Goal: Task Accomplishment & Management: Use online tool/utility

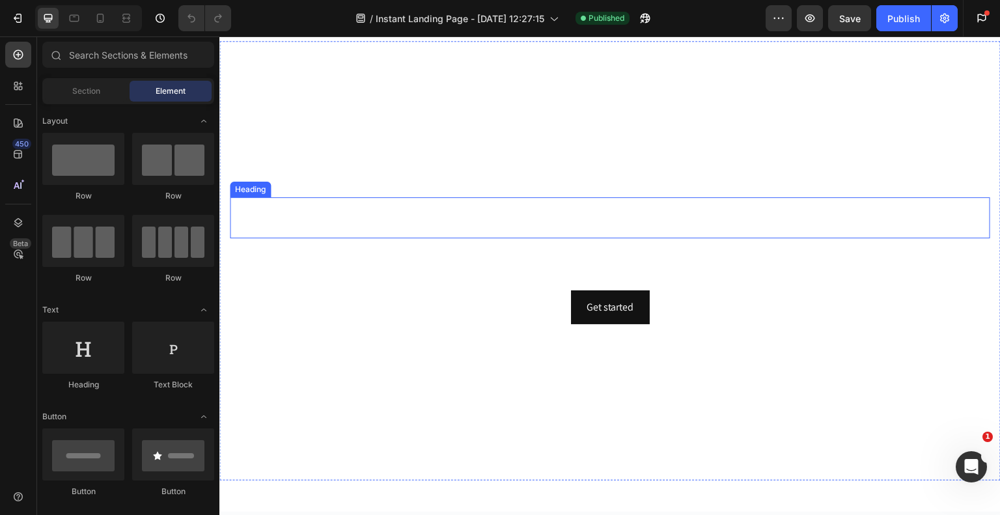
scroll to position [195, 0]
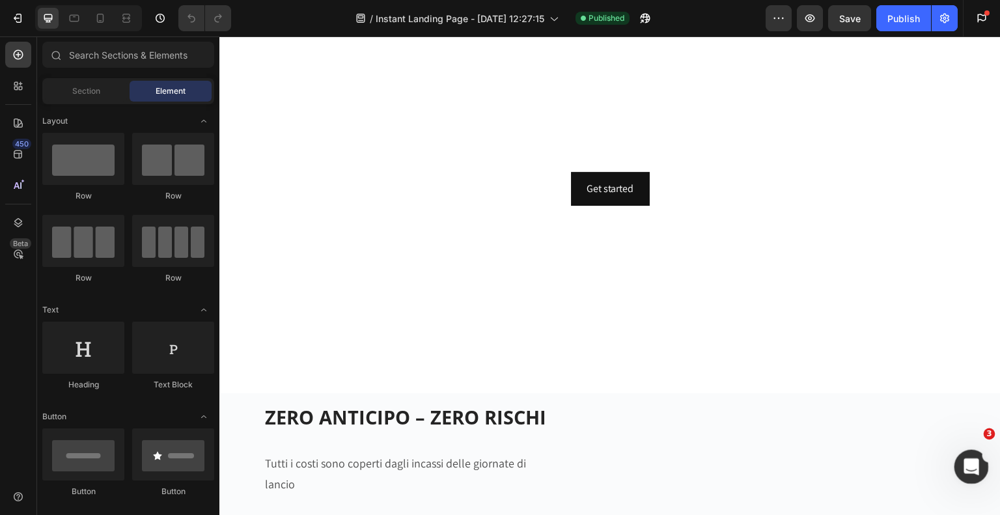
click at [971, 462] on icon "Apri il messenger Intercom" at bounding box center [969, 464] width 21 height 21
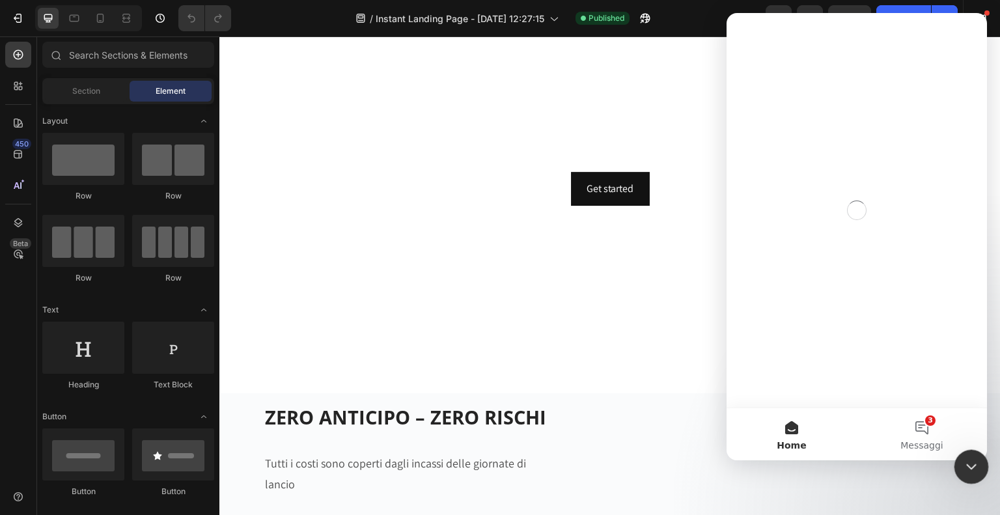
scroll to position [0, 0]
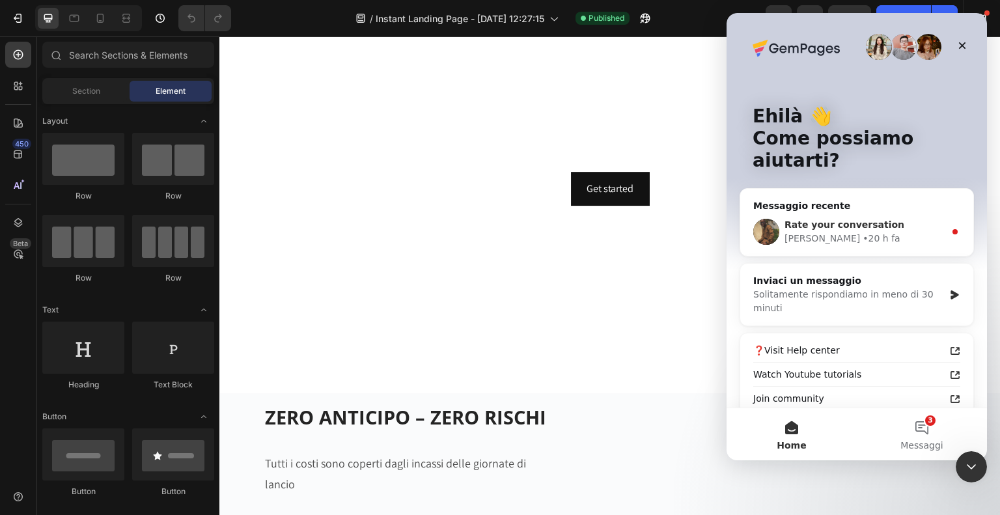
click at [837, 230] on span "Rate your conversation" at bounding box center [845, 224] width 120 height 10
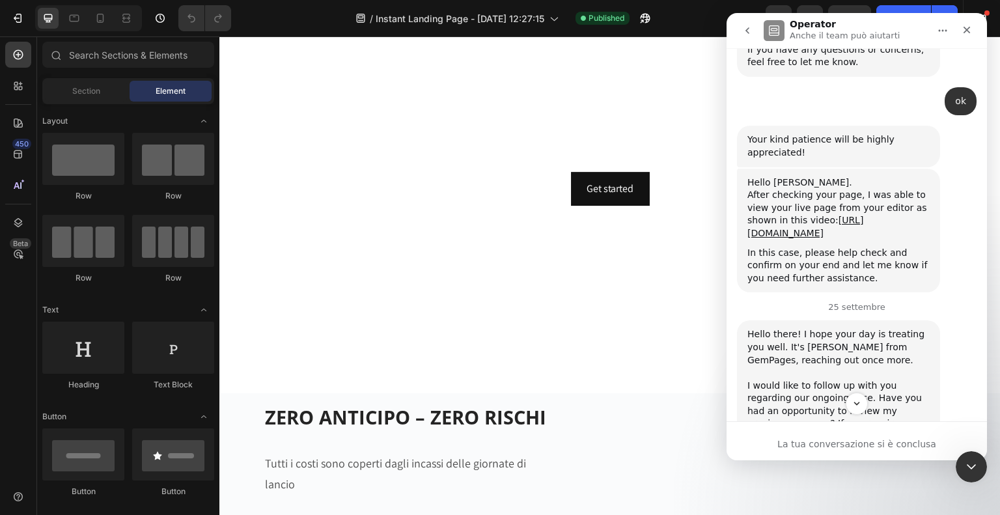
scroll to position [1626, 0]
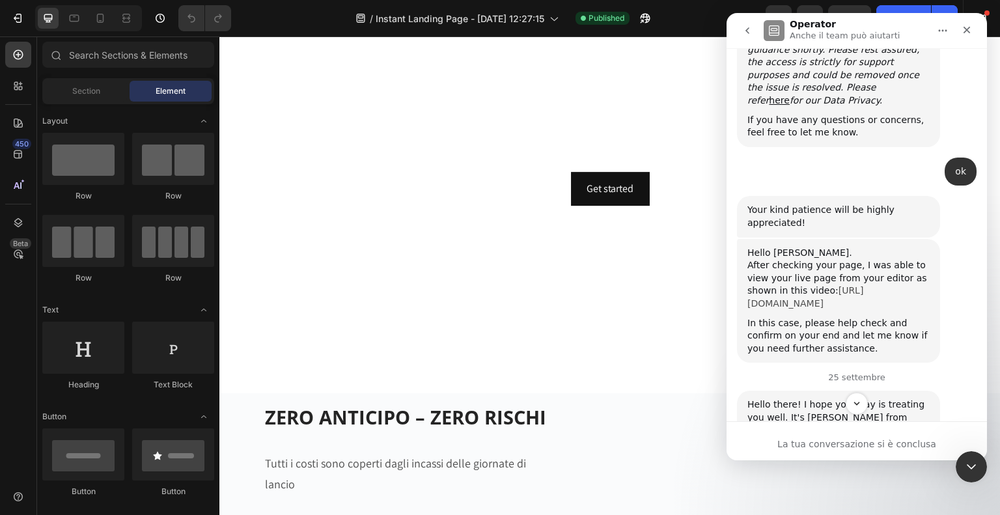
click at [800, 285] on link "[URL][DOMAIN_NAME]" at bounding box center [806, 296] width 116 height 23
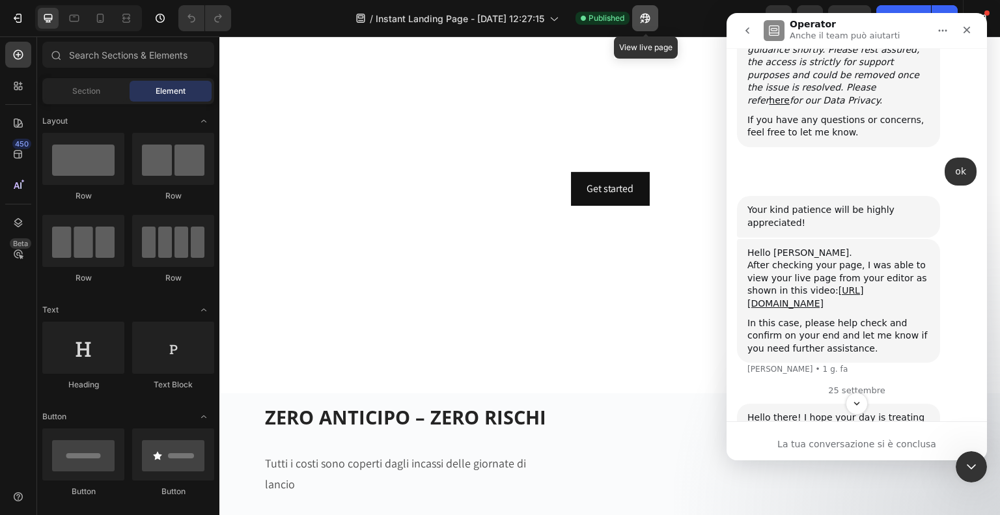
click at [646, 17] on icon "button" at bounding box center [646, 19] width 10 height 10
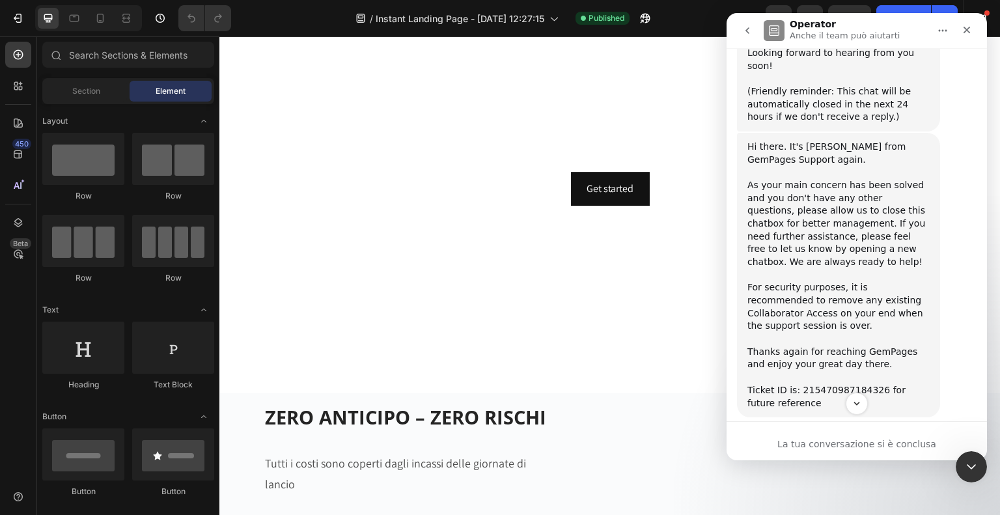
scroll to position [2225, 0]
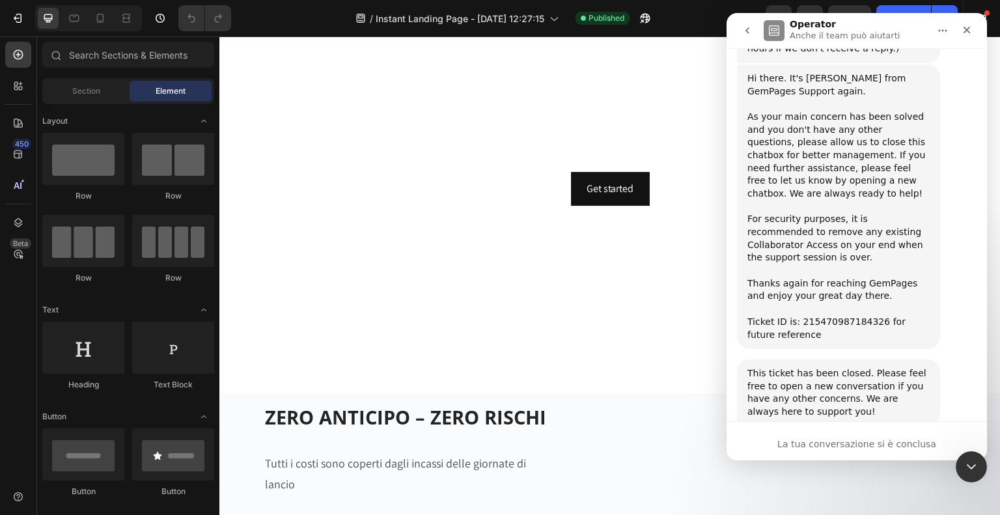
click at [888, 506] on span "Fantastica" at bounding box center [889, 517] width 23 height 23
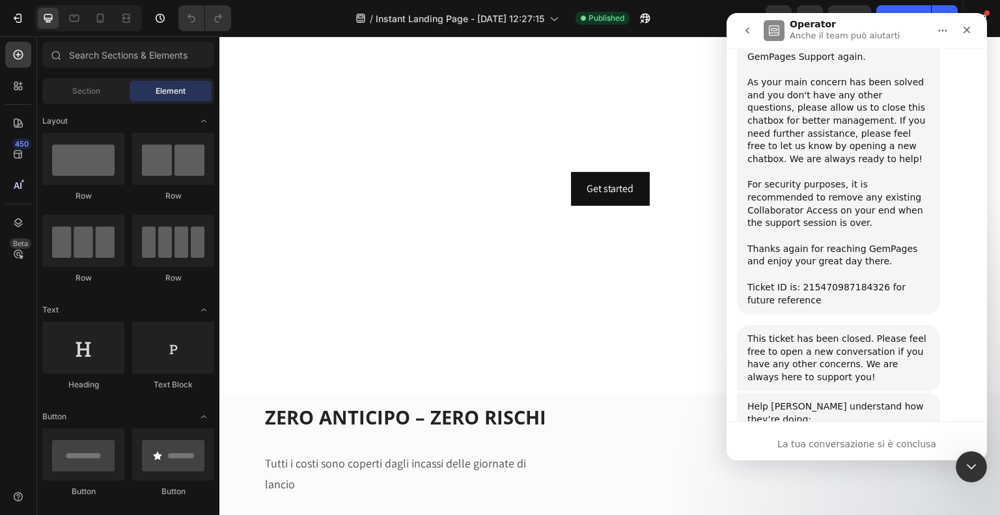
scroll to position [2260, 0]
type textarea "Thank you to much"
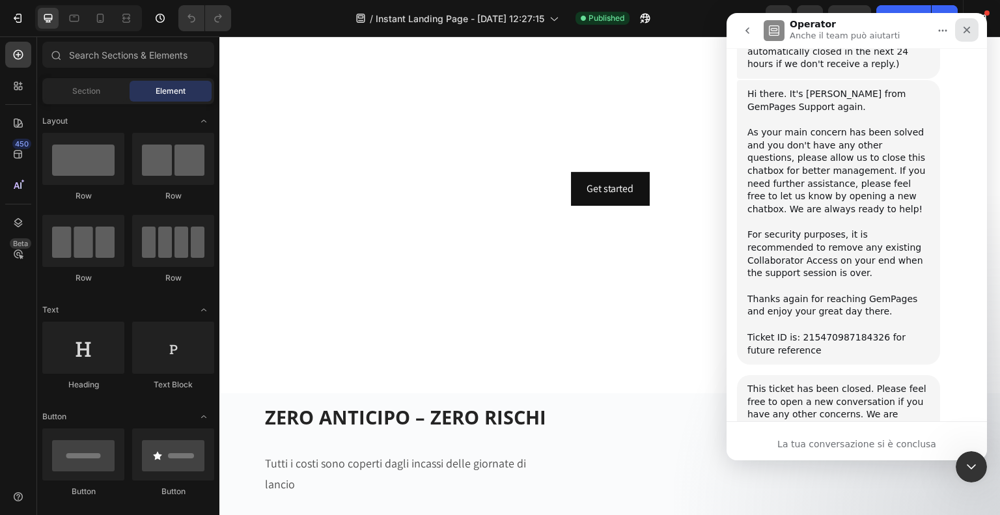
click at [970, 30] on icon "Chiudi" at bounding box center [967, 30] width 10 height 10
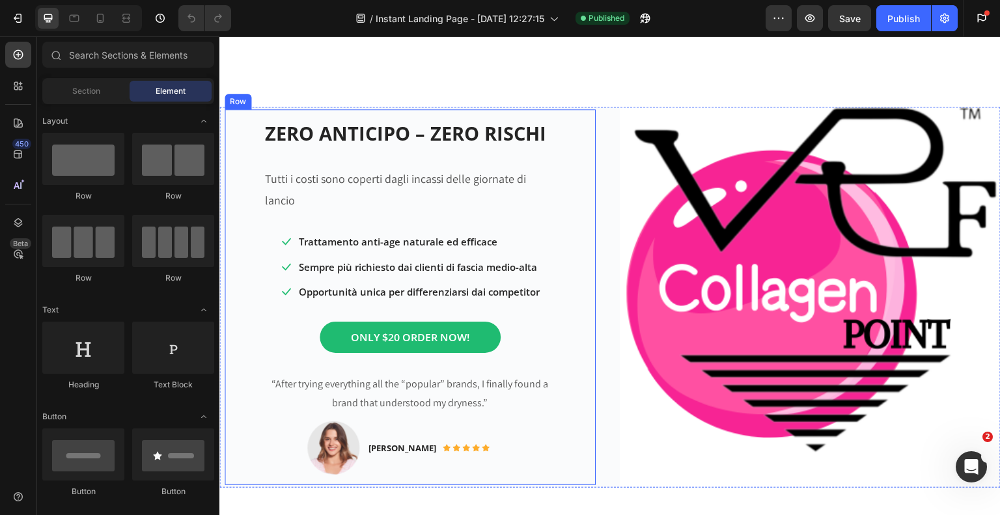
scroll to position [521, 0]
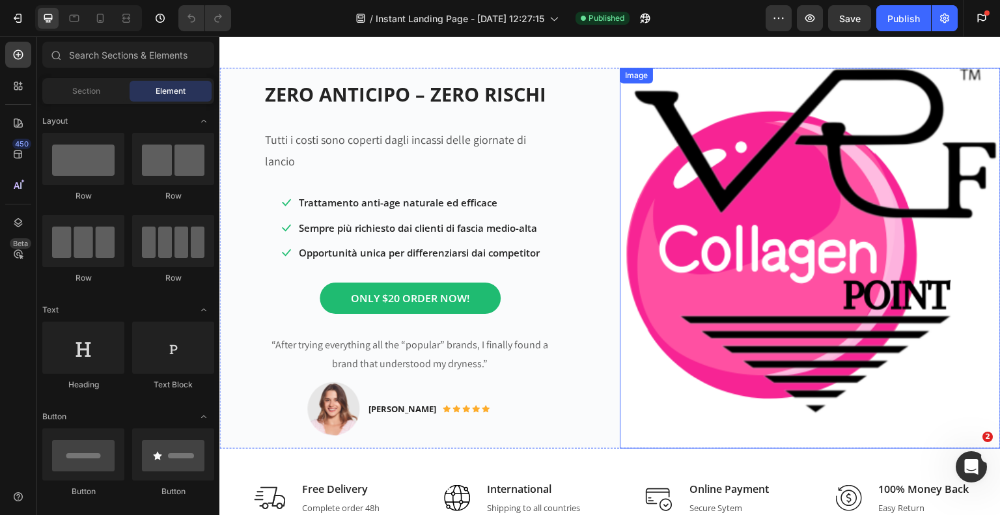
click at [851, 257] on img at bounding box center [810, 258] width 381 height 381
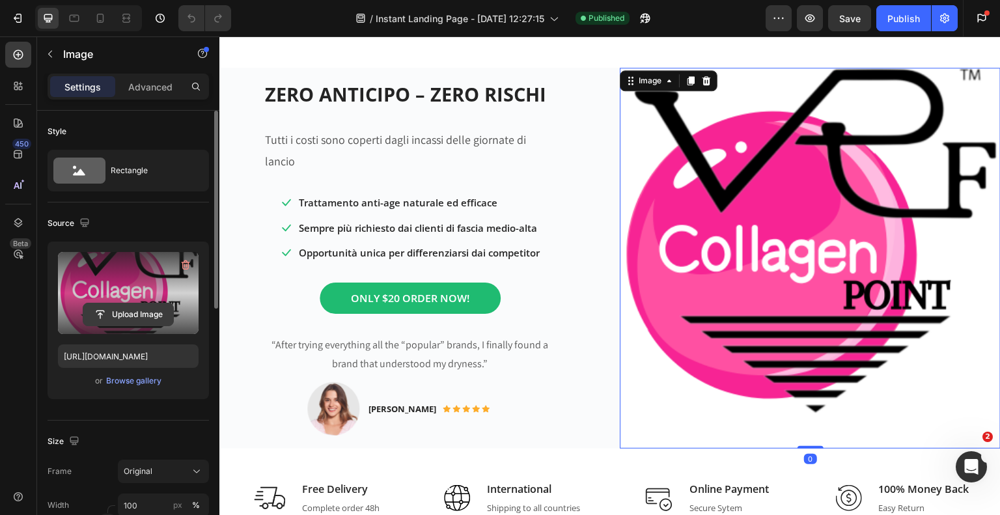
click at [128, 313] on input "file" at bounding box center [128, 314] width 90 height 22
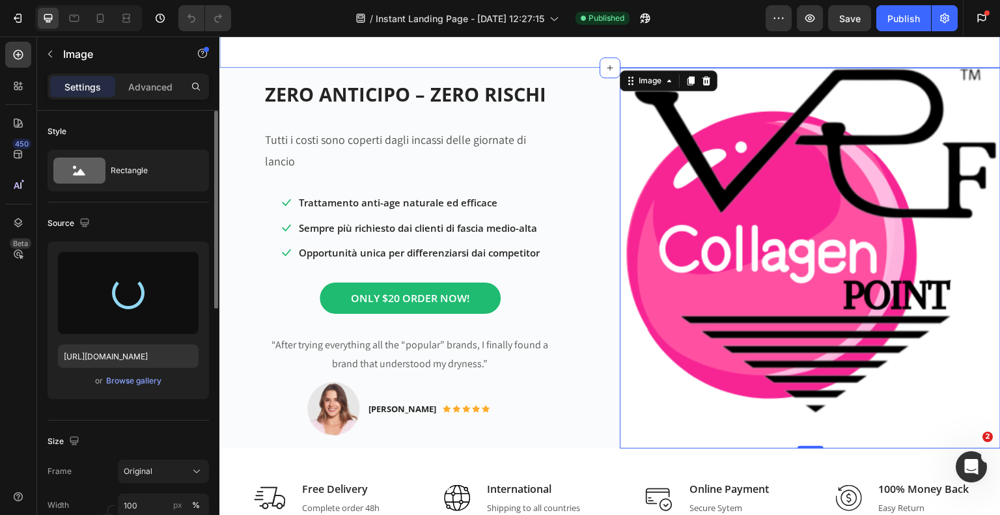
type input "[URL][DOMAIN_NAME]"
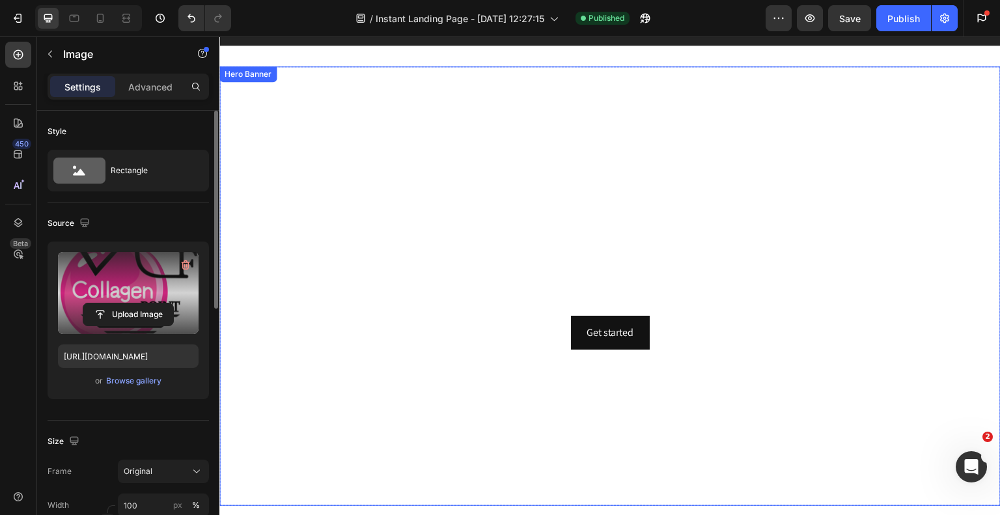
scroll to position [130, 0]
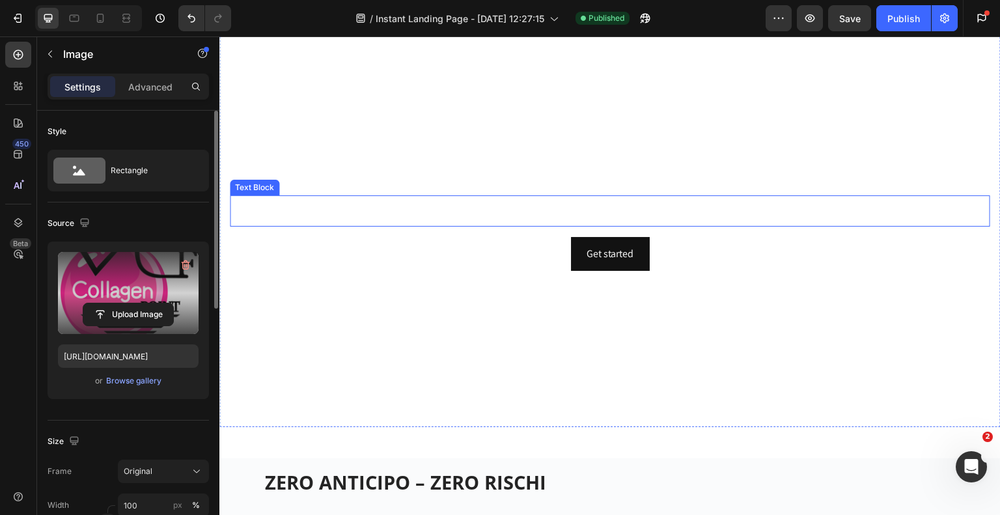
click at [634, 206] on p "Trasforma il tuo centro estetico con il trattamento al COLLAGENE più richiesto …" at bounding box center [610, 211] width 758 height 28
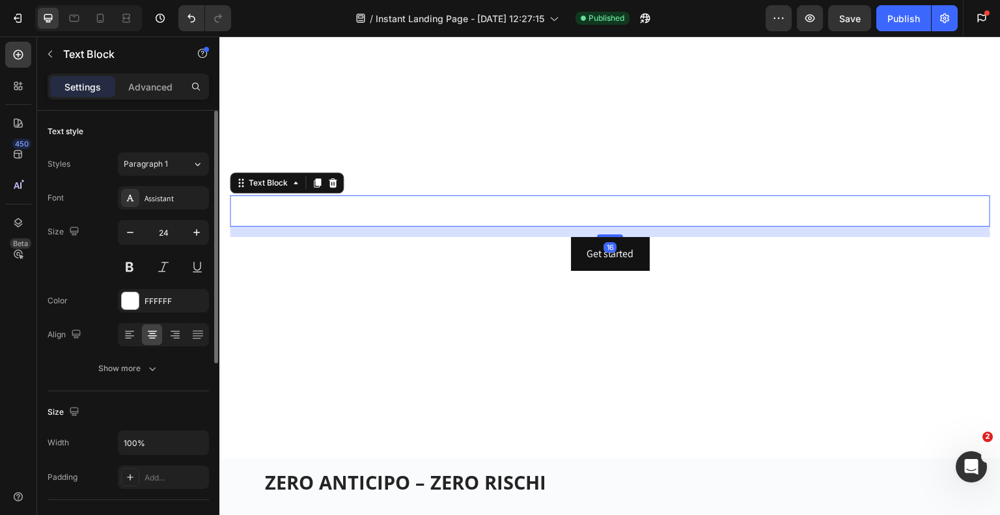
click at [634, 206] on p "Trasforma il tuo centro estetico con il trattamento al COLLAGENE più richiesto …" at bounding box center [610, 211] width 758 height 28
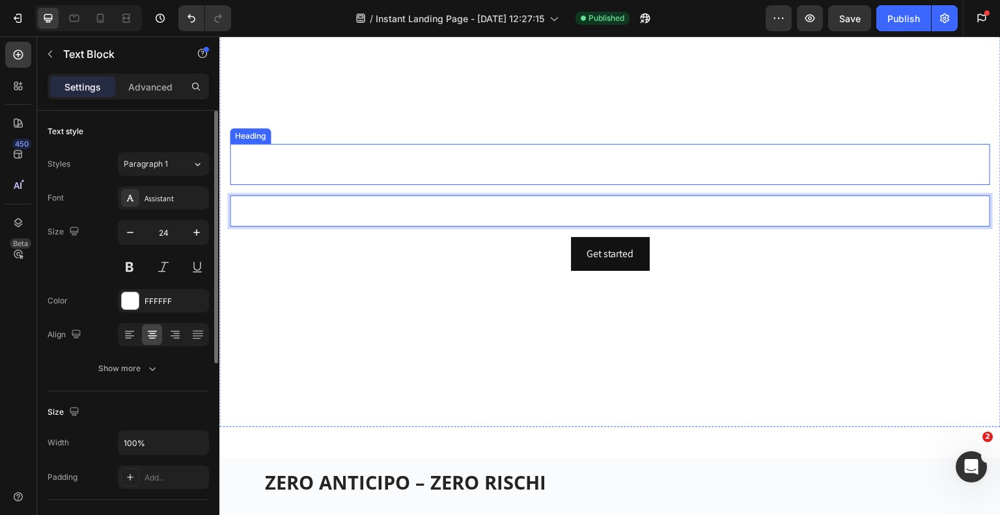
click at [564, 163] on strong "VRF Collagen Point" at bounding box center [541, 164] width 245 height 39
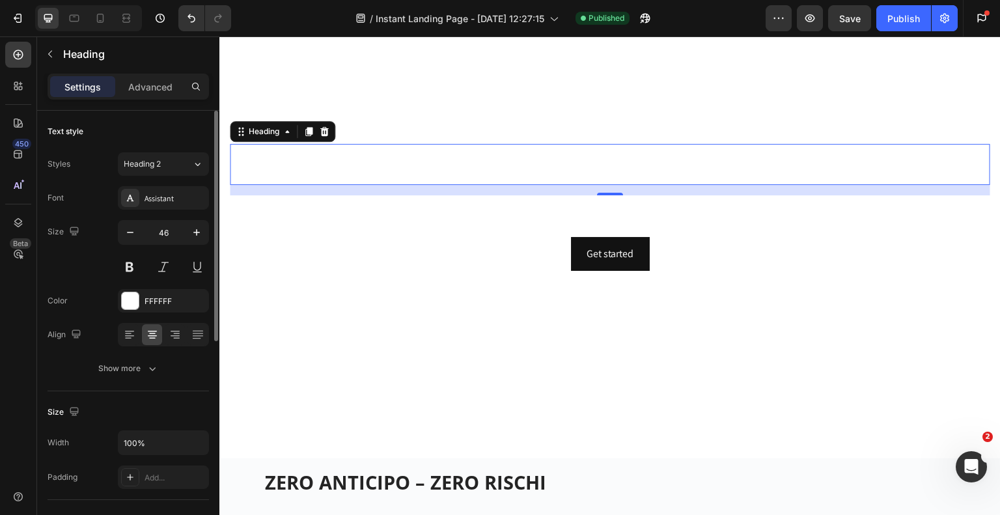
click at [707, 161] on h2 "Diventa un VRF Collagen Point senza anticipare nulla" at bounding box center [610, 165] width 761 height 42
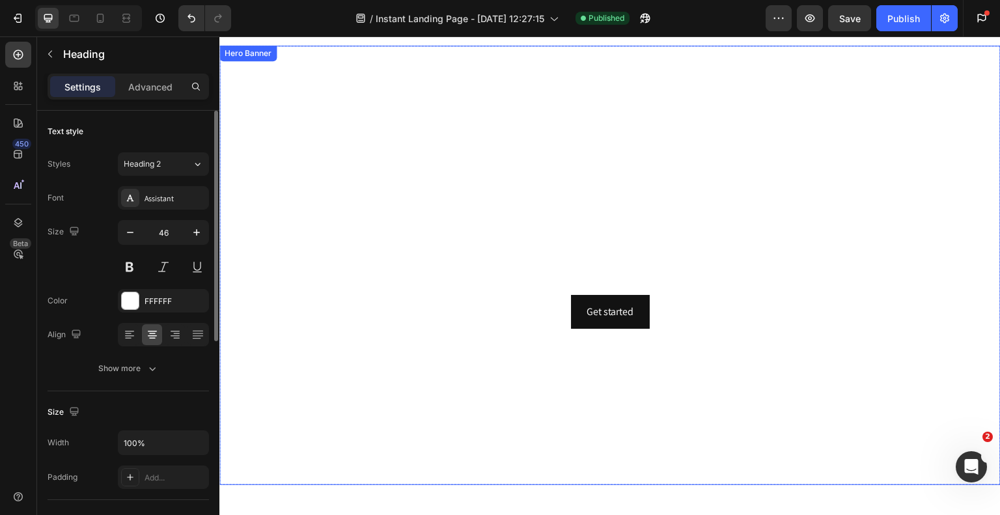
scroll to position [65, 0]
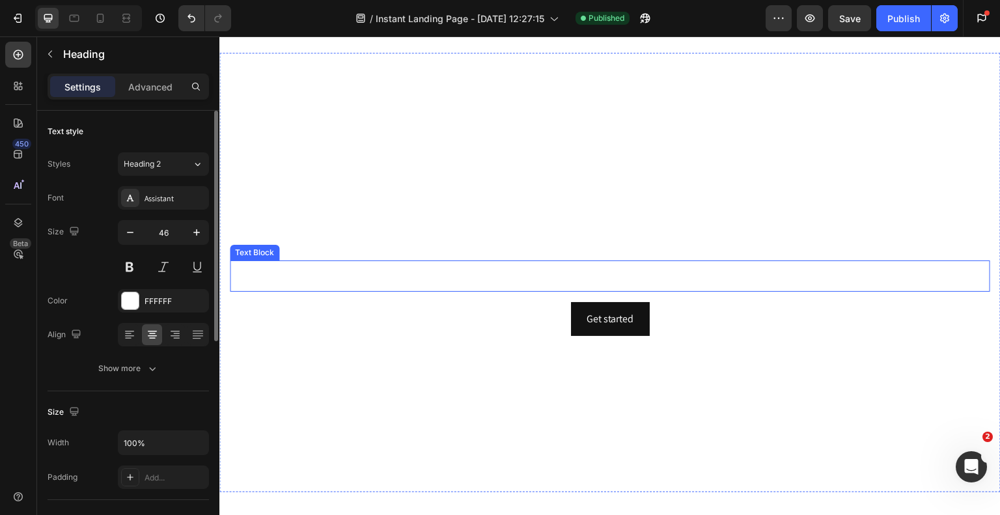
click at [893, 268] on p "Trasforma il tuo centro estetico con il trattamento di FILI al COLLAGENE più ri…" at bounding box center [610, 276] width 758 height 28
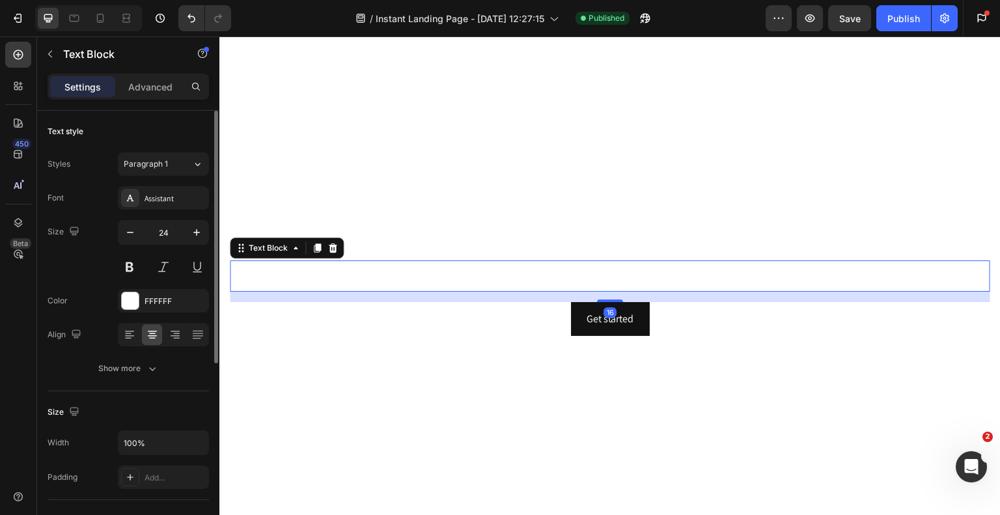
click at [893, 269] on p "Trasforma il tuo centro estetico con il trattamento di FILI al COLLAGENE più ri…" at bounding box center [610, 276] width 758 height 28
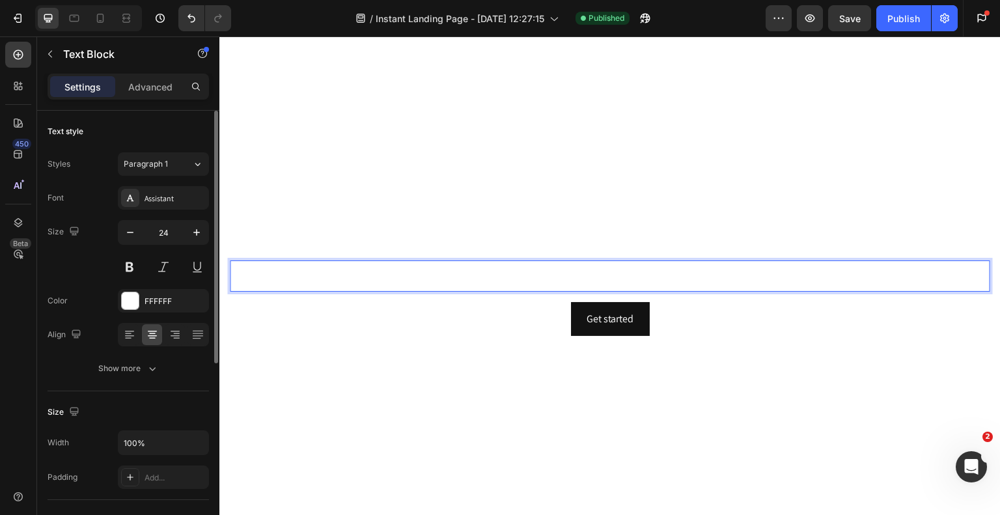
click at [914, 271] on p "Trasforma il tuo centro estetico con il trattamento di FILI al COLLAGENE più ri…" at bounding box center [610, 276] width 758 height 28
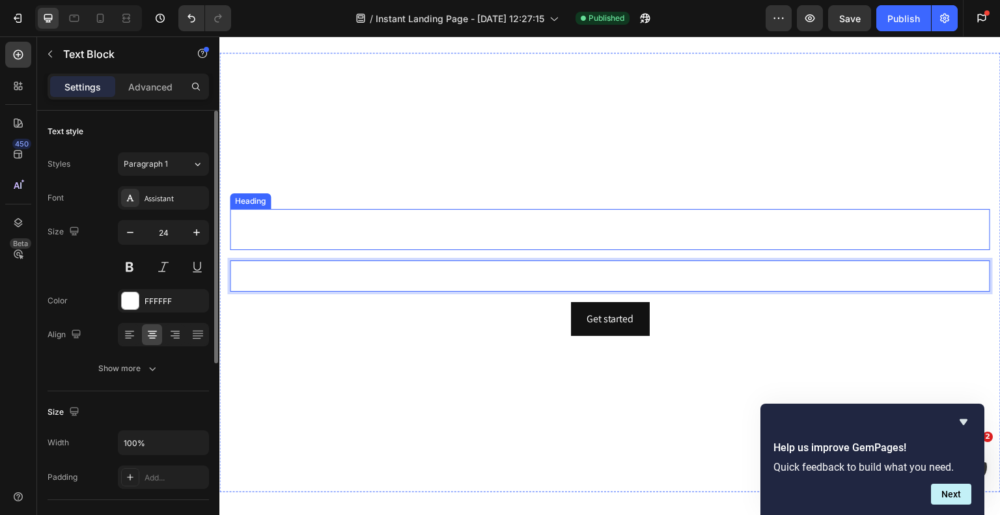
click at [475, 227] on strong "VRF Collagen Point" at bounding box center [541, 229] width 245 height 39
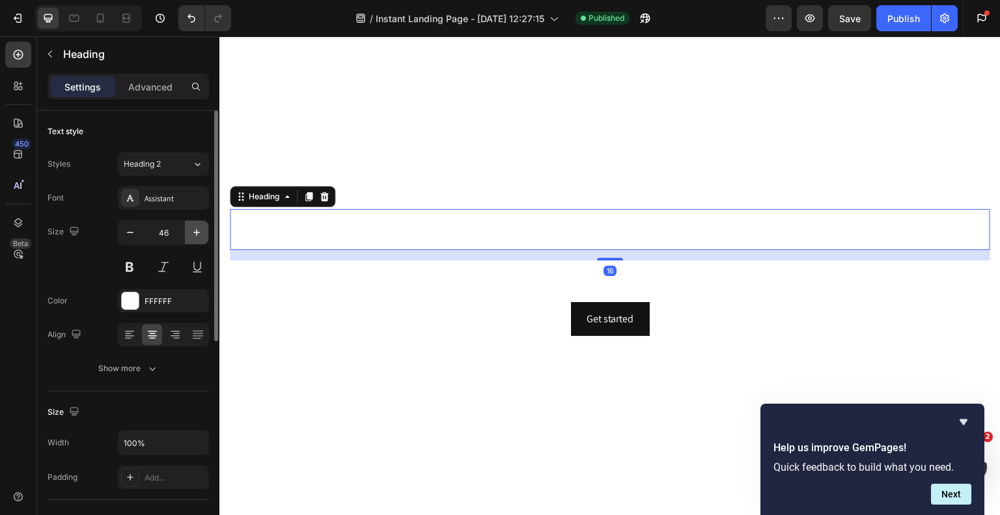
click at [196, 235] on icon "button" at bounding box center [196, 232] width 13 height 13
click at [196, 234] on icon "button" at bounding box center [196, 232] width 7 height 7
click at [195, 234] on icon "button" at bounding box center [196, 232] width 13 height 13
click at [195, 233] on icon "button" at bounding box center [196, 232] width 13 height 13
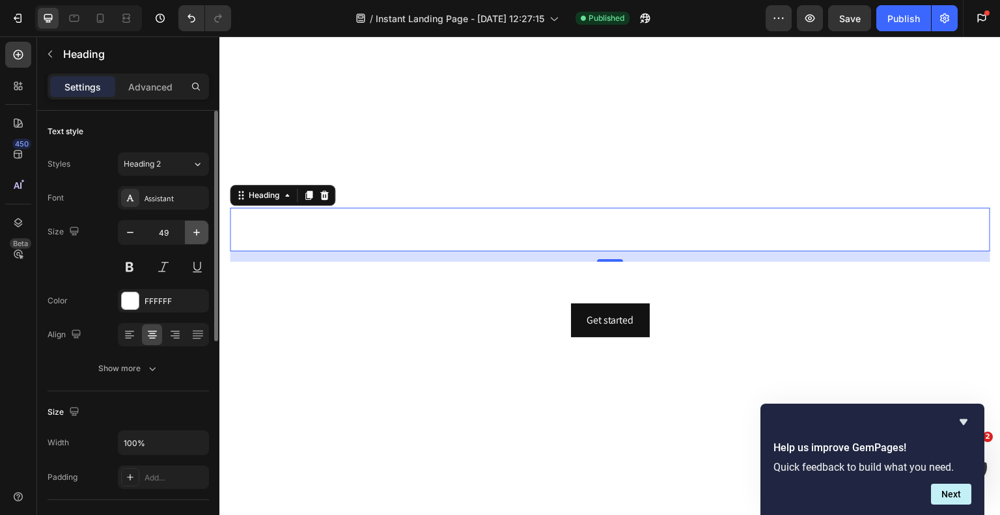
click at [195, 233] on icon "button" at bounding box center [196, 232] width 13 height 13
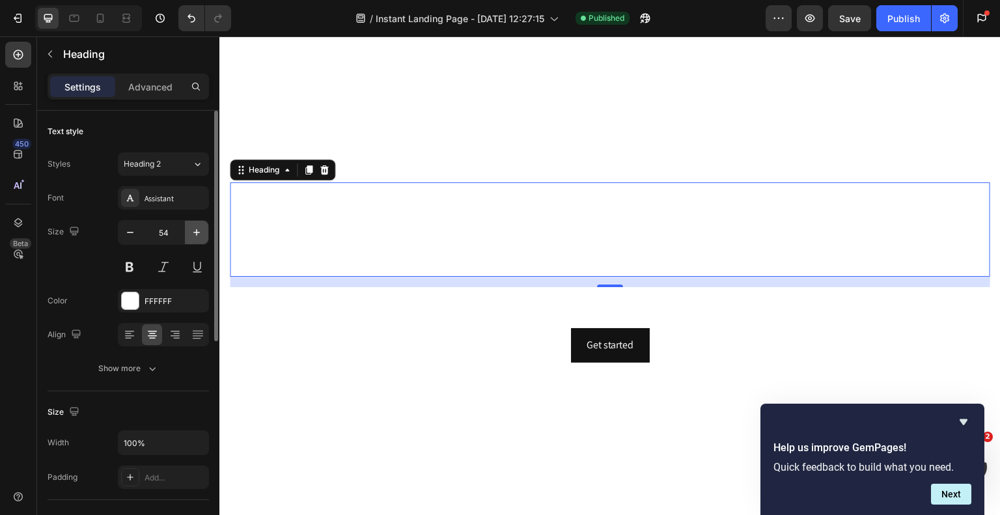
click at [195, 233] on icon "button" at bounding box center [196, 232] width 13 height 13
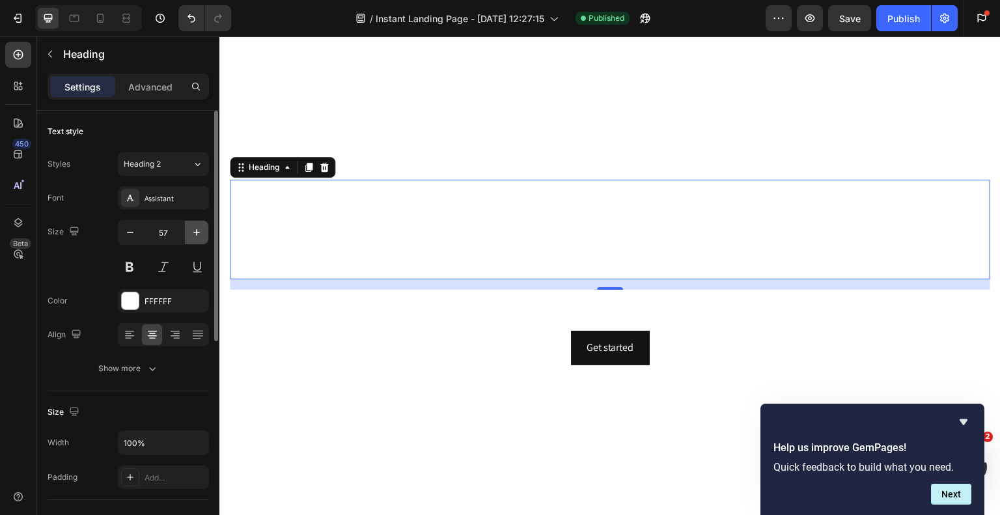
click at [195, 233] on icon "button" at bounding box center [196, 232] width 13 height 13
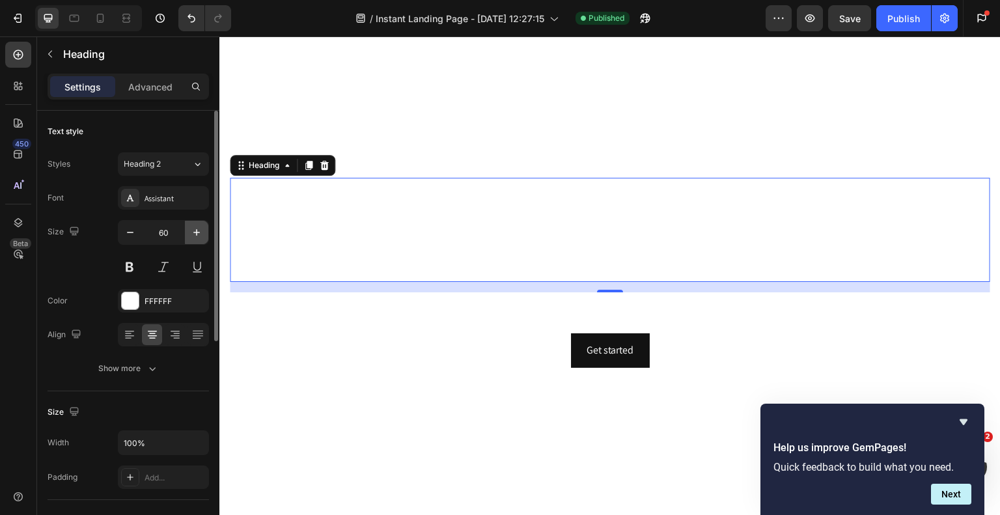
click at [195, 233] on icon "button" at bounding box center [196, 232] width 13 height 13
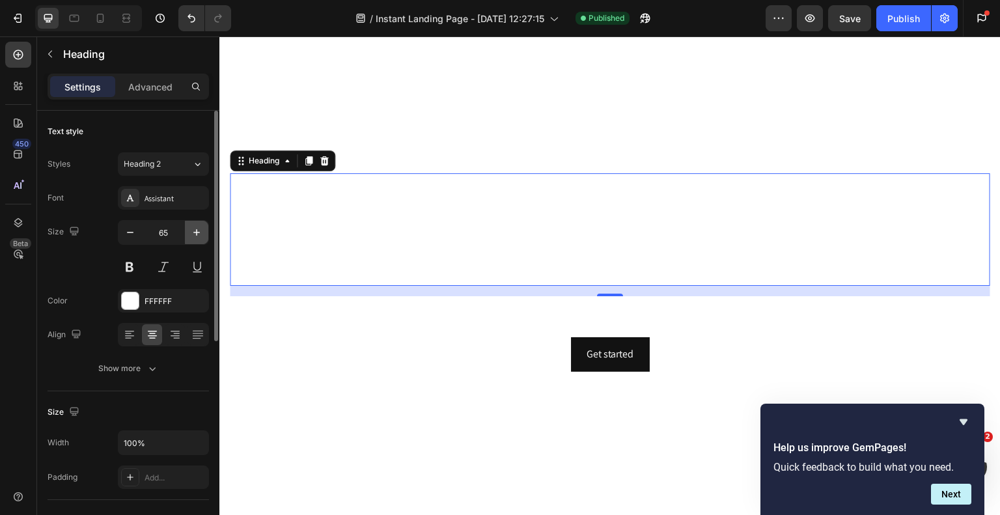
click at [195, 233] on icon "button" at bounding box center [196, 232] width 13 height 13
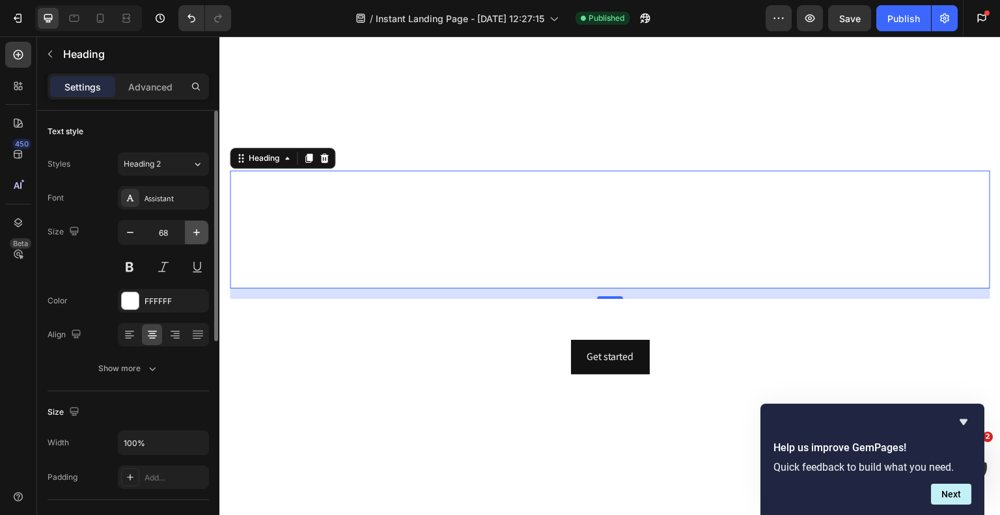
click at [195, 233] on icon "button" at bounding box center [196, 232] width 13 height 13
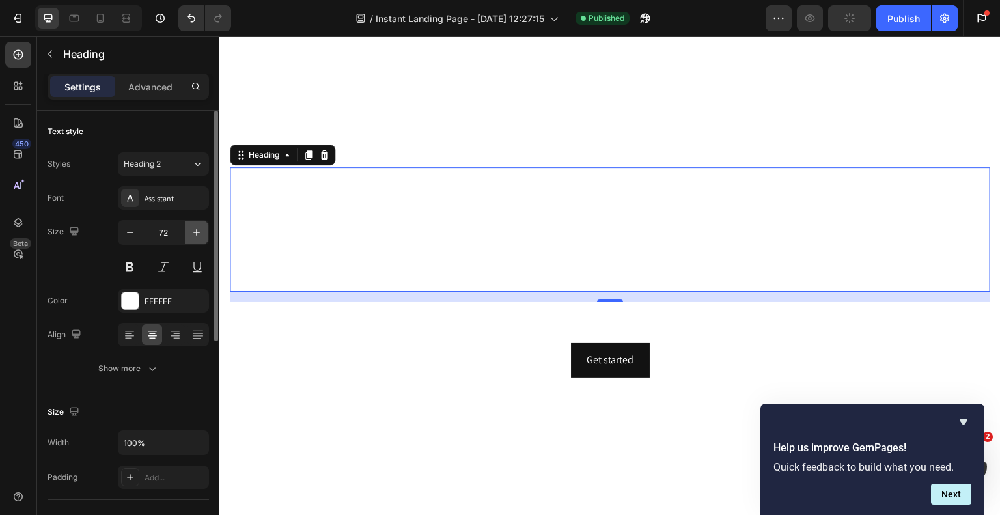
click at [195, 233] on icon "button" at bounding box center [196, 232] width 13 height 13
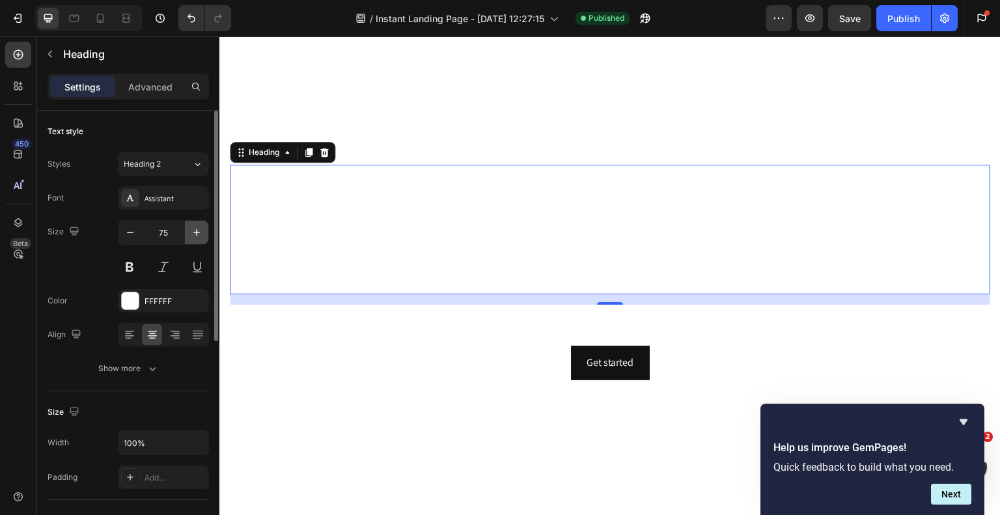
click at [195, 233] on icon "button" at bounding box center [196, 232] width 13 height 13
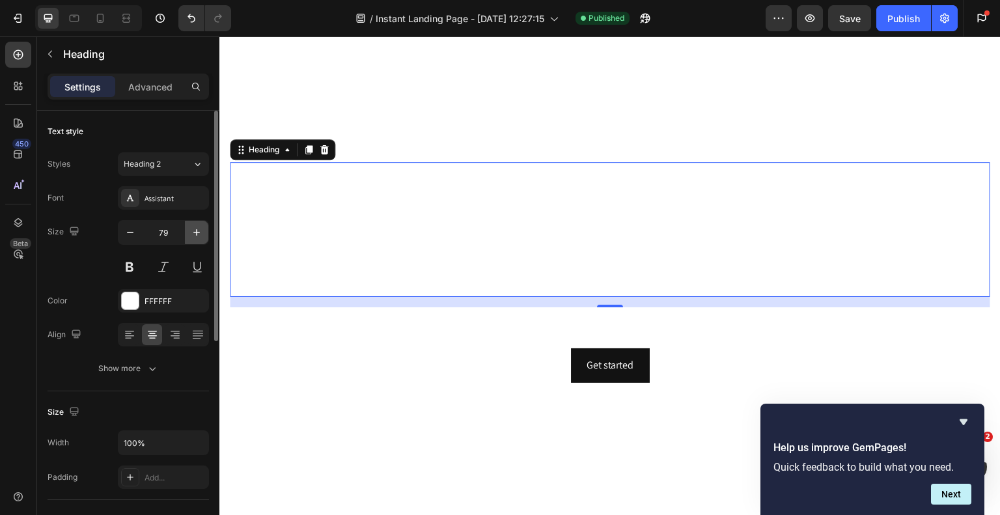
type input "80"
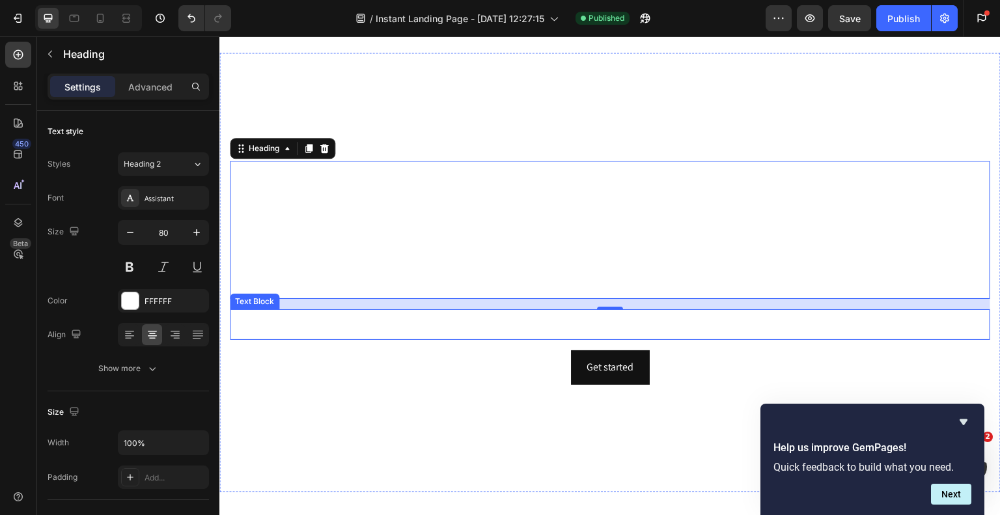
click at [437, 326] on p "Trasforma il tuo centro estetico con il trattamento di FILI al COLLAGENE più ri…" at bounding box center [610, 325] width 758 height 28
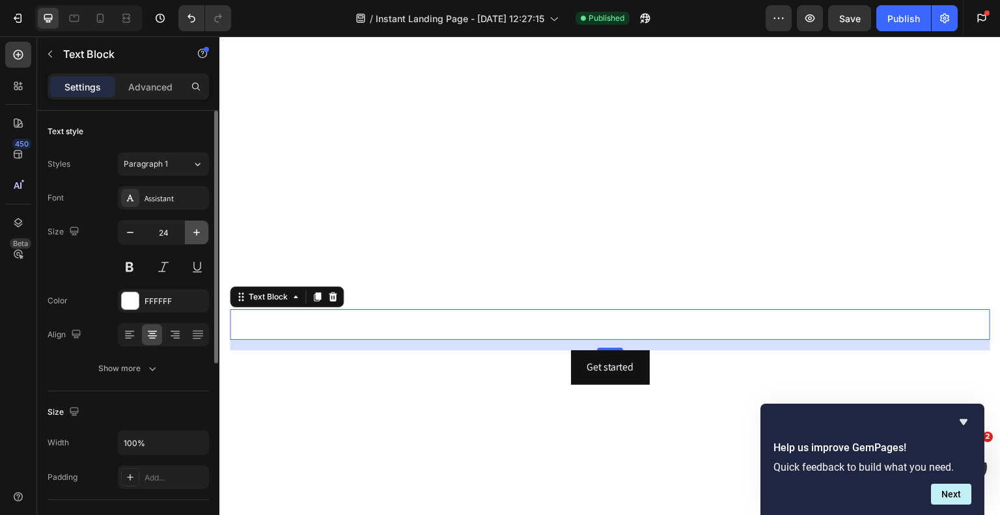
click at [197, 228] on icon "button" at bounding box center [196, 232] width 13 height 13
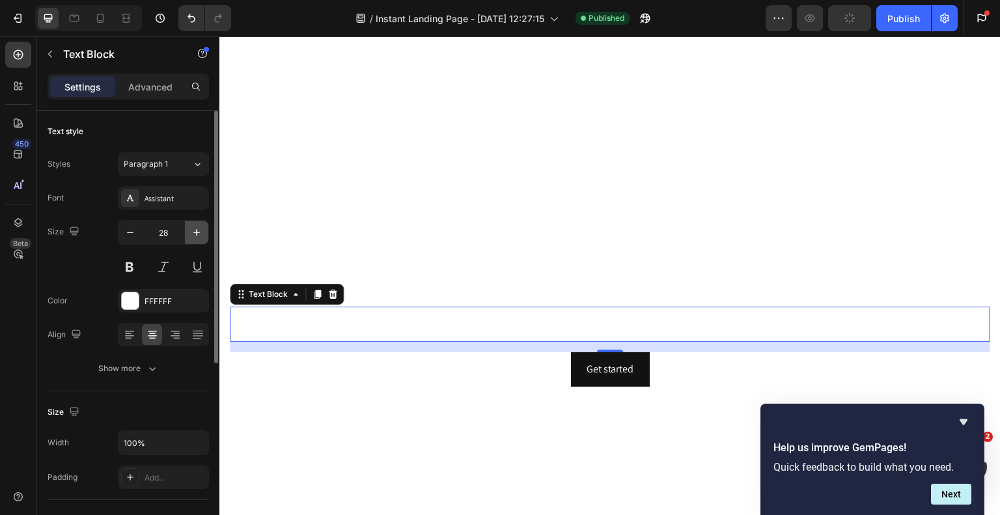
click at [197, 228] on icon "button" at bounding box center [196, 232] width 13 height 13
type input "29"
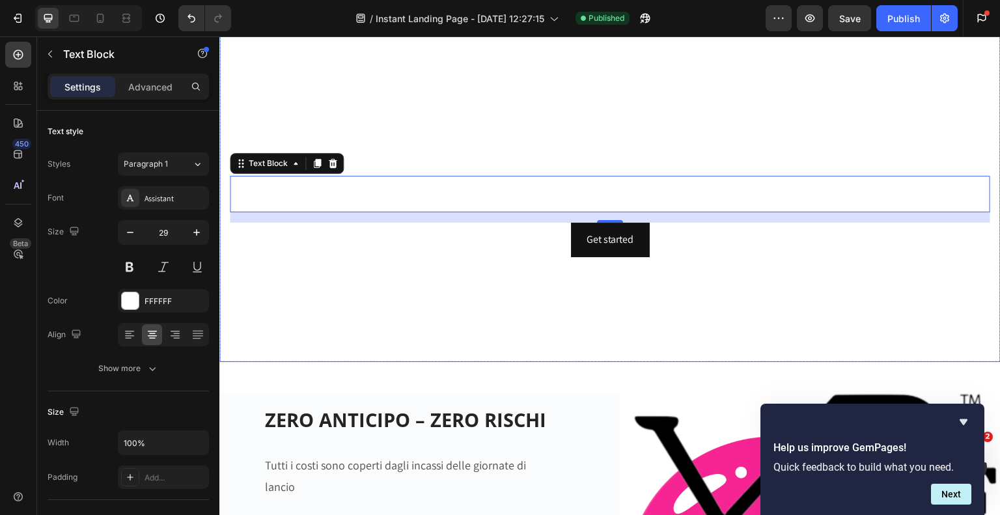
scroll to position [326, 0]
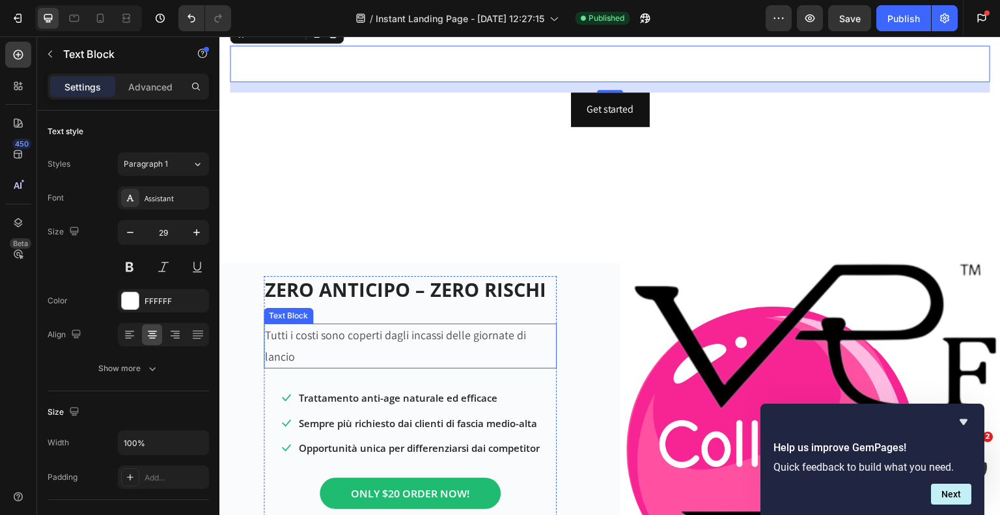
click at [319, 339] on p "Tutti i costi sono coperti dagli incassi delle giornate di lancio" at bounding box center [410, 346] width 290 height 42
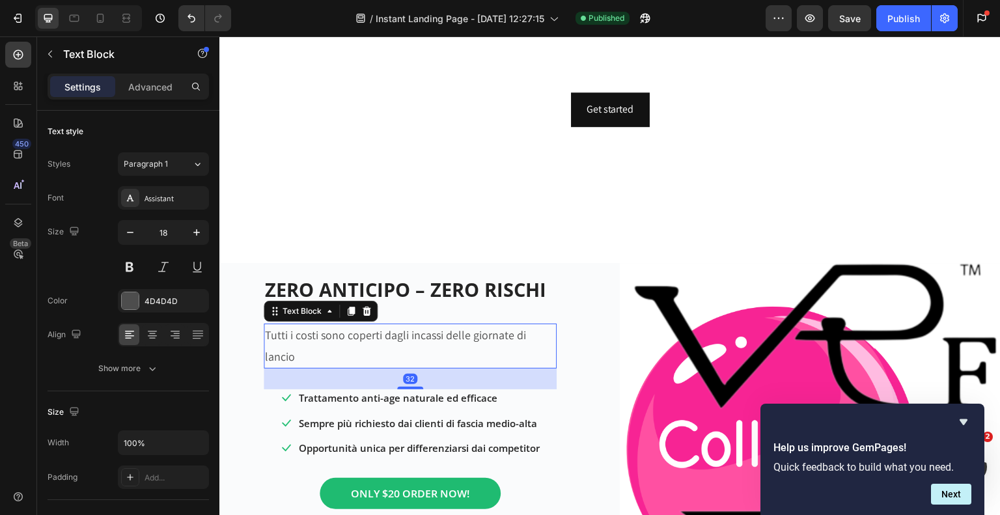
click at [313, 337] on p "Tutti i costi sono coperti dagli incassi delle giornate di lancio" at bounding box center [410, 346] width 290 height 42
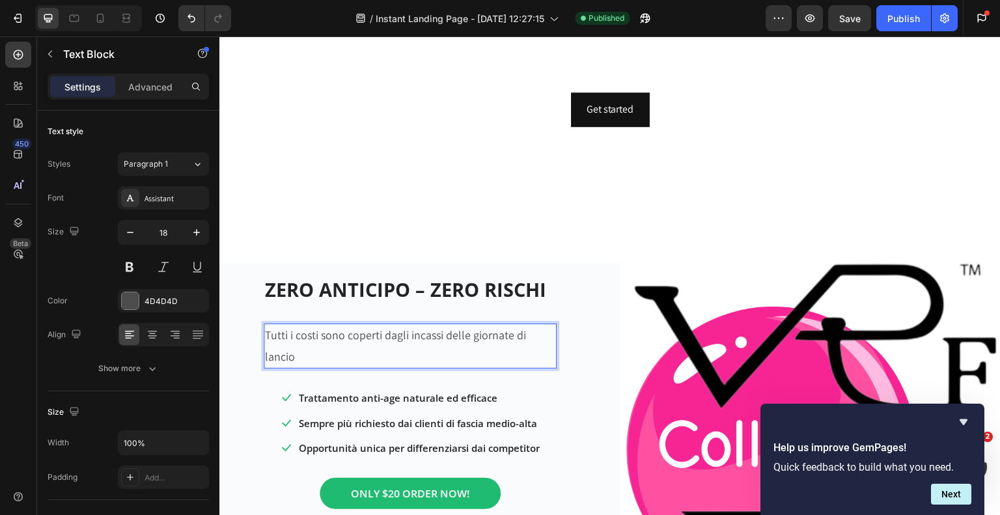
click at [317, 338] on p "Tutti i costi sono coperti dagli incassi delle giornate di lancio" at bounding box center [410, 346] width 290 height 42
click at [192, 232] on icon "button" at bounding box center [196, 232] width 13 height 13
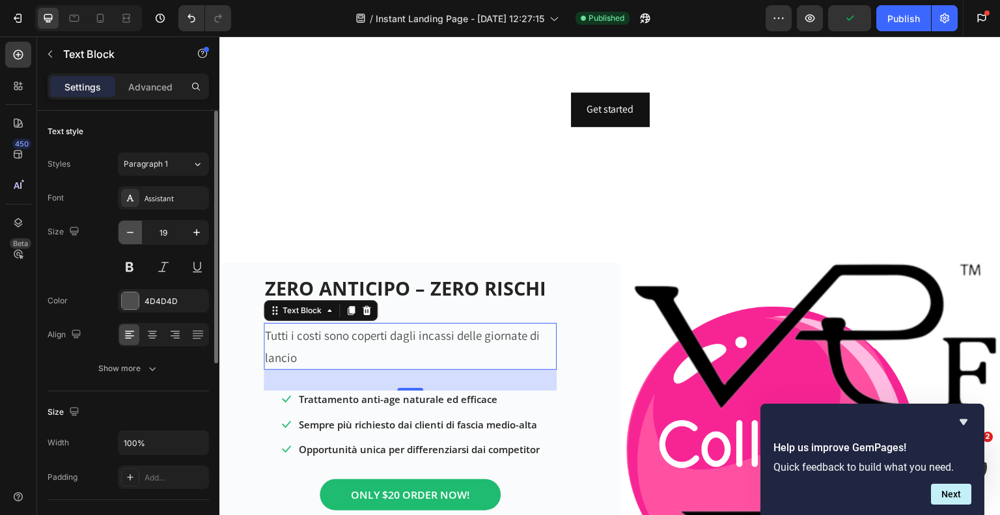
click at [132, 232] on icon "button" at bounding box center [130, 232] width 7 height 1
type input "18"
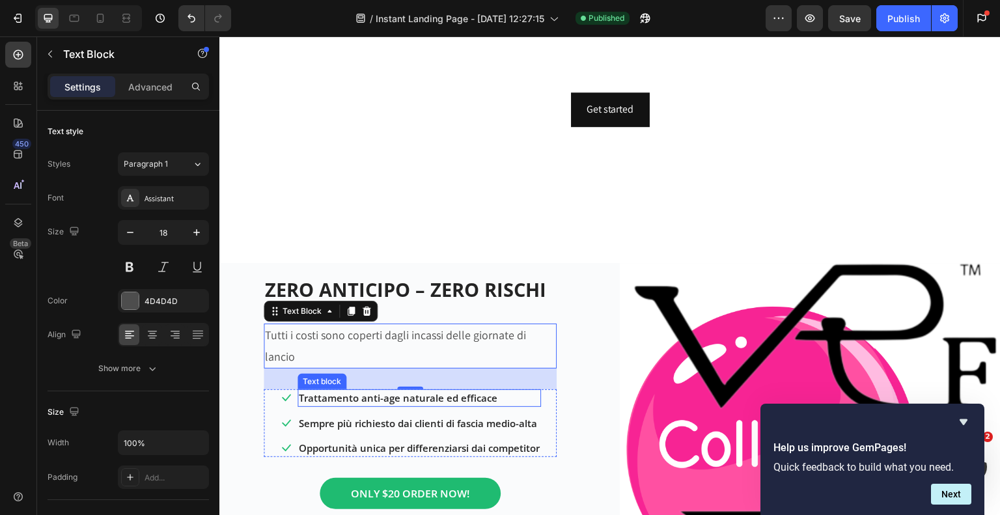
click at [351, 391] on p "Trattamento anti-age naturale ed efficace" at bounding box center [419, 398] width 241 height 15
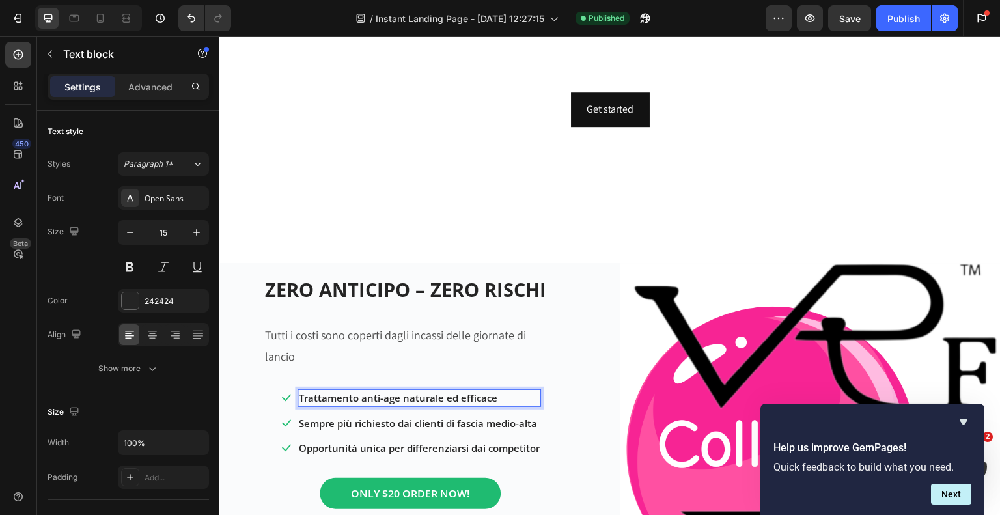
click at [495, 391] on p "Trattamento anti-age naturale ed efficace" at bounding box center [419, 398] width 241 height 15
click at [354, 391] on p "PUBBLICITA' A CARICO NOSTRO" at bounding box center [419, 398] width 241 height 15
click at [394, 416] on p "Sempre più richiesto dai clienti di fascia medio-alta" at bounding box center [419, 423] width 241 height 15
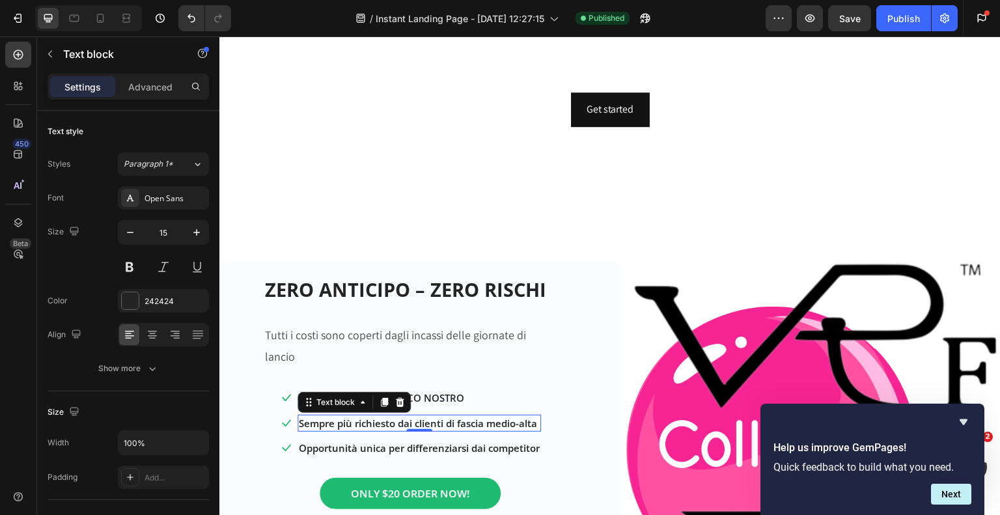
click at [394, 416] on p "Sempre più richiesto dai clienti di fascia medio-alta" at bounding box center [419, 423] width 241 height 15
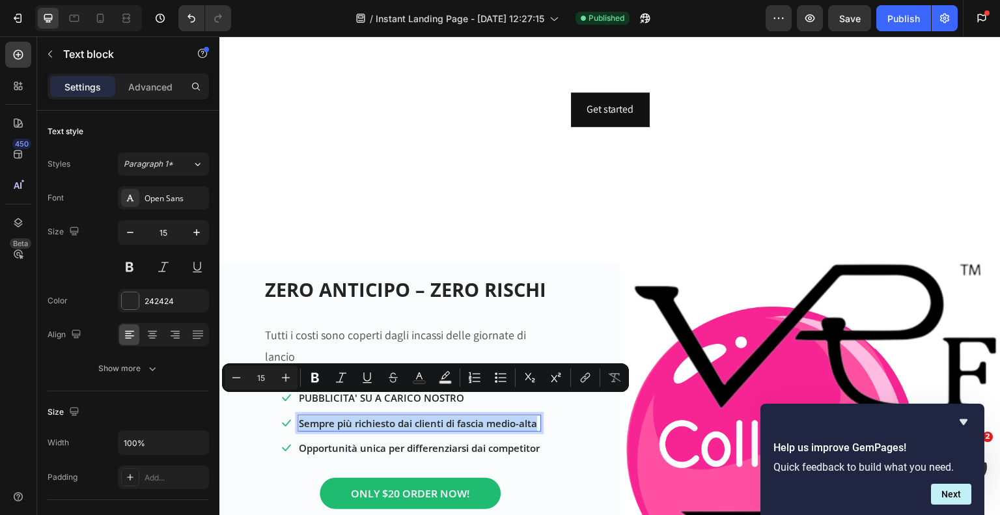
click at [394, 416] on p "Sempre più richiesto dai clienti di fascia medio-alta" at bounding box center [419, 423] width 241 height 15
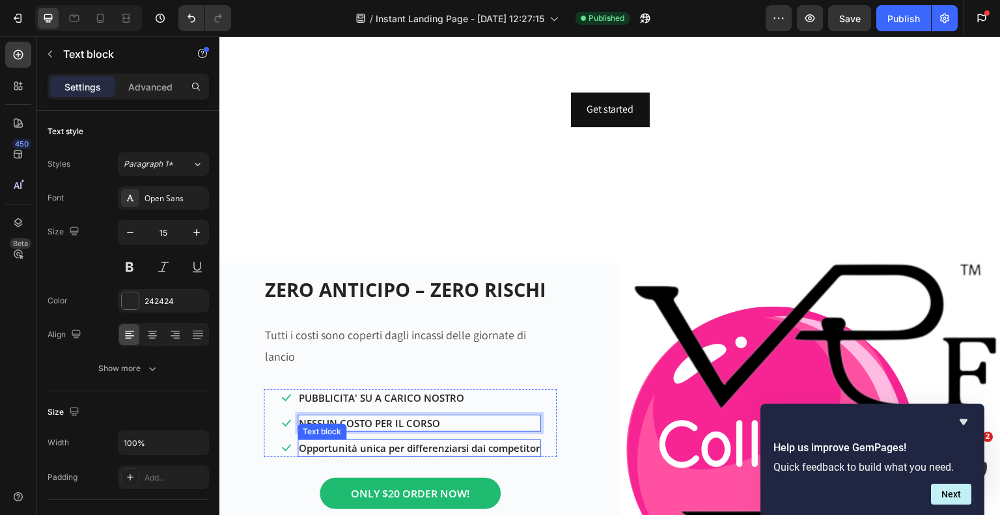
click at [389, 440] on div "Opportunità unica per differenziarsi dai competitor" at bounding box center [420, 449] width 244 height 18
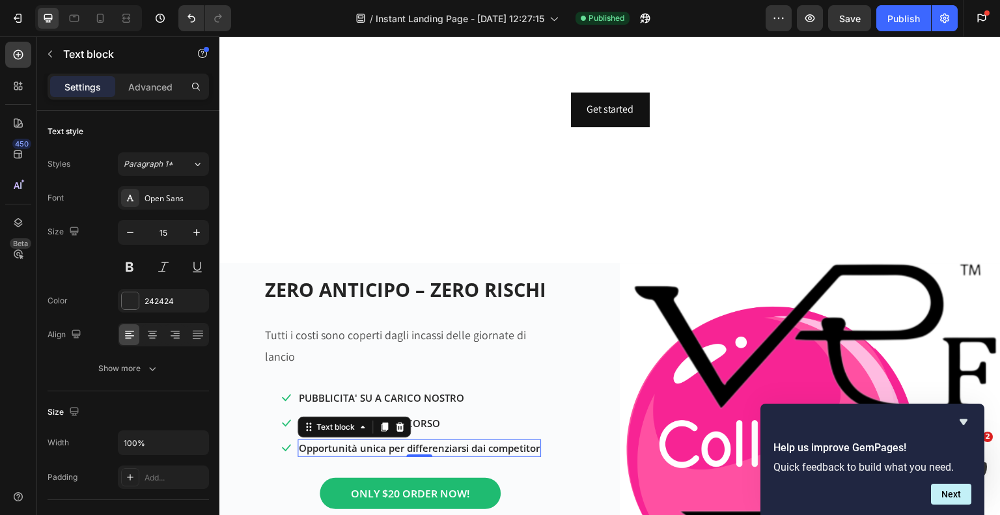
click at [390, 441] on p "Opportunità unica per differenziarsi dai competitor" at bounding box center [419, 448] width 241 height 15
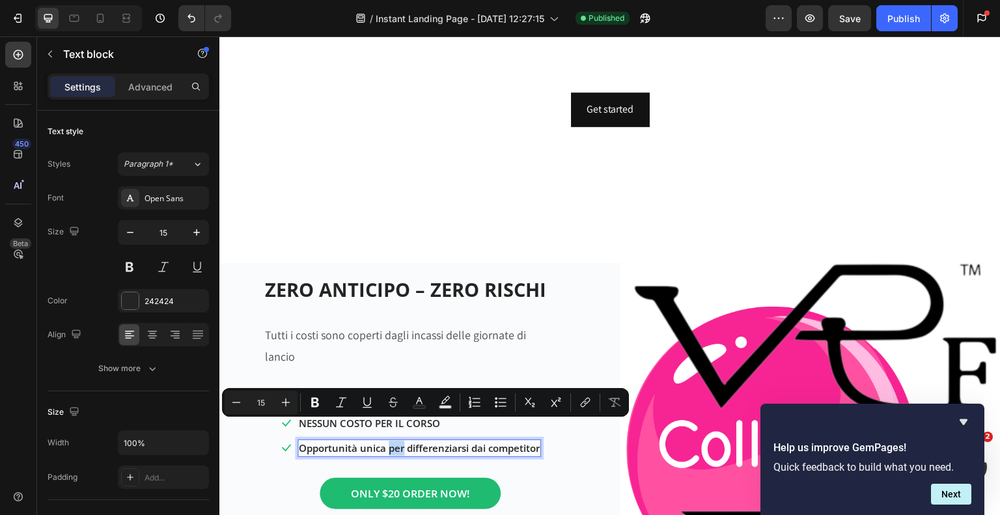
click at [391, 441] on p "Opportunità unica per differenziarsi dai competitor" at bounding box center [419, 448] width 241 height 15
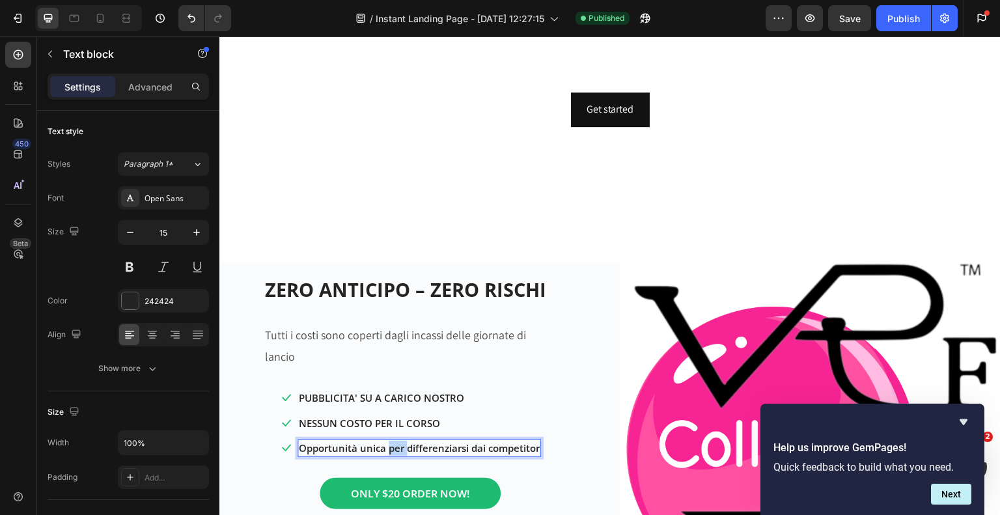
click at [391, 441] on p "Opportunità unica per differenziarsi dai competitor" at bounding box center [419, 448] width 241 height 15
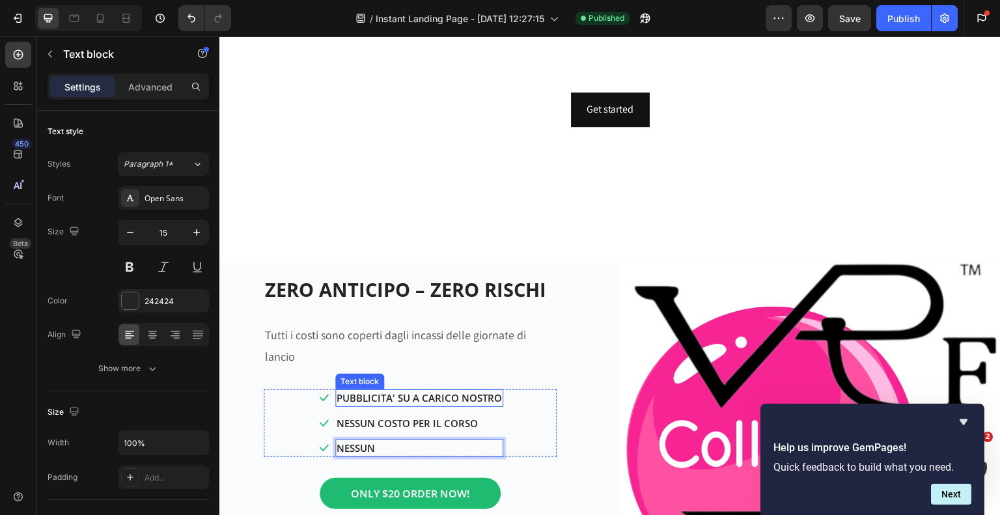
click at [339, 391] on p "PUBBLICITA' SU A CARICO NOSTRO" at bounding box center [419, 398] width 165 height 15
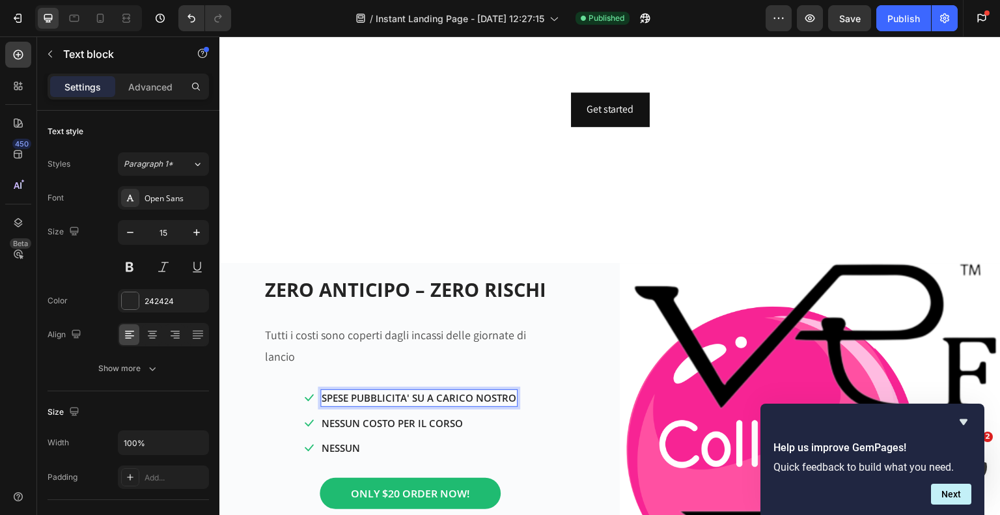
click at [410, 391] on p "SPESE PUBBLICITA' SU A CARICO NOSTRO" at bounding box center [419, 398] width 195 height 15
click at [364, 441] on p "NESSUN" at bounding box center [419, 448] width 207 height 15
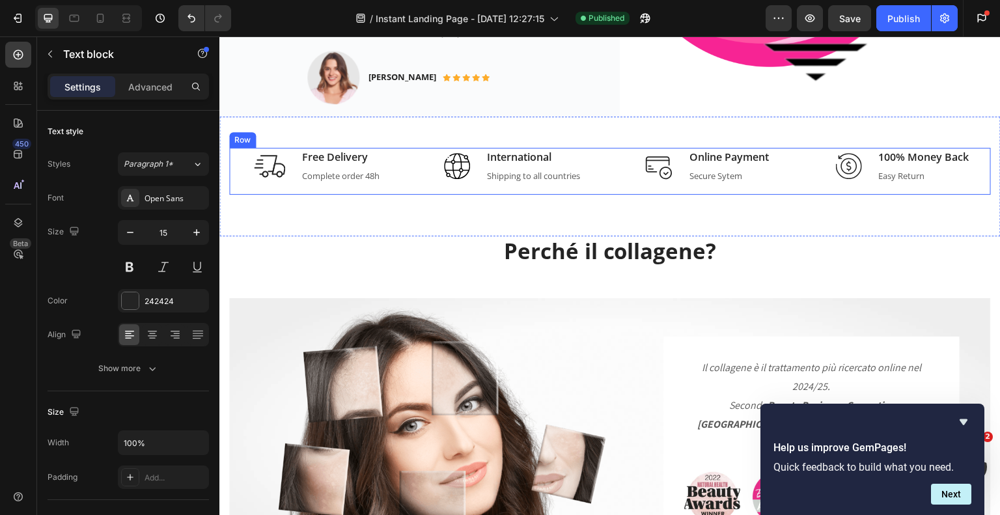
scroll to position [912, 0]
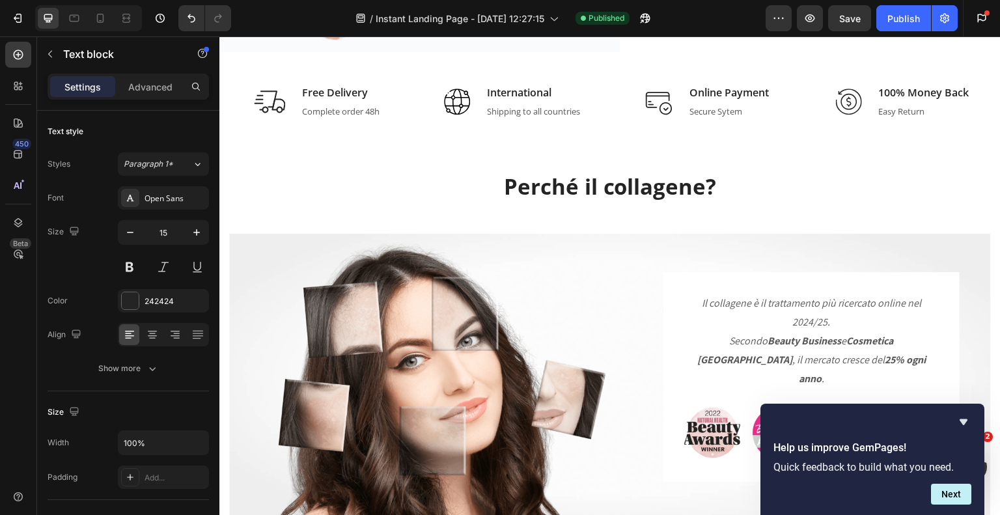
drag, startPoint x: 964, startPoint y: 424, endPoint x: 953, endPoint y: 421, distance: 11.5
click at [964, 423] on icon "Hide survey" at bounding box center [964, 422] width 8 height 6
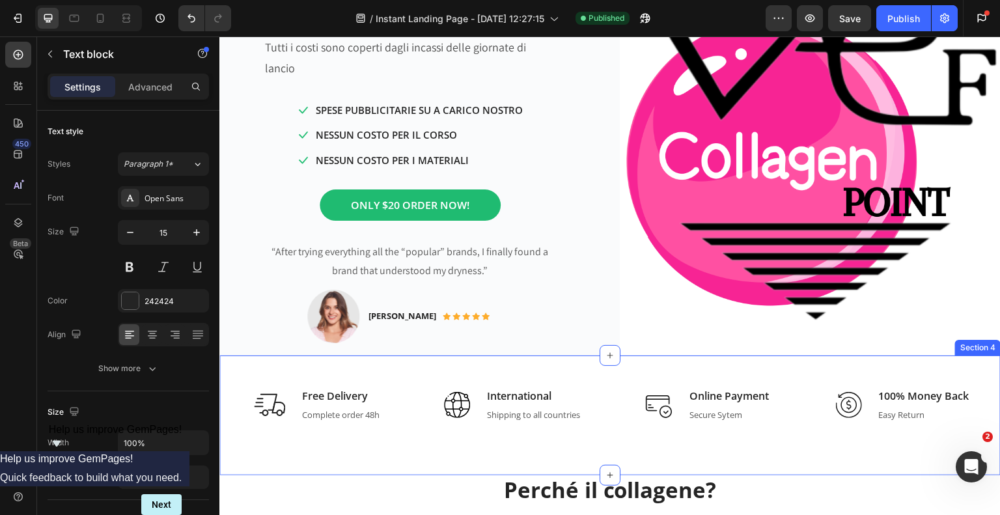
scroll to position [586, 0]
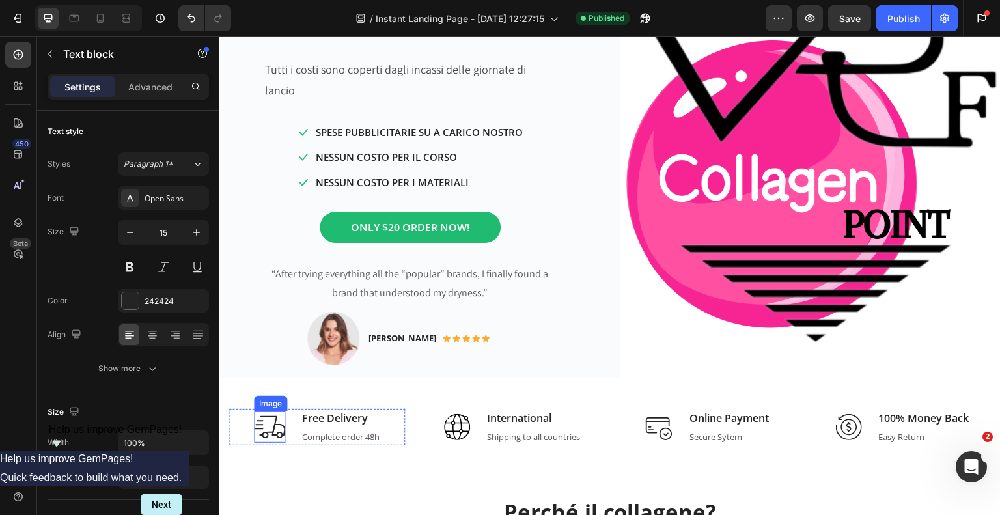
click at [260, 424] on img at bounding box center [269, 427] width 31 height 31
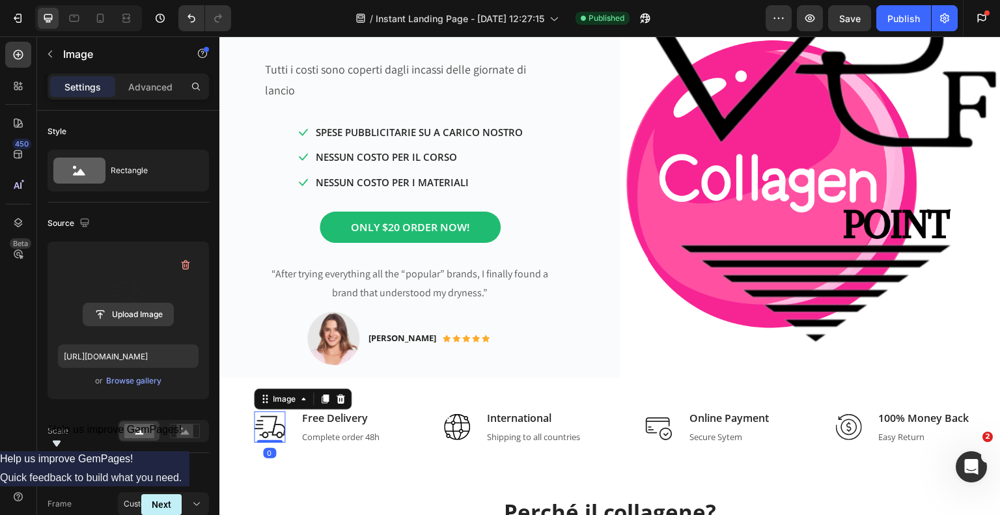
click at [121, 315] on input "file" at bounding box center [128, 314] width 90 height 22
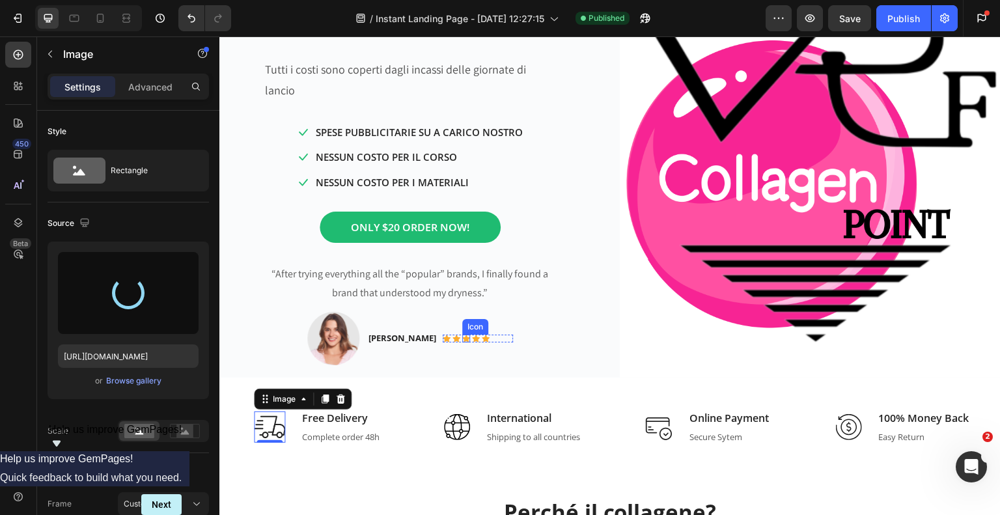
type input "[URL][DOMAIN_NAME]"
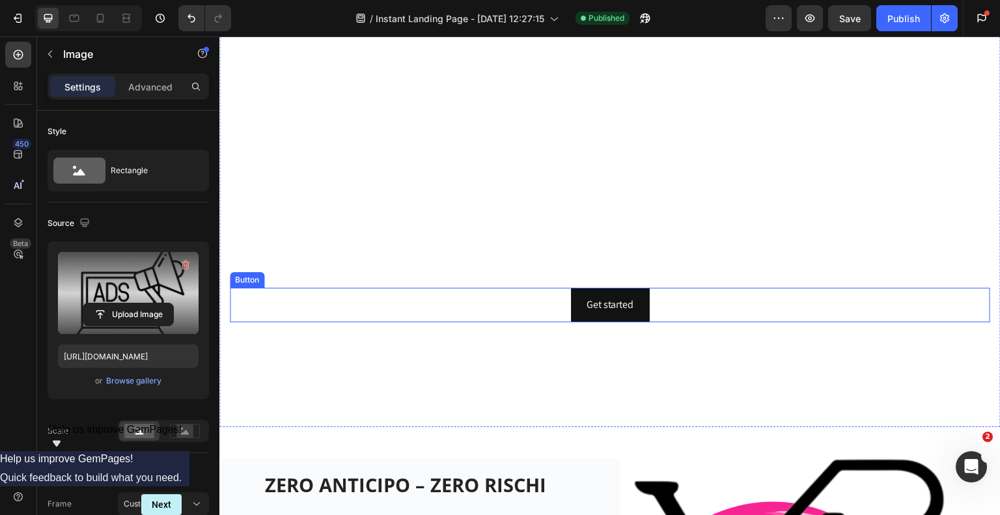
scroll to position [130, 0]
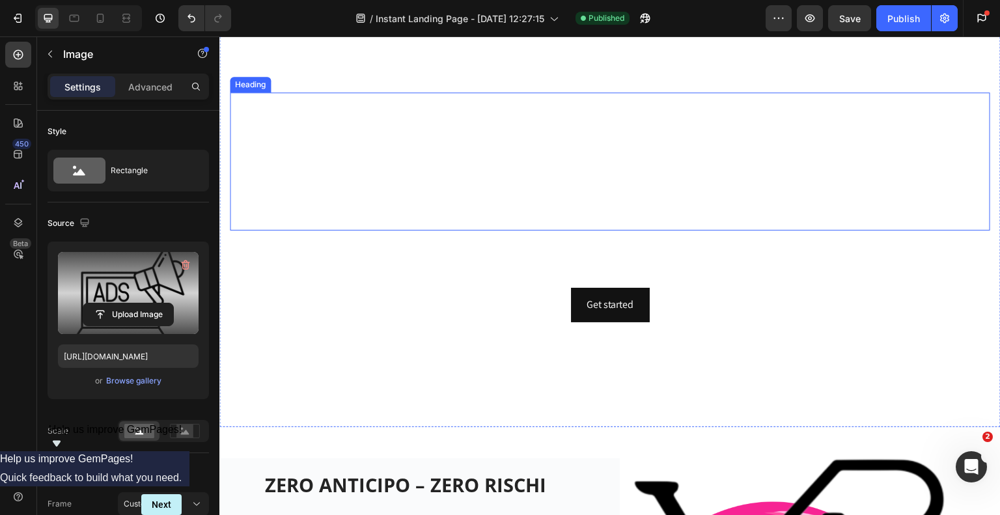
click at [695, 134] on strong "VRF Collagen Point" at bounding box center [594, 161] width 556 height 136
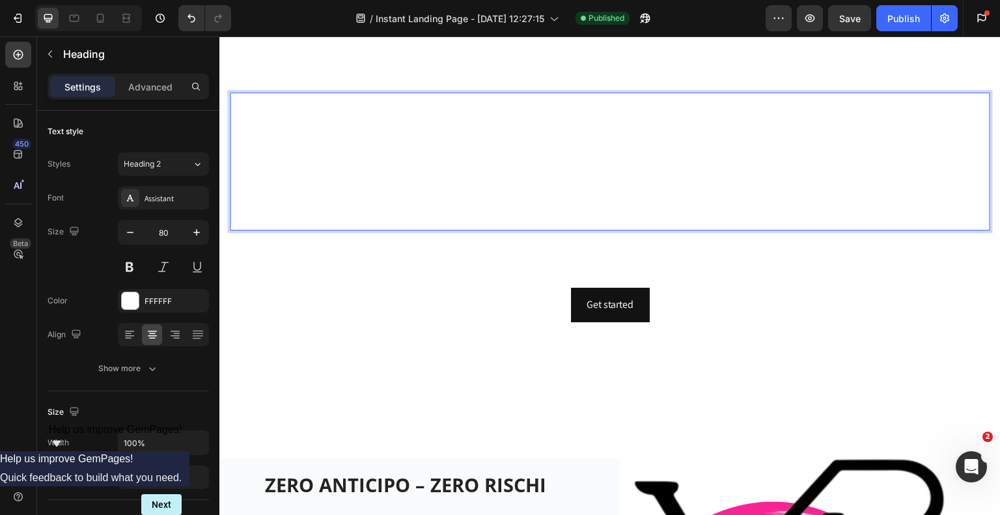
click at [873, 134] on strong "VRF Collagen Point" at bounding box center [594, 161] width 556 height 136
click at [943, 132] on p "Diventa un VRF Collagen Point senza anticipare nulla" at bounding box center [610, 161] width 758 height 135
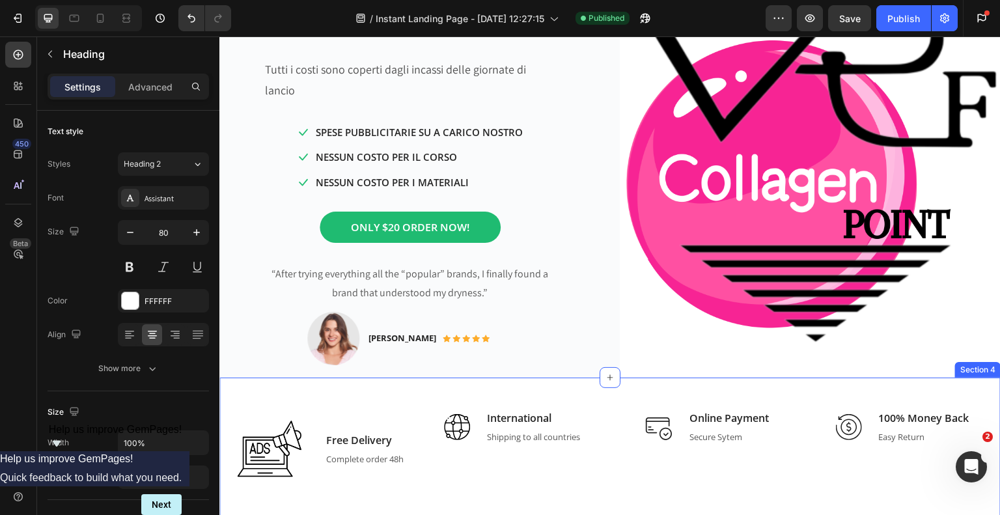
scroll to position [716, 0]
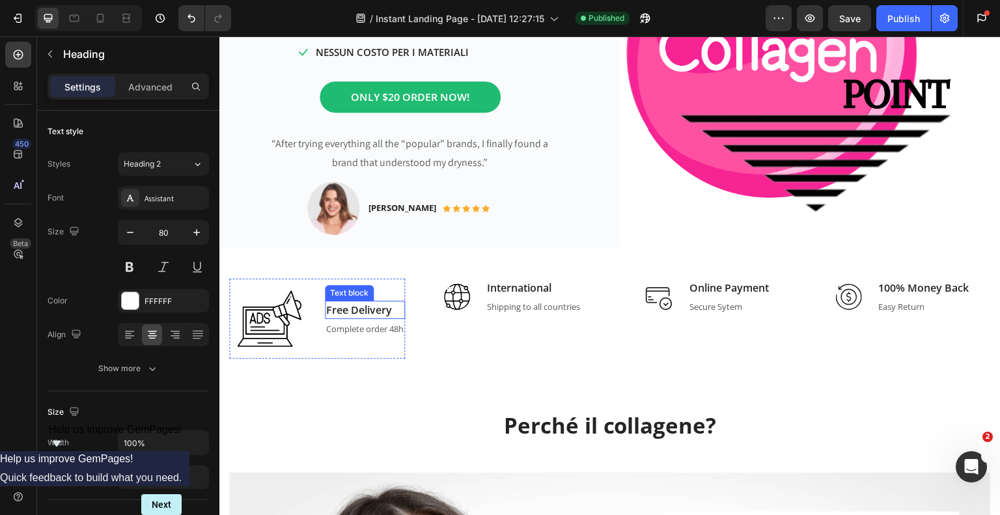
click at [379, 302] on p "Free Delivery" at bounding box center [364, 310] width 77 height 16
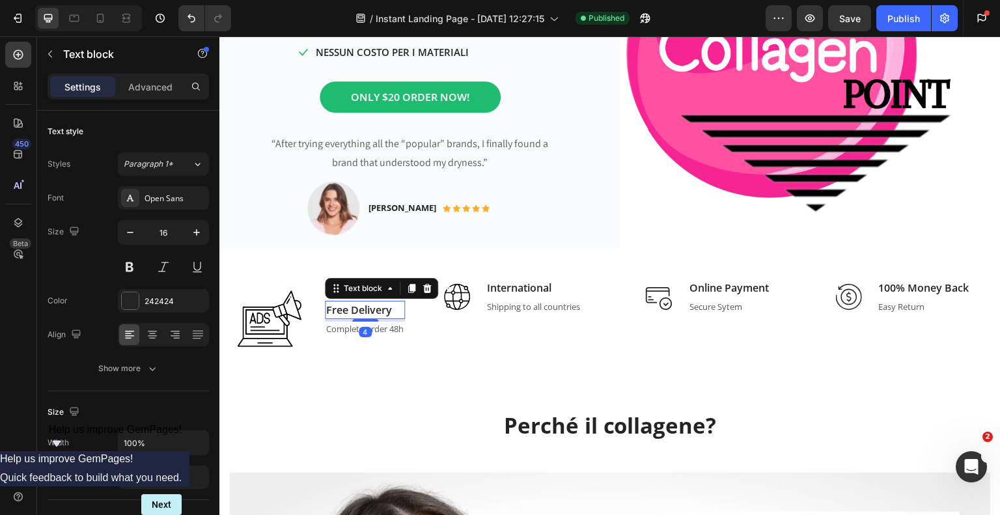
click at [379, 302] on p "Free Delivery" at bounding box center [364, 310] width 77 height 16
click at [394, 302] on p "Free Delivery" at bounding box center [364, 310] width 77 height 16
click at [383, 302] on p "Ti Forniamo" at bounding box center [364, 310] width 77 height 16
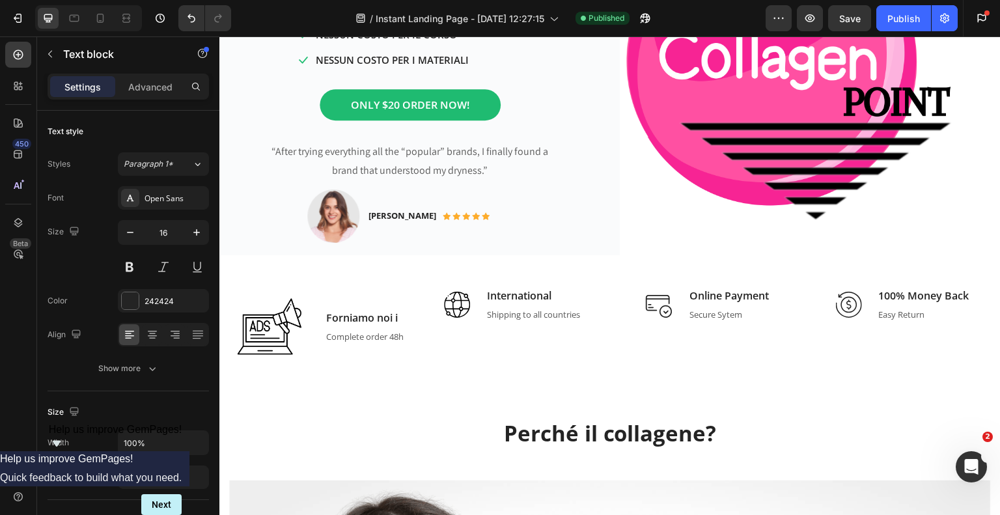
scroll to position [2230, 0]
click at [551, 292] on p "International" at bounding box center [533, 296] width 93 height 16
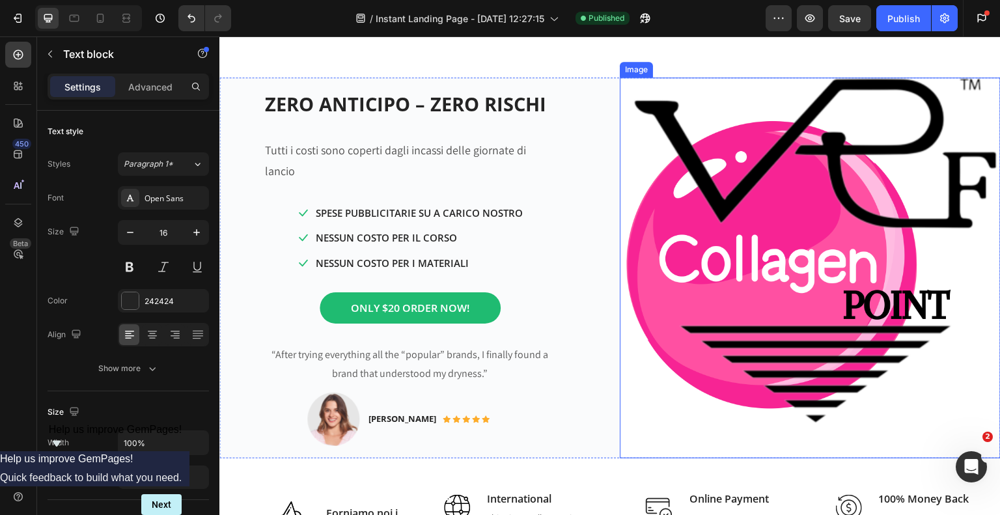
scroll to position [586, 0]
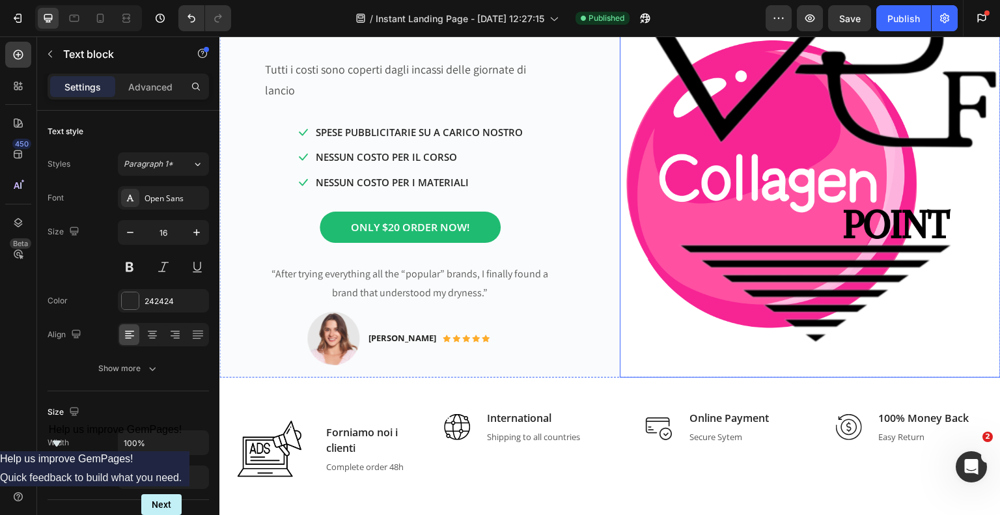
click at [755, 244] on img at bounding box center [810, 187] width 381 height 381
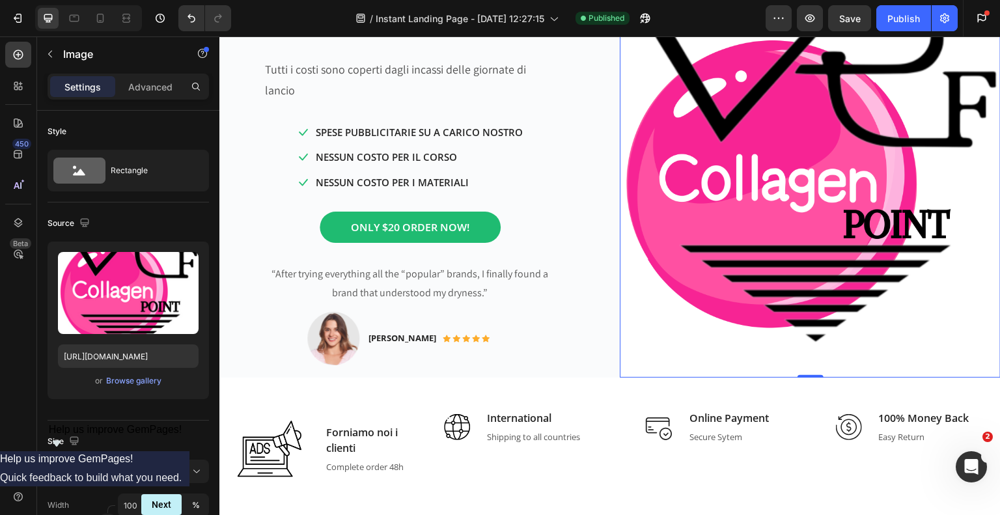
scroll to position [130, 0]
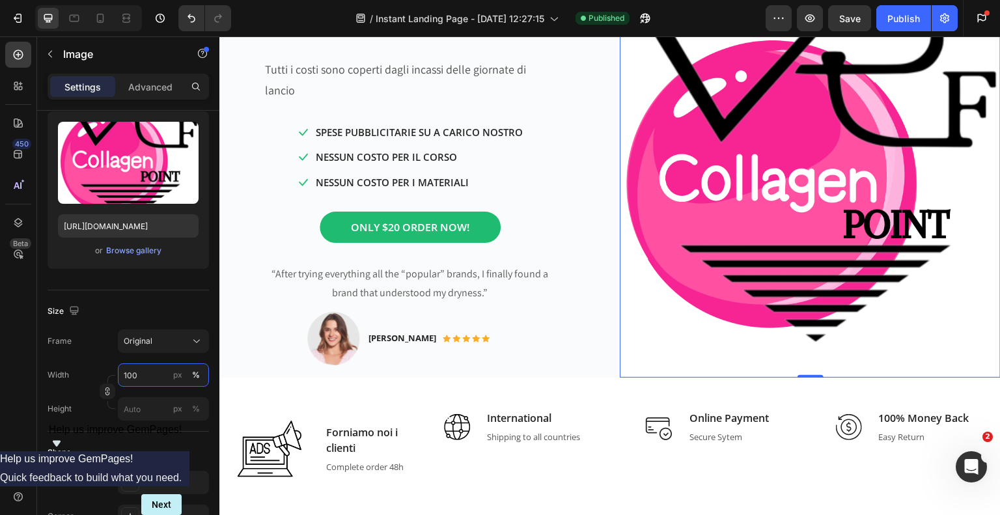
click at [148, 375] on input "100" at bounding box center [163, 374] width 91 height 23
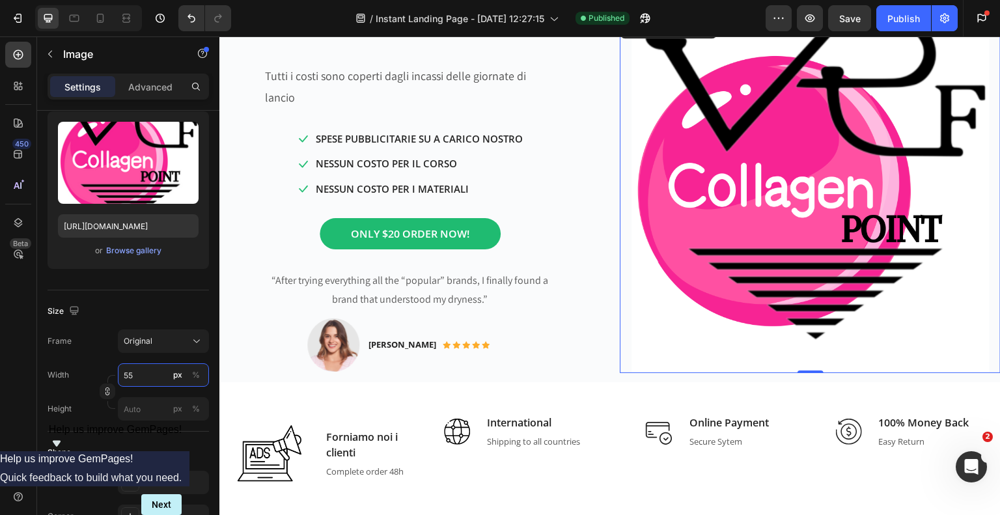
scroll to position [576, 0]
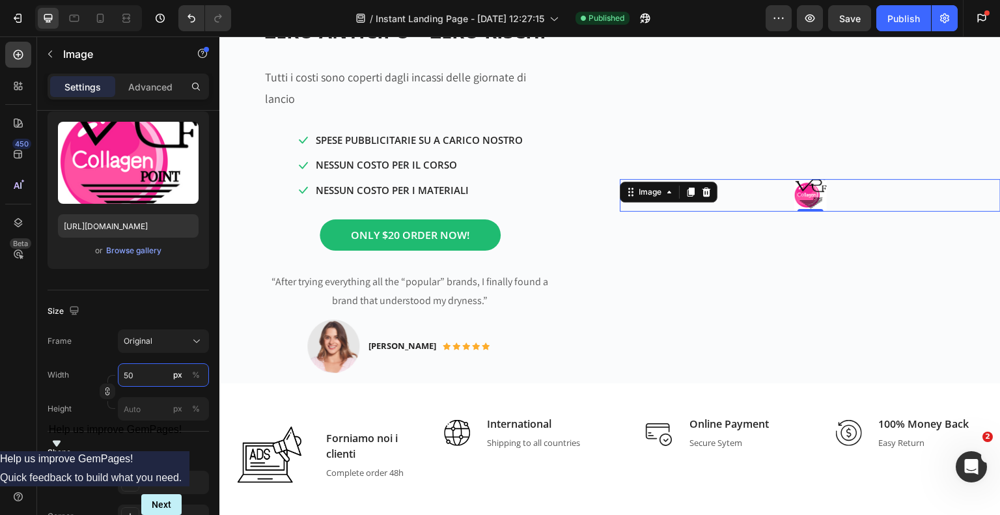
type input "5"
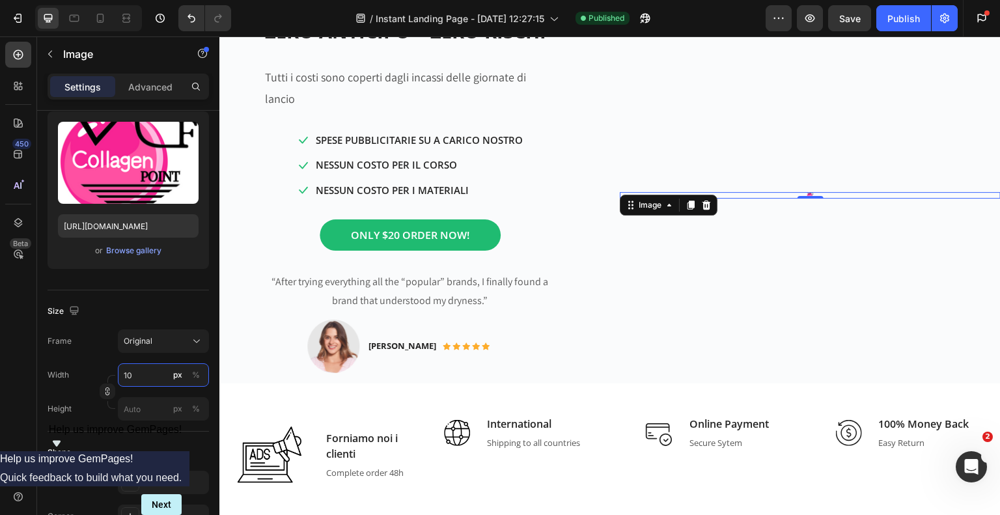
type input "1"
type input "200"
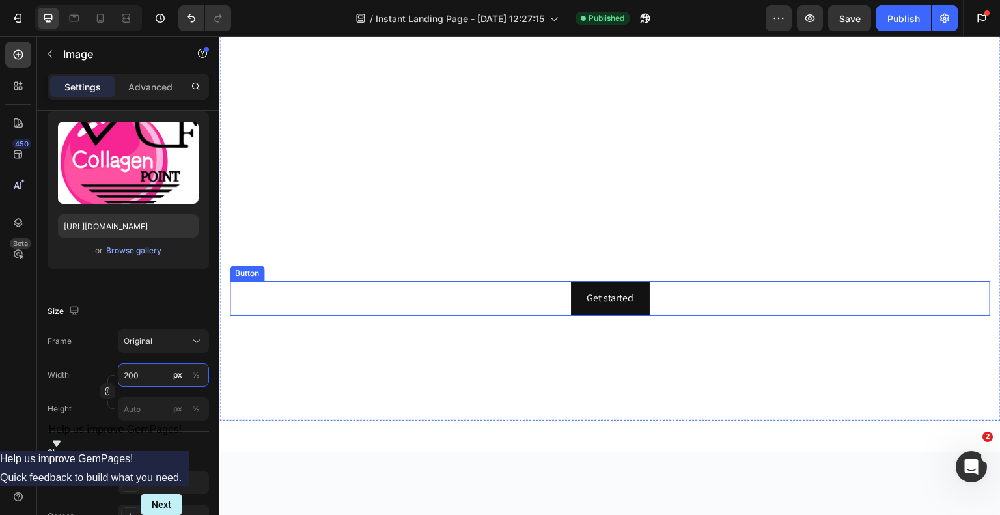
scroll to position [55, 0]
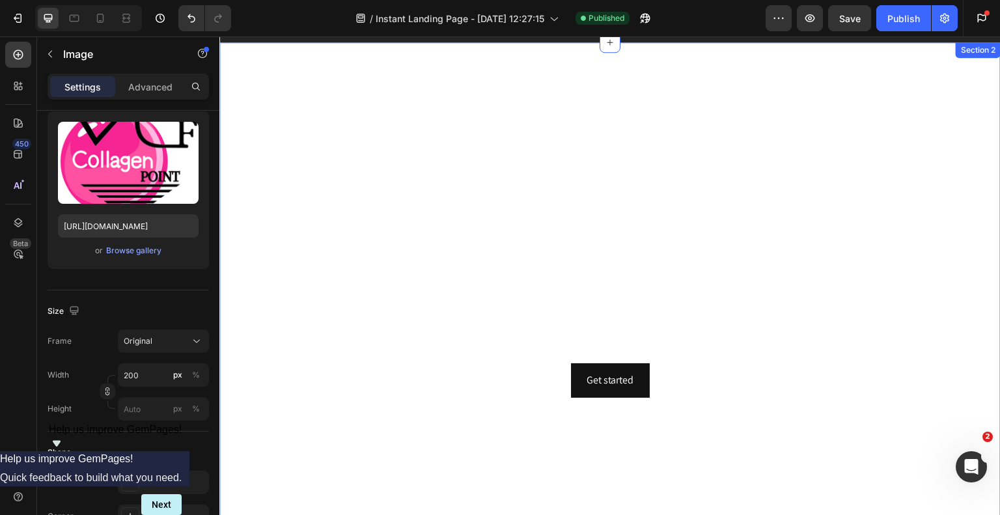
click at [325, 53] on div "Diventa un Esperto di LIFTING senza AGHI senza anticipare nulla Heading Trasfor…" at bounding box center [609, 288] width 781 height 492
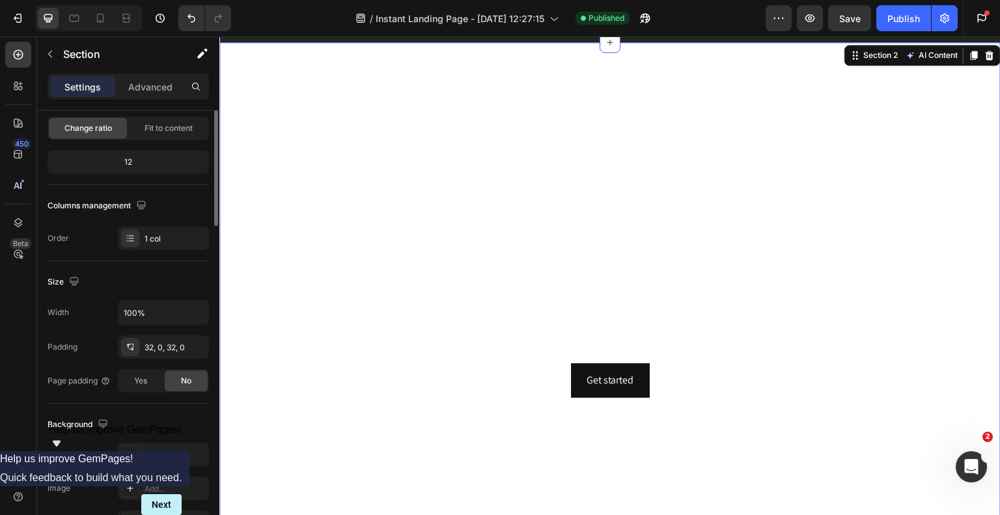
scroll to position [0, 0]
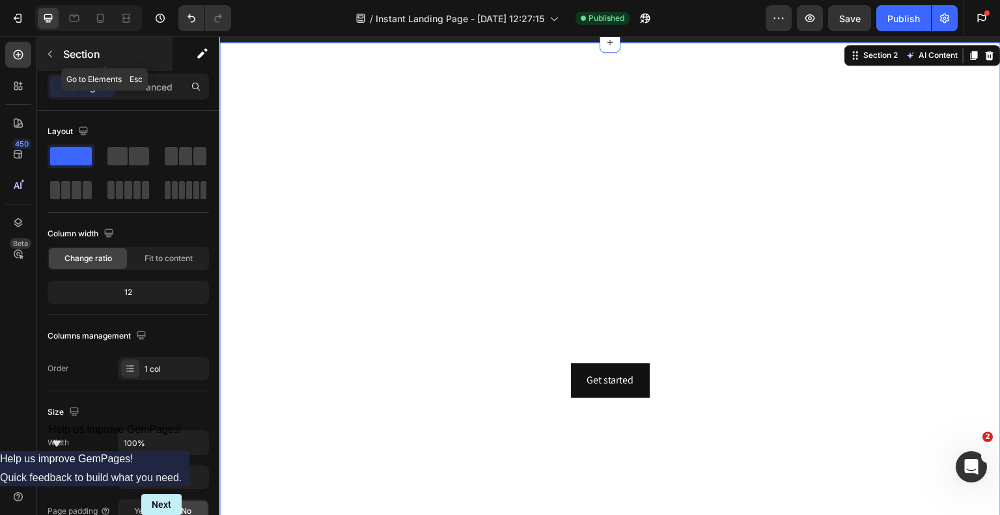
click at [47, 57] on icon "button" at bounding box center [50, 54] width 10 height 10
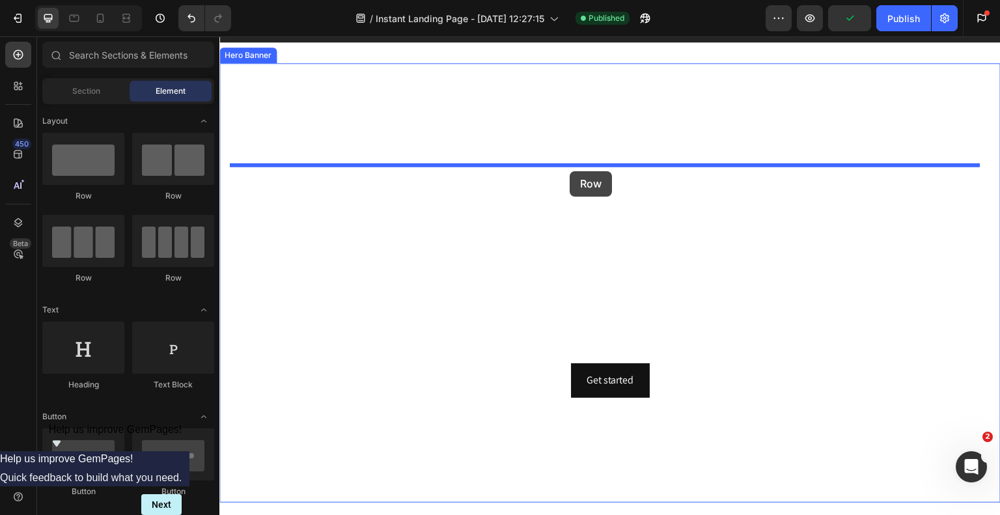
drag, startPoint x: 285, startPoint y: 197, endPoint x: 570, endPoint y: 171, distance: 286.4
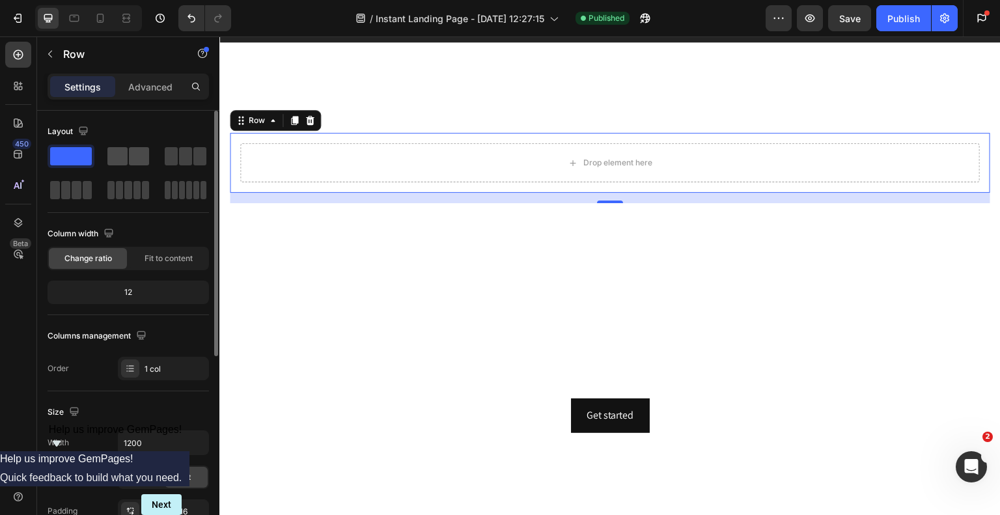
click at [125, 156] on span at bounding box center [117, 156] width 20 height 18
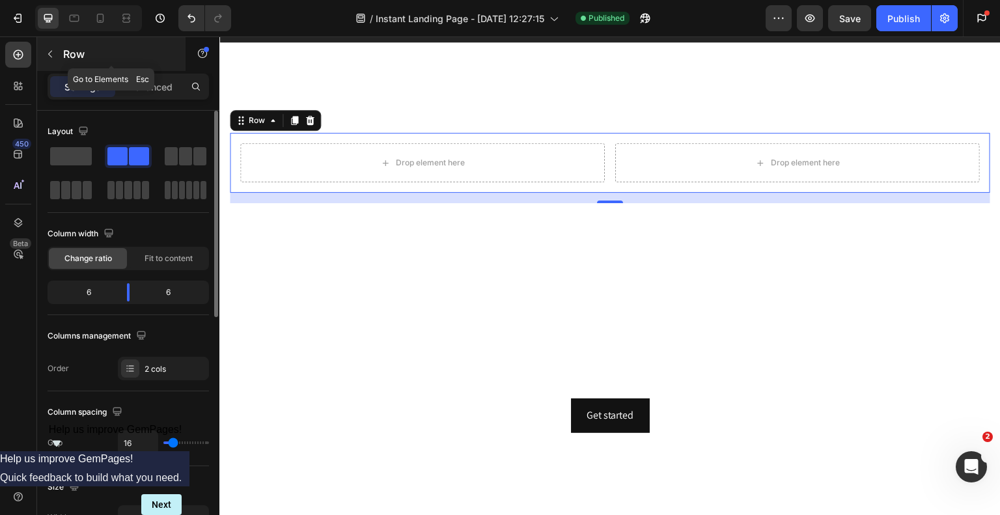
click at [49, 56] on icon "button" at bounding box center [50, 54] width 10 height 10
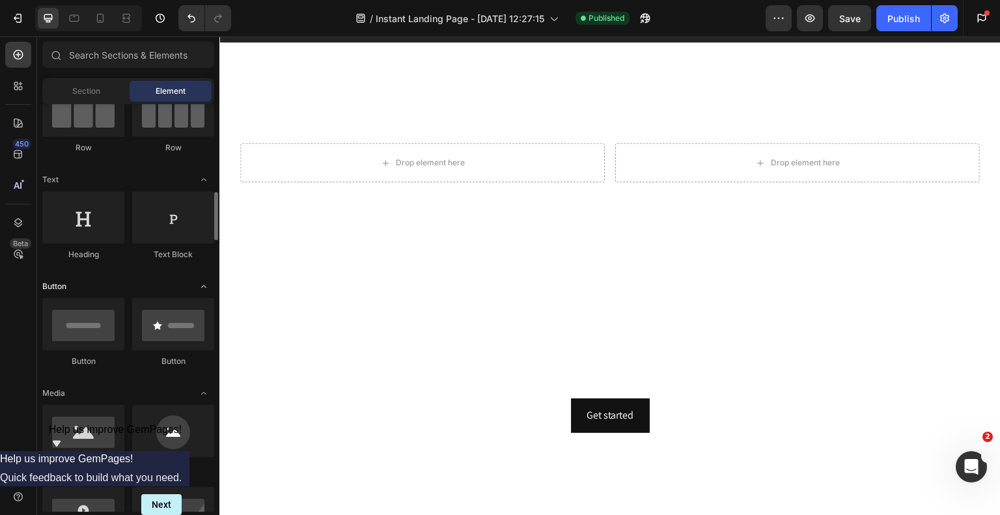
scroll to position [260, 0]
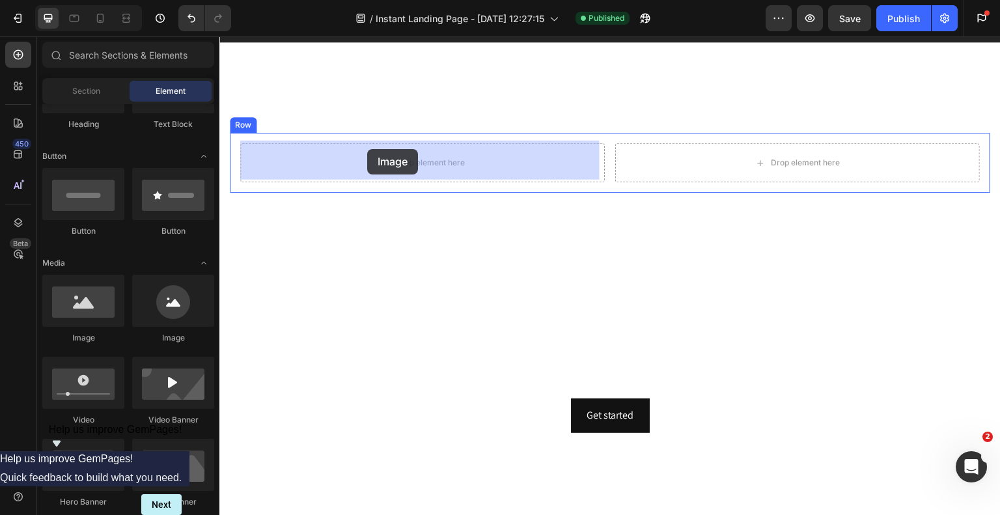
drag, startPoint x: 294, startPoint y: 349, endPoint x: 367, endPoint y: 149, distance: 212.8
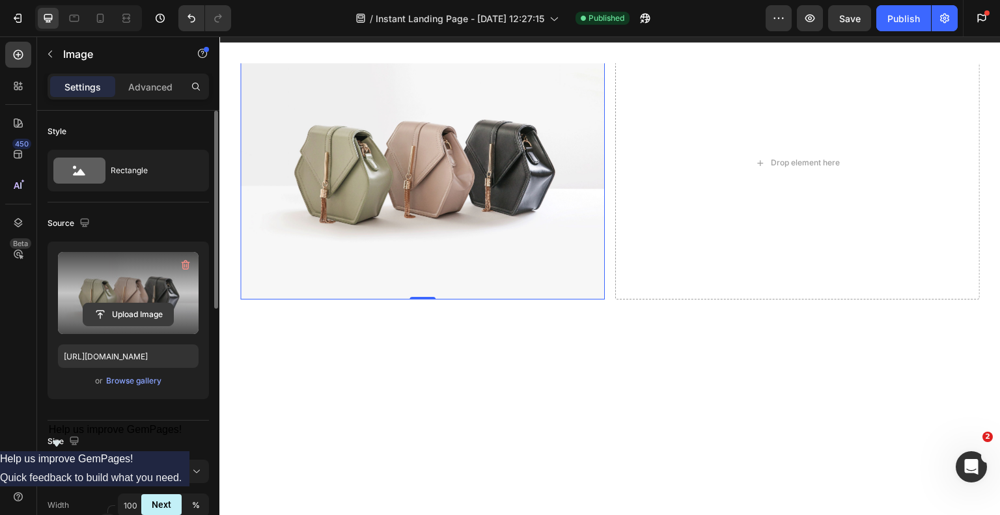
click at [113, 315] on input "file" at bounding box center [128, 314] width 90 height 22
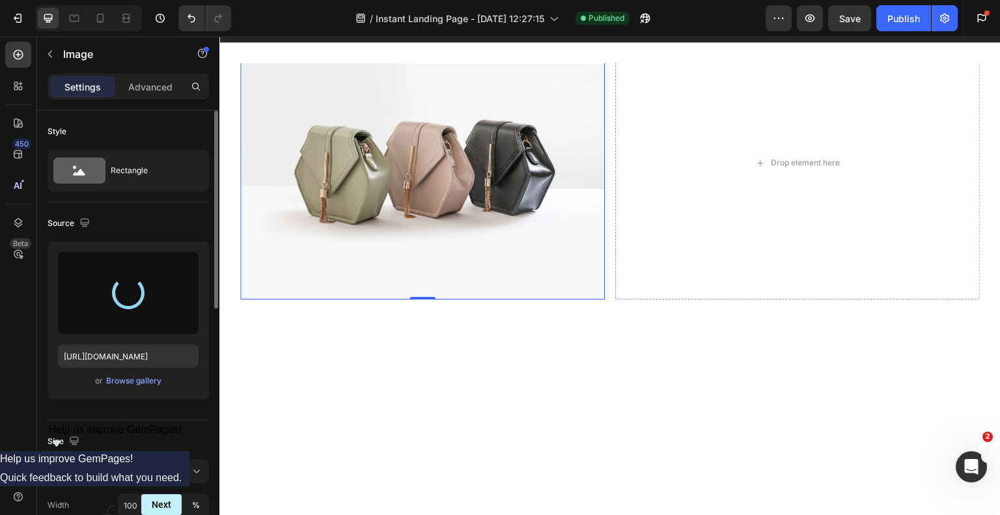
type input "[URL][DOMAIN_NAME]"
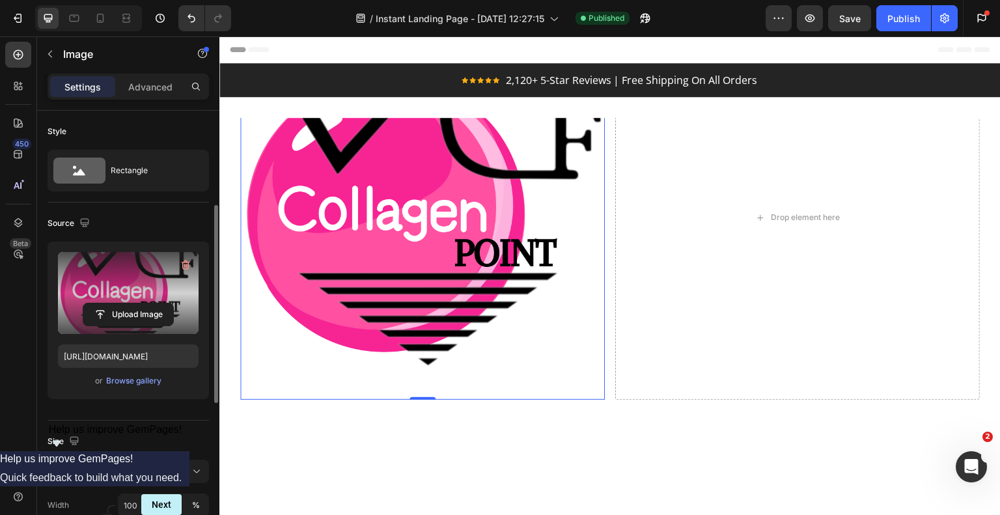
scroll to position [130, 0]
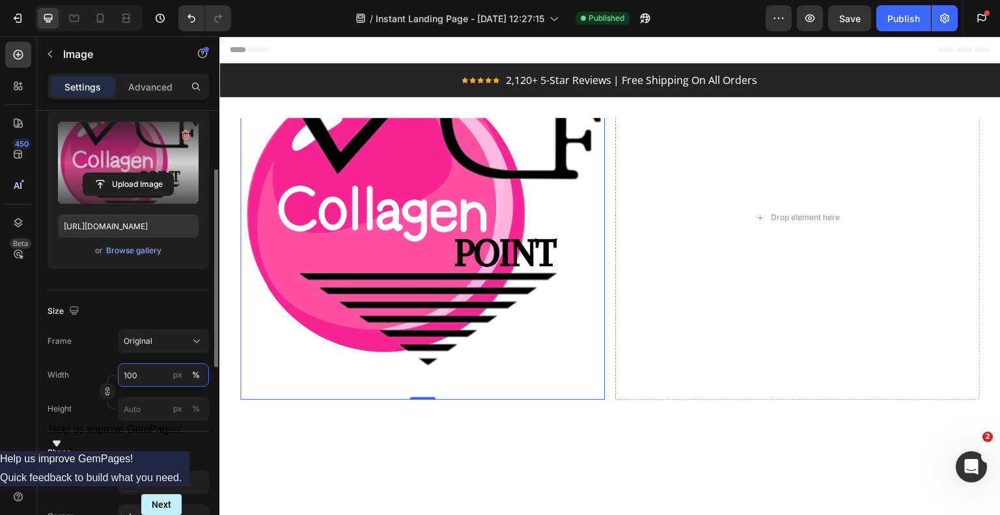
click at [143, 378] on input "100" at bounding box center [163, 374] width 91 height 23
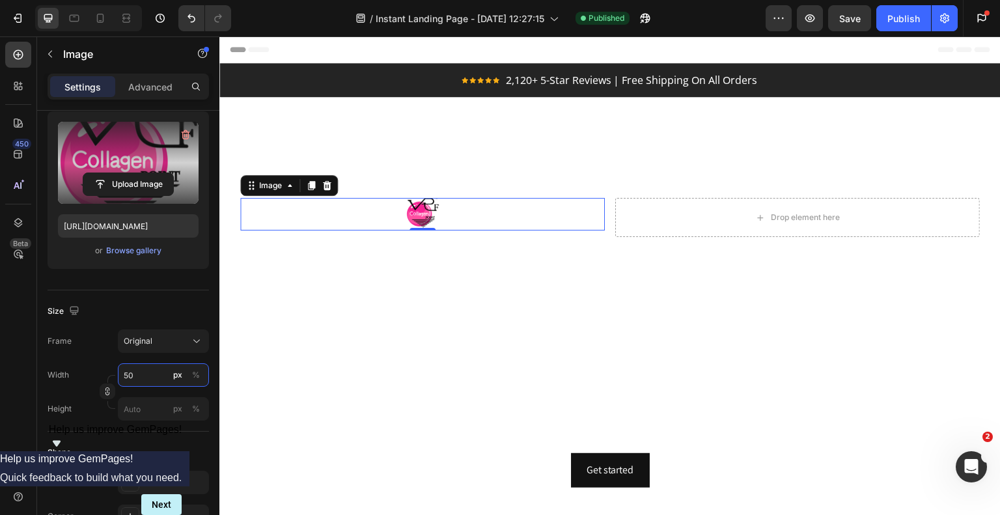
type input "50"
click at [128, 178] on input "file" at bounding box center [128, 184] width 90 height 22
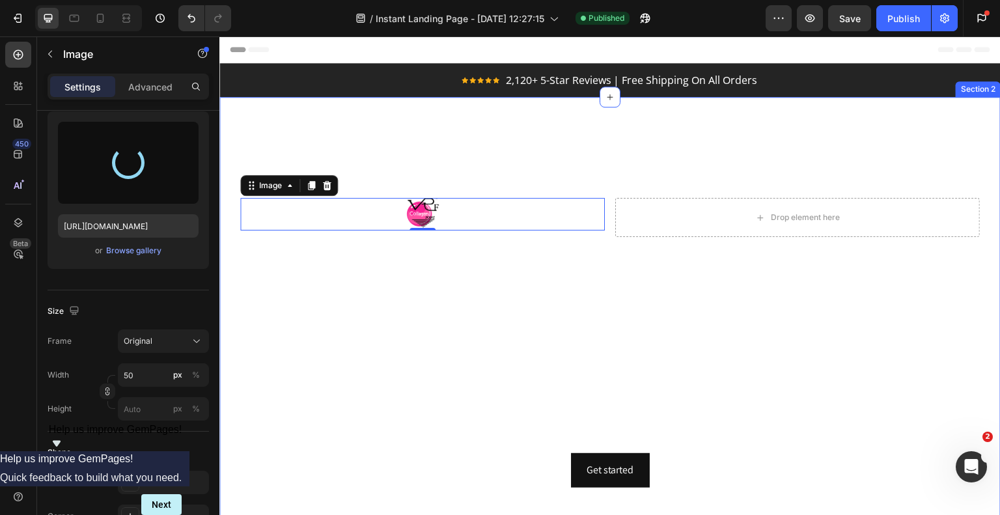
type input "[URL][DOMAIN_NAME]"
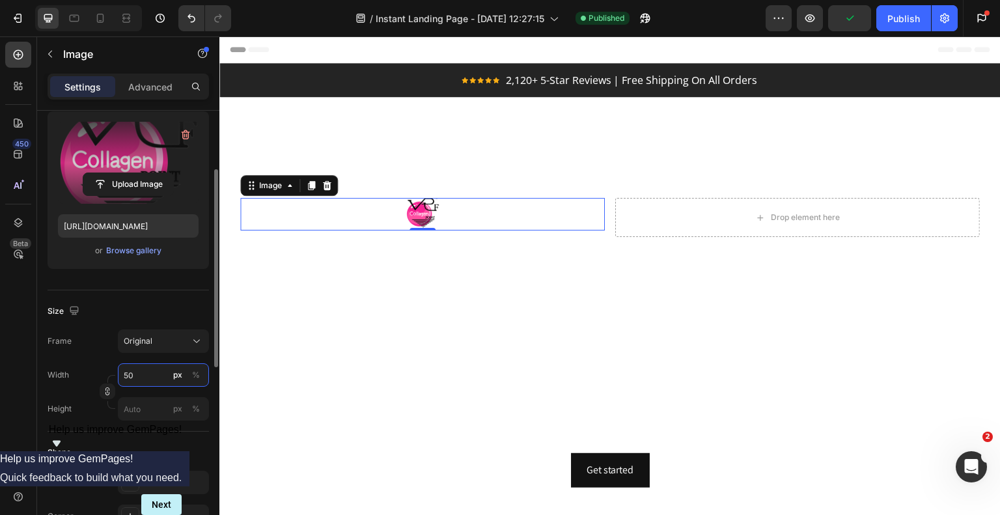
click at [152, 372] on input "50" at bounding box center [163, 374] width 91 height 23
type input "5"
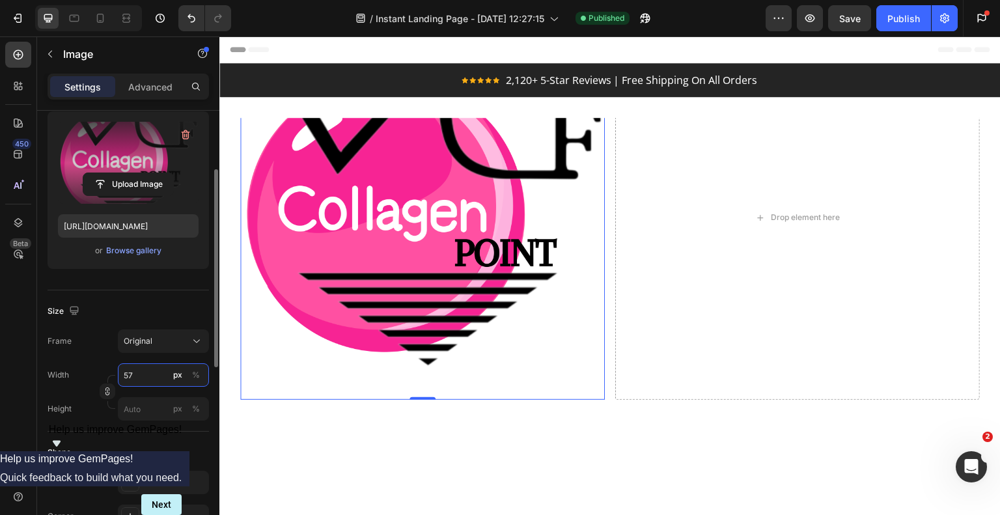
type input "5"
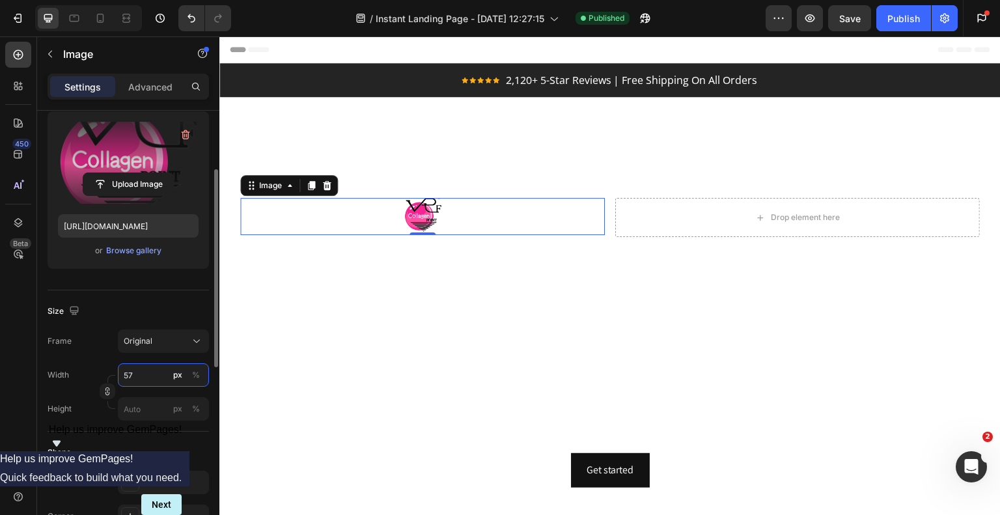
type input "5"
click at [126, 374] on input "5" at bounding box center [163, 374] width 91 height 23
click at [124, 374] on input "5" at bounding box center [163, 374] width 91 height 23
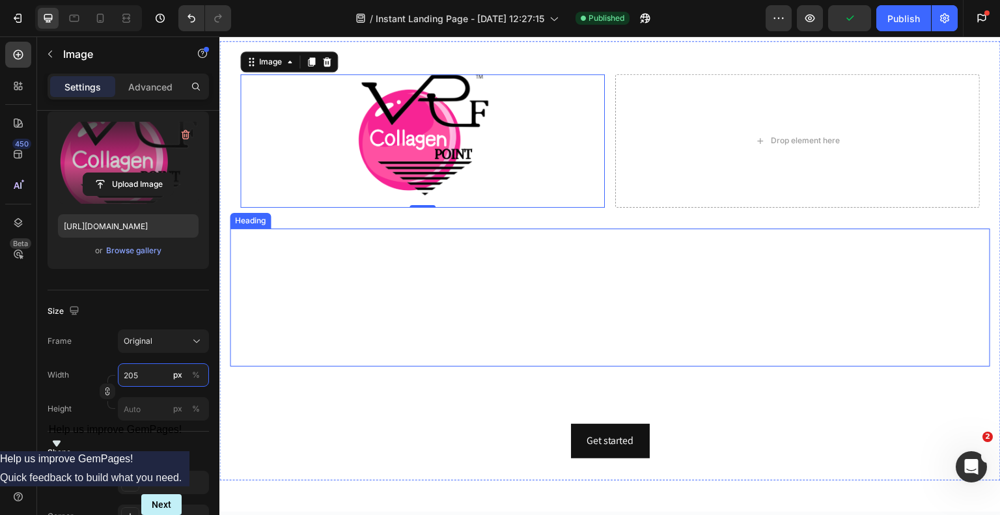
scroll to position [0, 0]
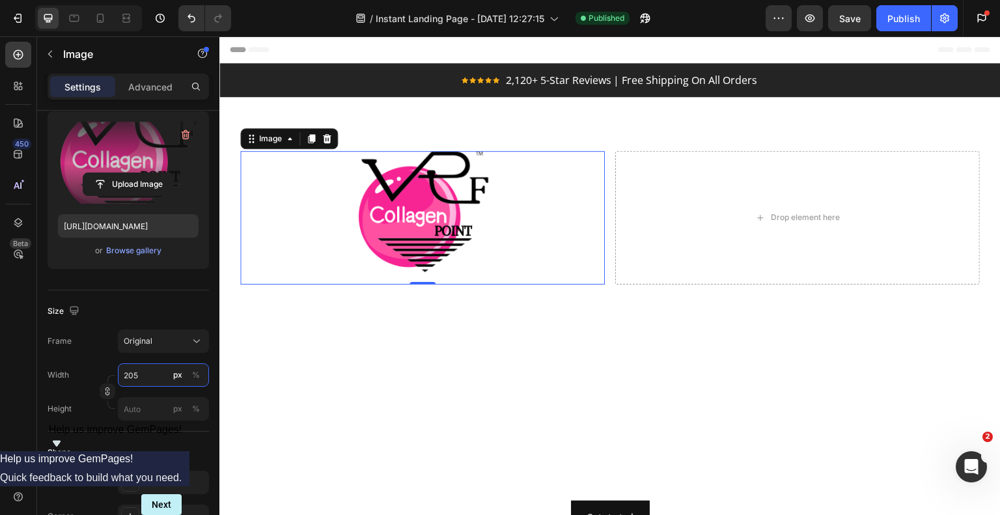
type input "205"
click at [326, 225] on div at bounding box center [422, 217] width 365 height 133
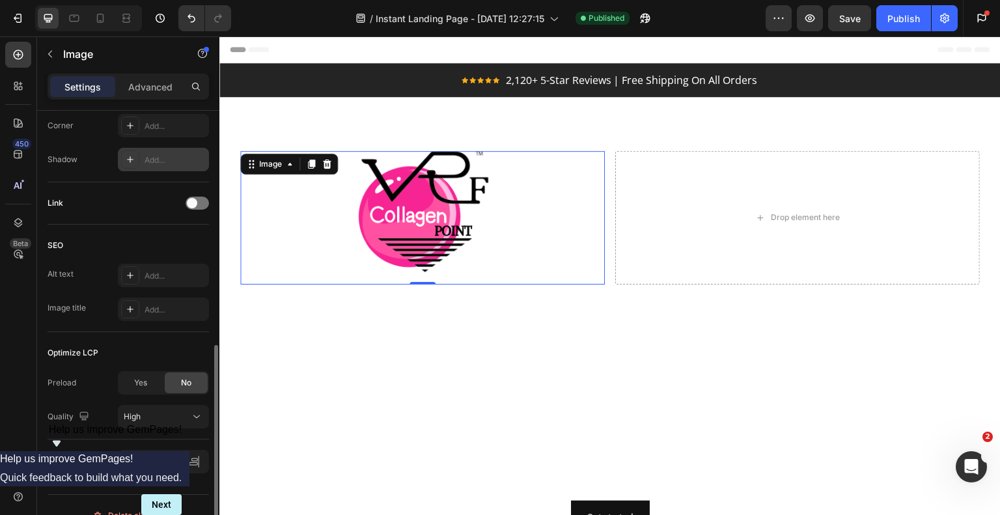
scroll to position [540, 0]
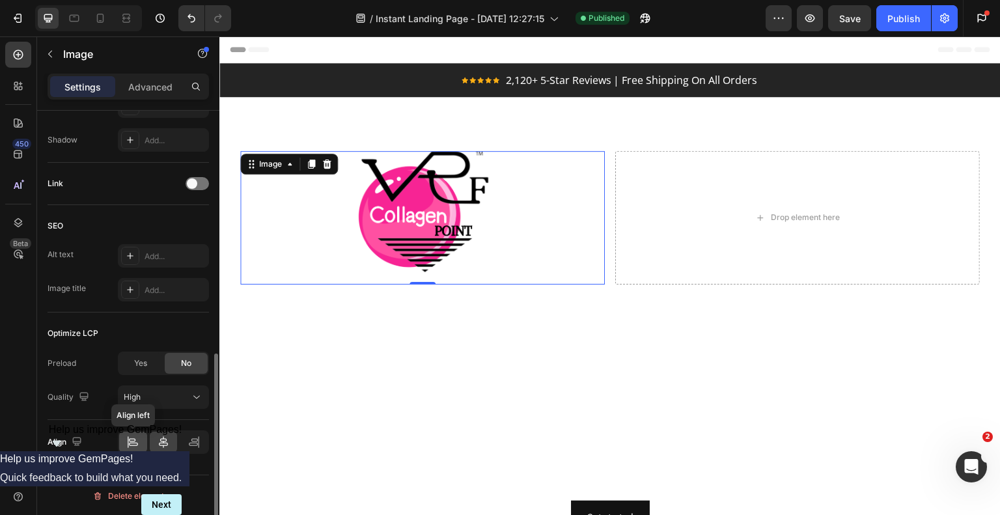
click at [131, 442] on icon at bounding box center [132, 442] width 13 height 13
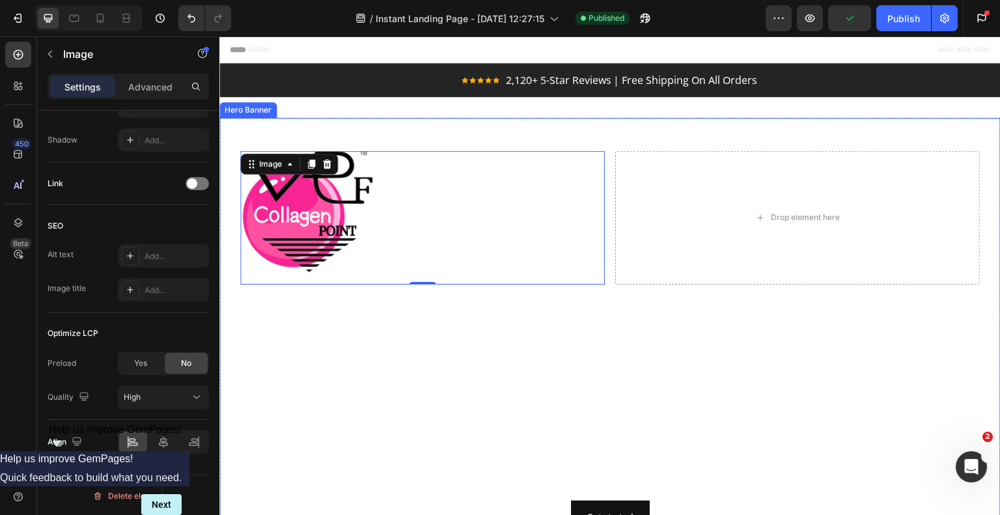
click at [745, 133] on video "Background Image" at bounding box center [609, 338] width 781 height 440
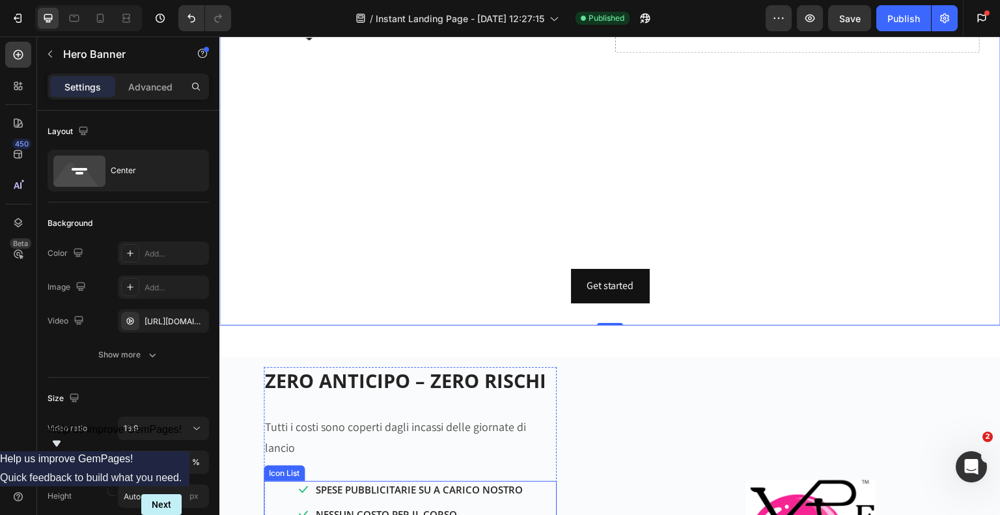
scroll to position [130, 0]
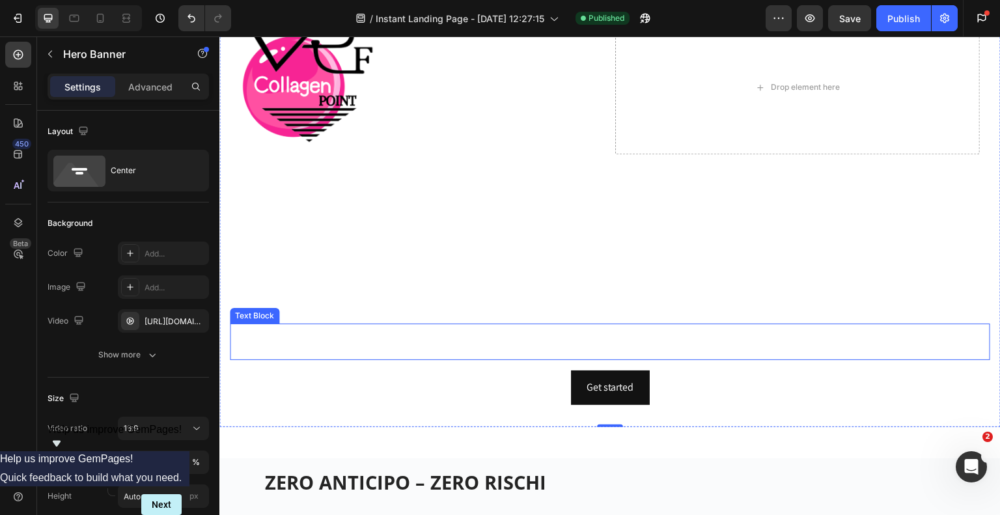
click at [472, 337] on p "Trasforma il tuo centro estetico con il trattamento di FILI al COLLAGENE più ri…" at bounding box center [610, 342] width 758 height 34
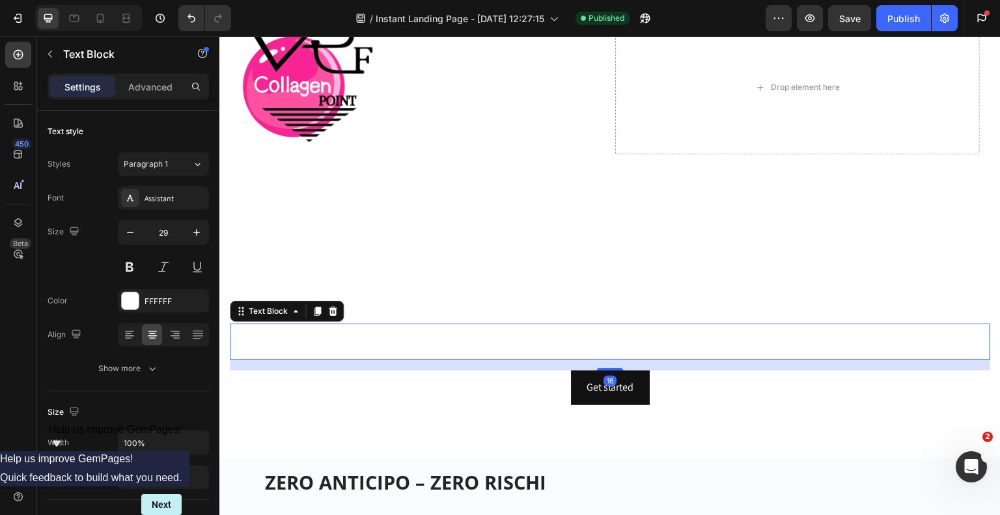
click at [473, 337] on p "Trasforma il tuo centro estetico con il trattamento di FILI al COLLAGENE più ri…" at bounding box center [610, 342] width 758 height 34
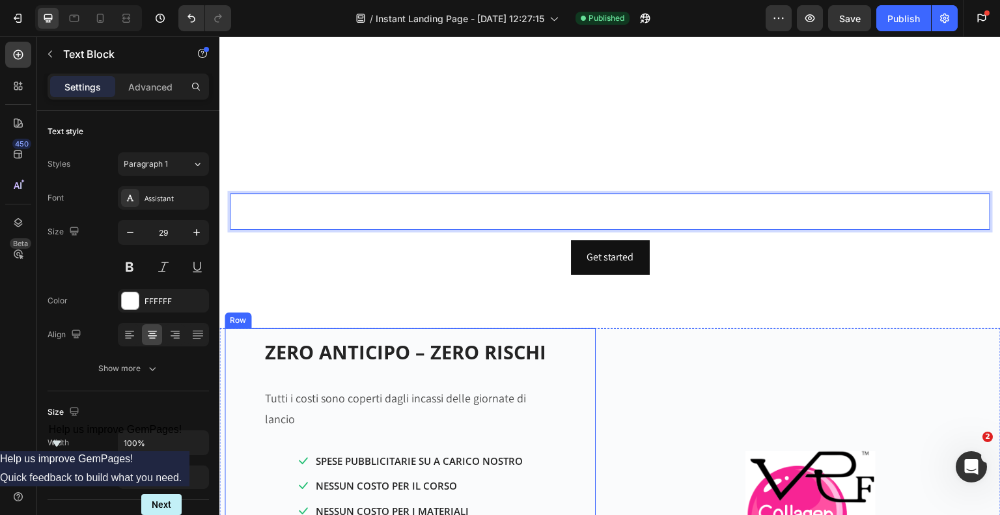
scroll to position [391, 0]
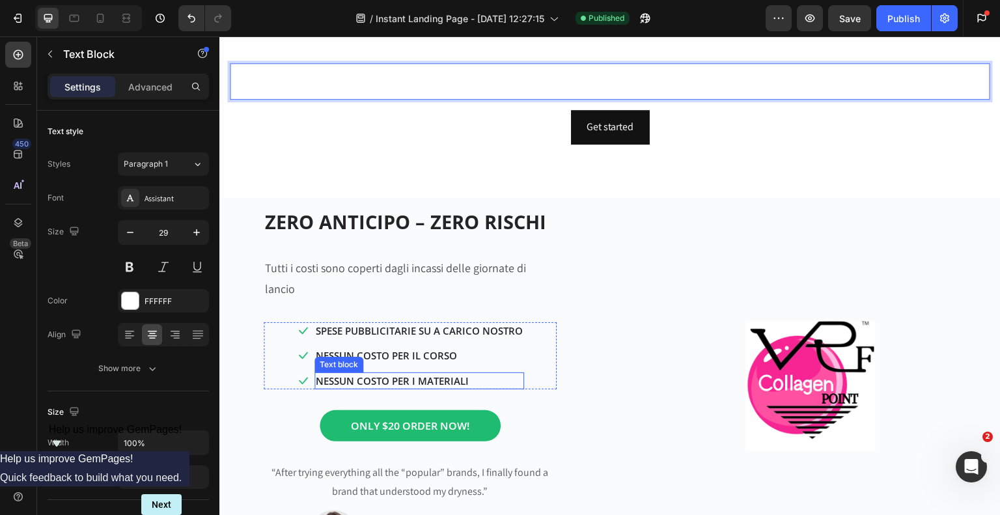
click at [412, 374] on p "NESSUN COSTO PER I MATERIALI" at bounding box center [419, 381] width 207 height 15
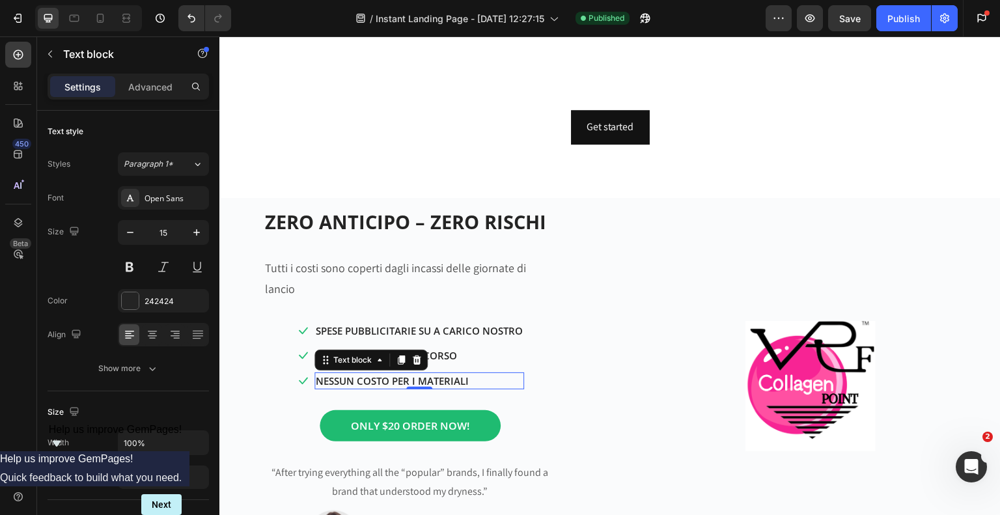
click at [412, 374] on p "NESSUN COSTO PER I MATERIALI" at bounding box center [419, 381] width 207 height 15
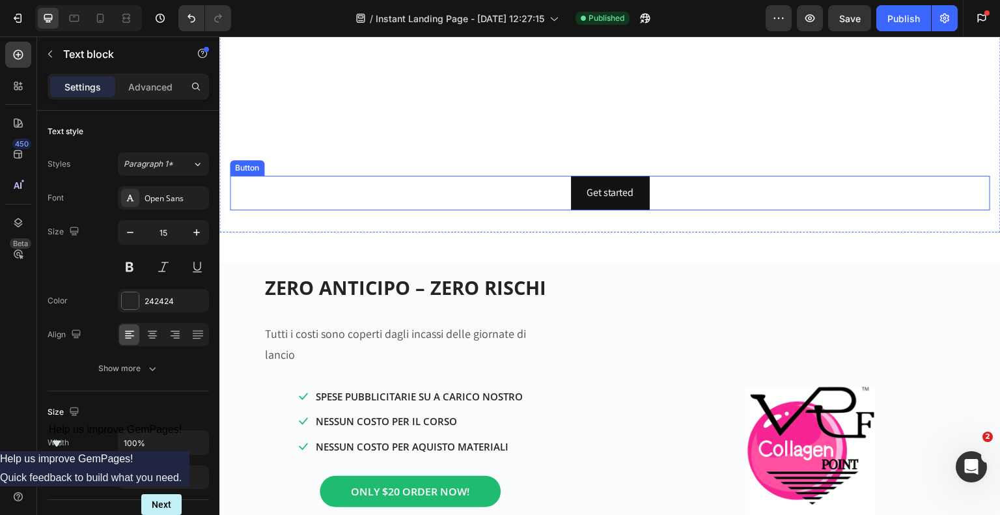
scroll to position [326, 0]
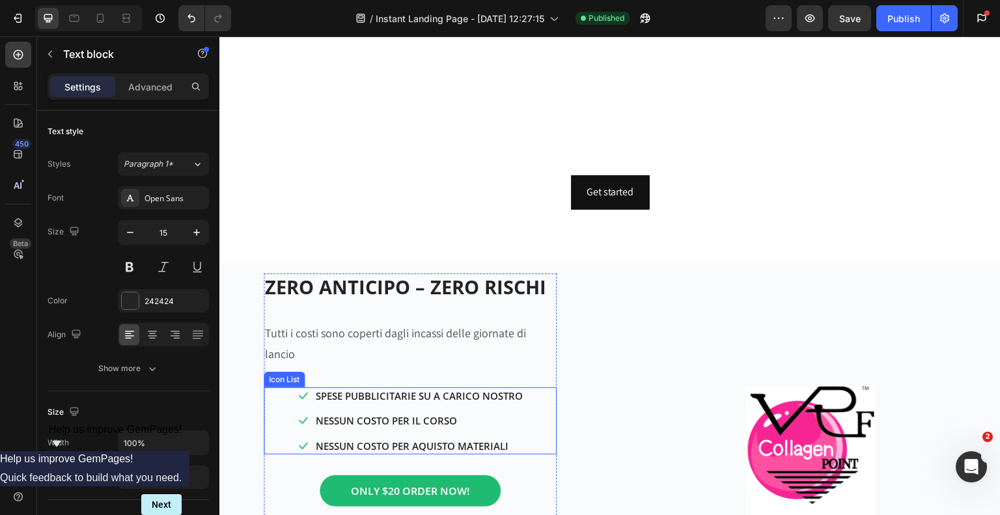
click at [279, 397] on div "Icon SPESE PUBBLICITARIE SU A CARICO NOSTRO Text block Icon NESSUN COSTO PER IL…" at bounding box center [410, 421] width 293 height 68
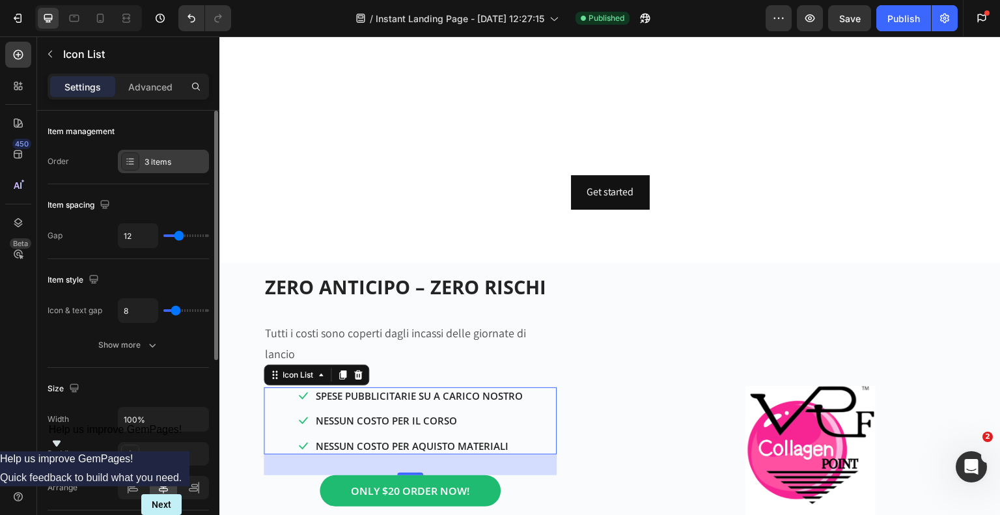
click at [153, 165] on div "3 items" at bounding box center [175, 162] width 61 height 12
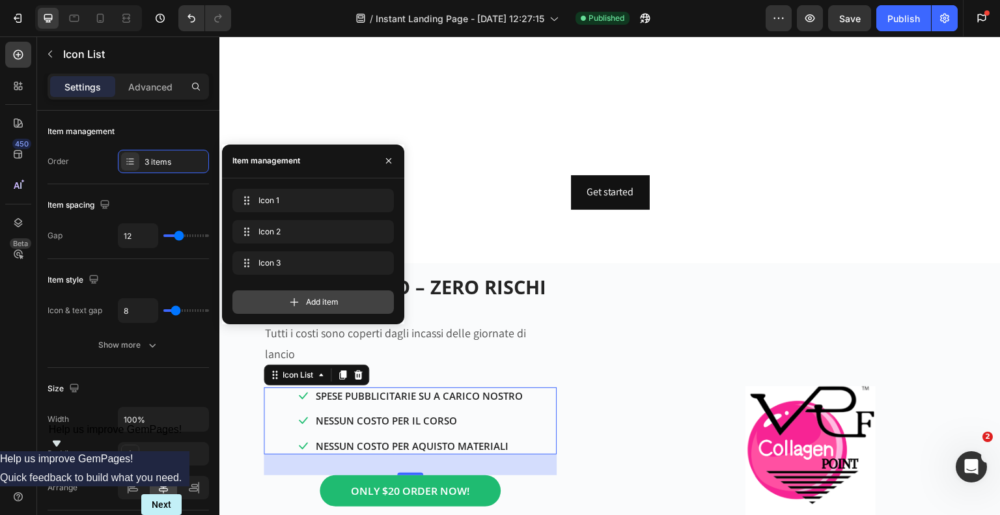
click at [291, 296] on icon at bounding box center [294, 302] width 13 height 13
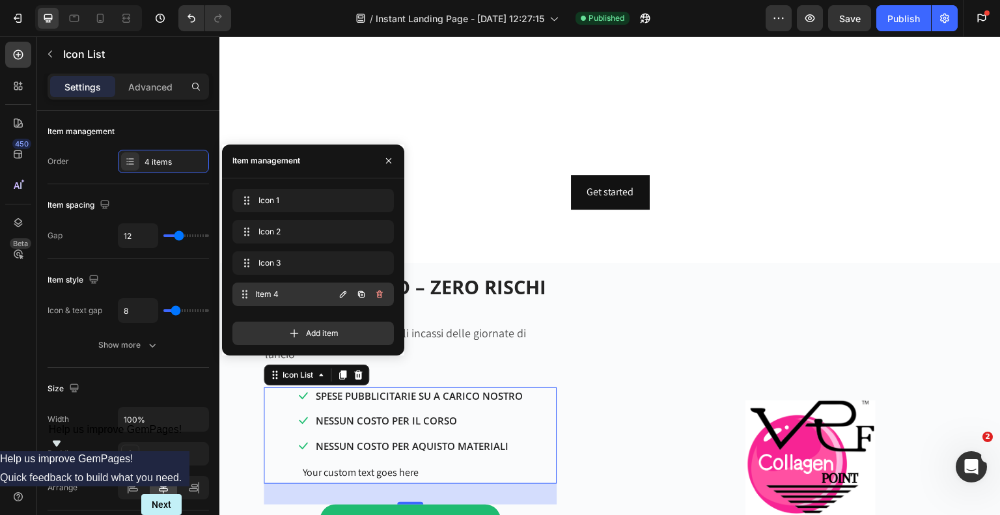
click at [294, 292] on span "Item 4" at bounding box center [294, 294] width 79 height 12
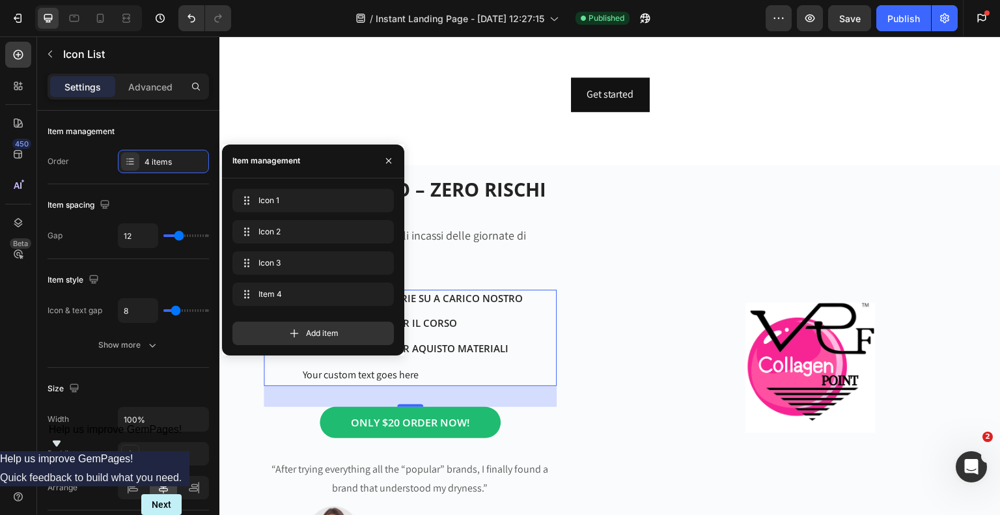
scroll to position [521, 0]
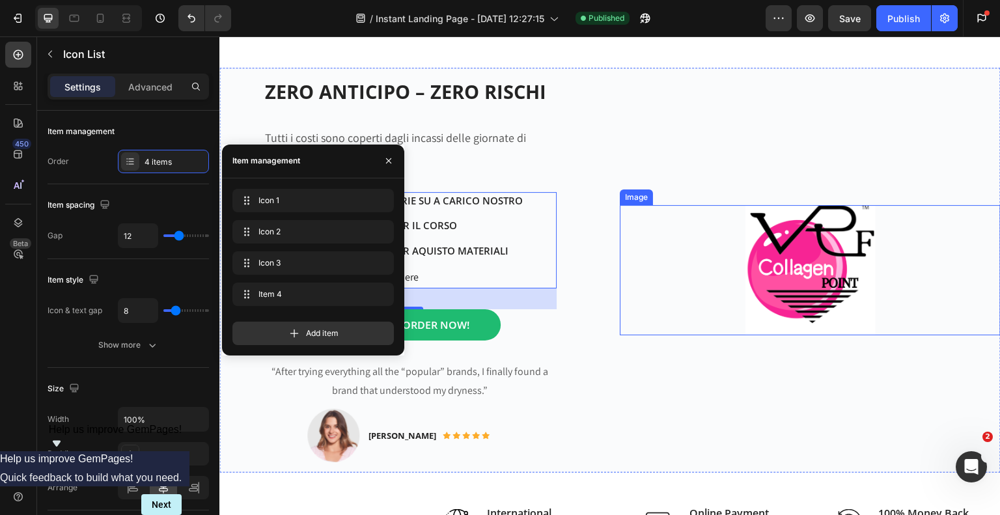
click at [662, 205] on div at bounding box center [810, 270] width 381 height 130
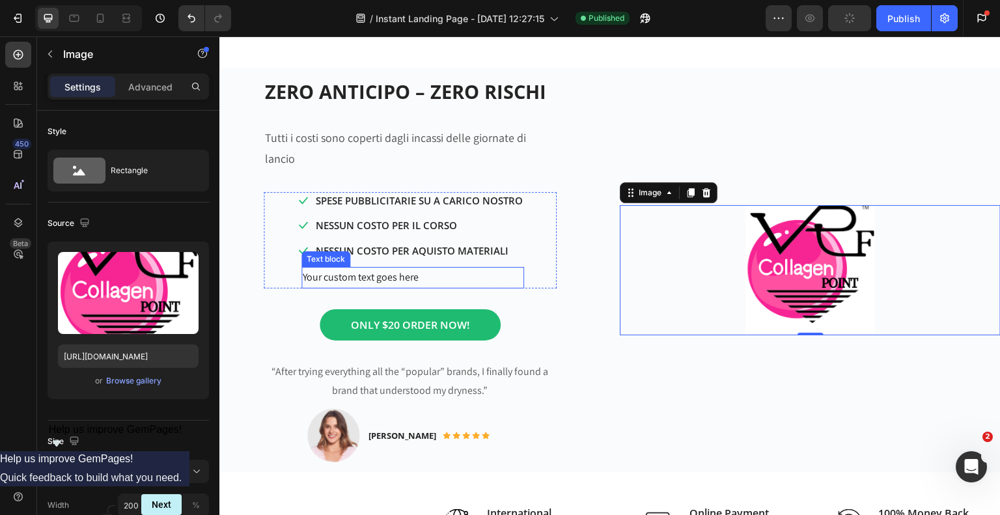
click at [365, 267] on div "Your custom text goes here" at bounding box center [412, 277] width 223 height 21
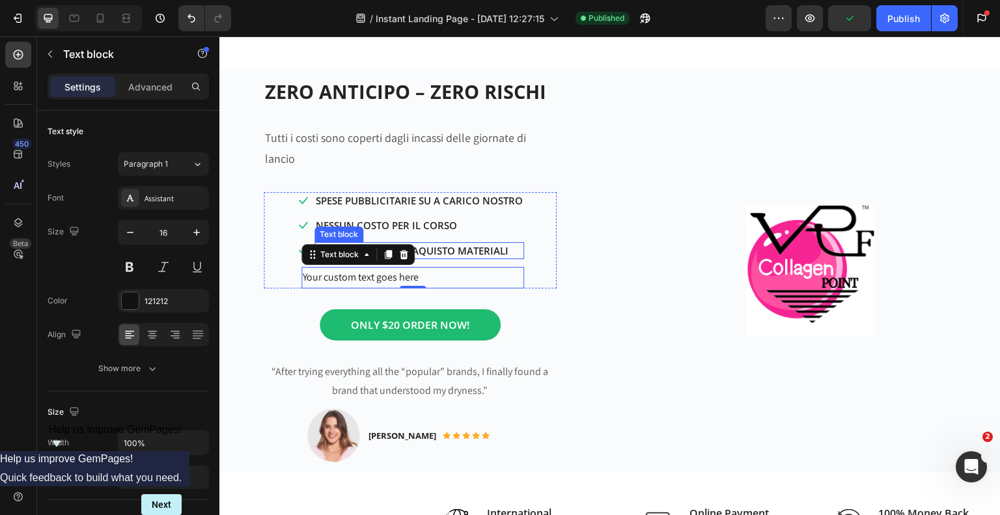
click at [435, 244] on p "NESSUN COSTO PER AQUISTO MATERIALI" at bounding box center [419, 251] width 207 height 15
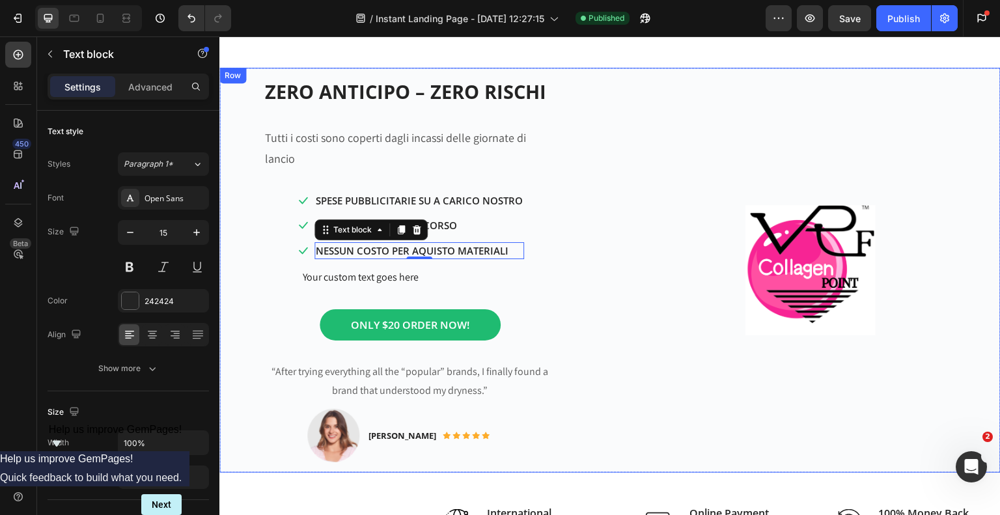
click at [620, 145] on div "Image" at bounding box center [810, 270] width 381 height 405
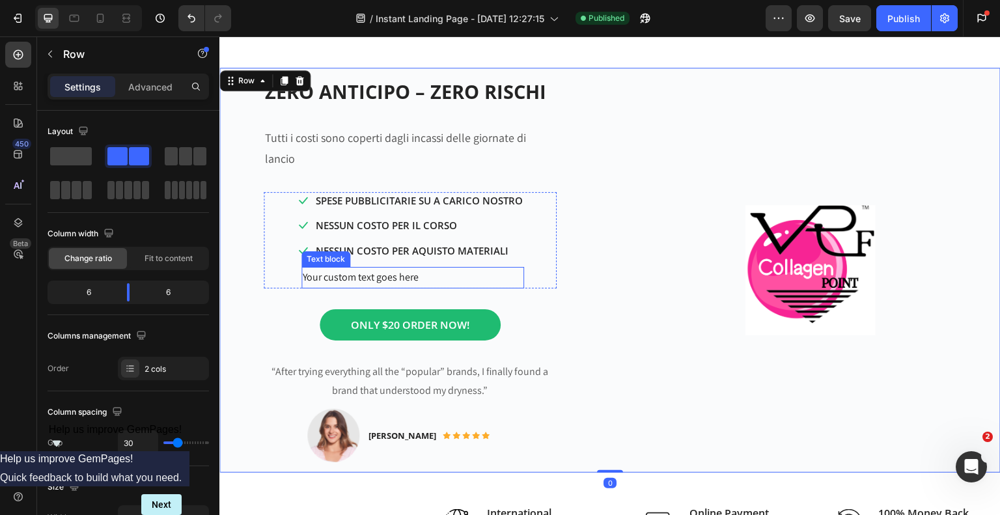
click at [378, 267] on div "Your custom text goes here" at bounding box center [412, 277] width 223 height 21
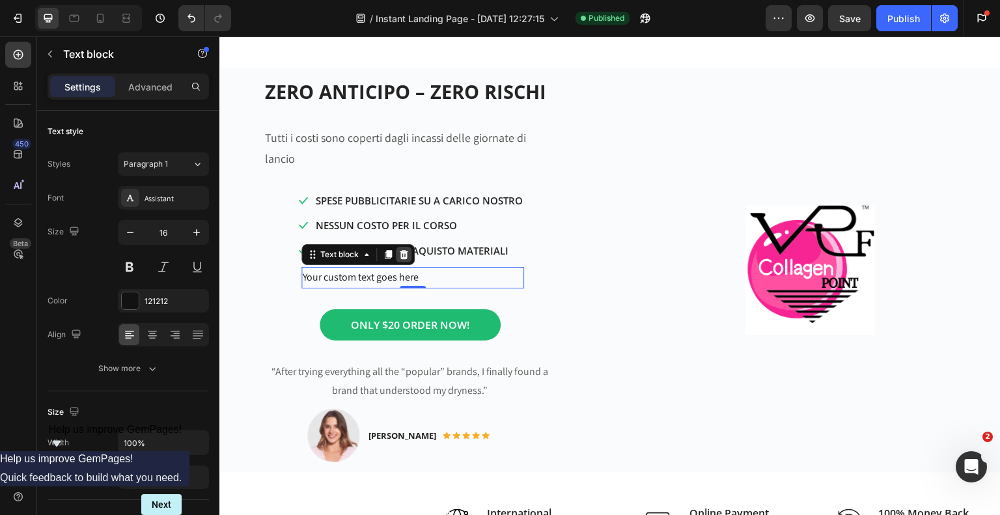
click at [400, 247] on div at bounding box center [404, 255] width 16 height 16
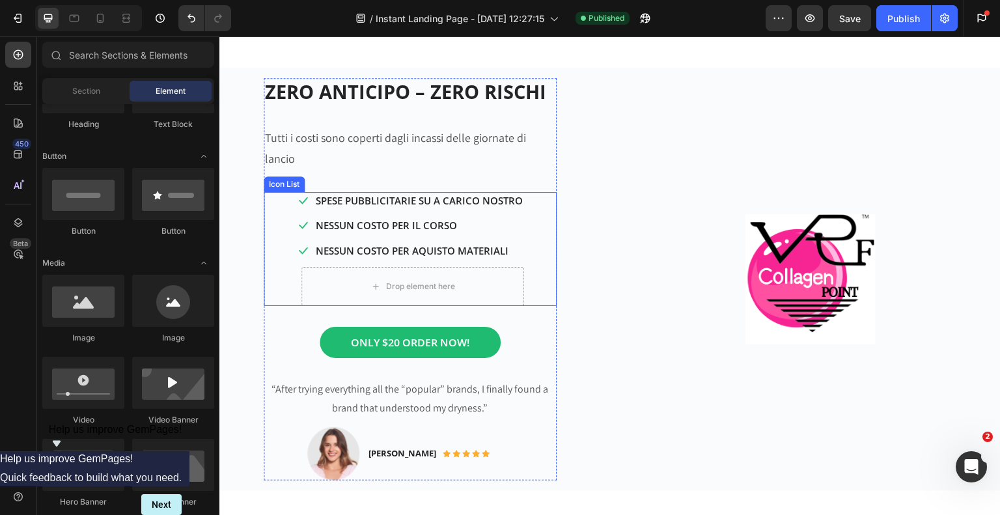
click at [275, 192] on div "Icon SPESE PUBBLICITARIE SU A CARICO NOSTRO Text block Icon NESSUN COSTO PER IL…" at bounding box center [410, 249] width 293 height 115
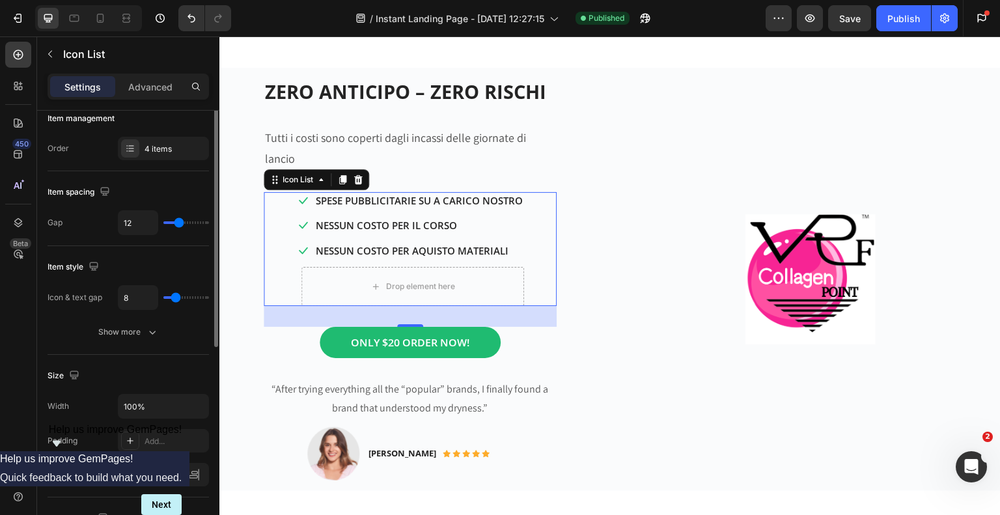
scroll to position [0, 0]
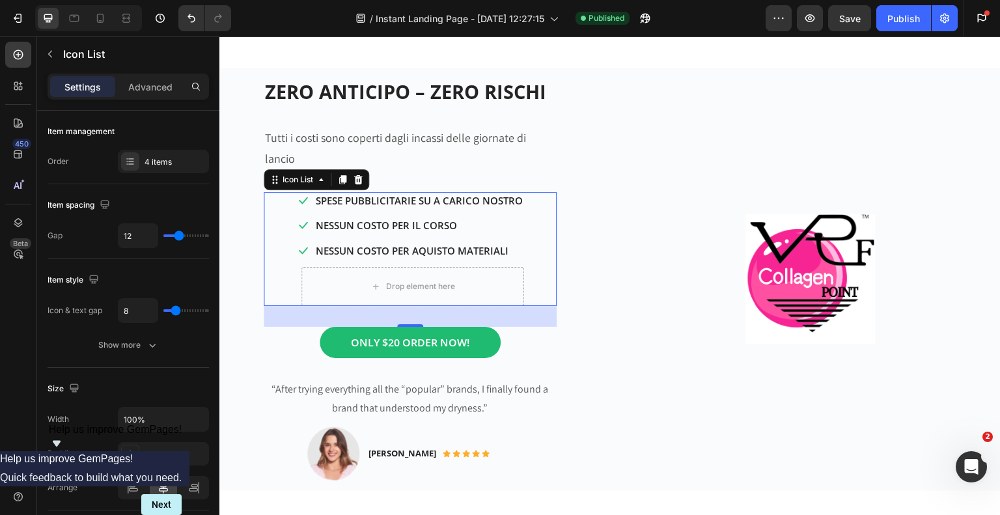
click at [273, 199] on div "Icon SPESE PUBBLICITARIE SU A CARICO NOSTRO Text block Icon NESSUN COSTO PER IL…" at bounding box center [410, 249] width 293 height 115
click at [287, 258] on div "Icon SPESE PUBBLICITARIE SU A CARICO NOSTRO Text block Icon NESSUN COSTO PER IL…" at bounding box center [410, 249] width 293 height 115
click at [372, 284] on icon at bounding box center [374, 286] width 5 height 5
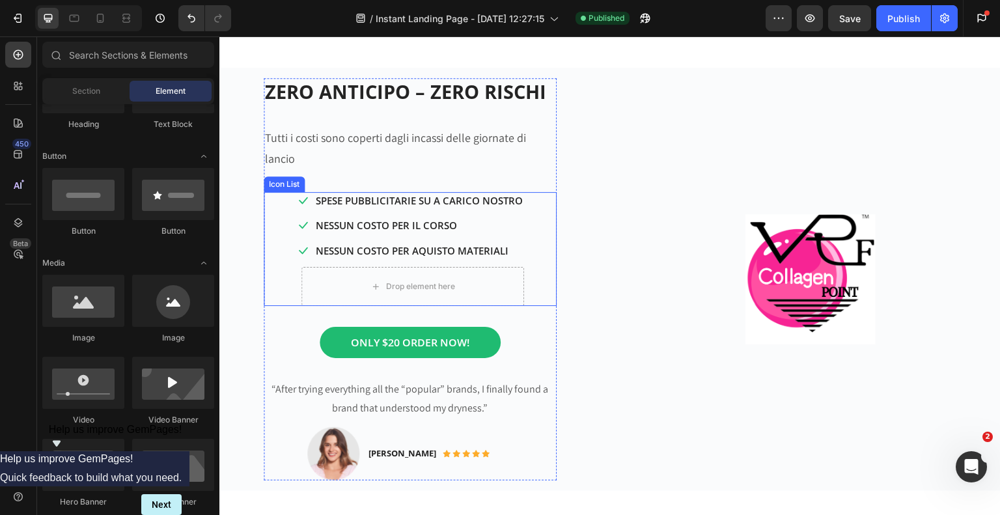
click at [282, 245] on div "Icon SPESE PUBBLICITARIE SU A CARICO NOSTRO Text block Icon NESSUN COSTO PER IL…" at bounding box center [410, 249] width 293 height 115
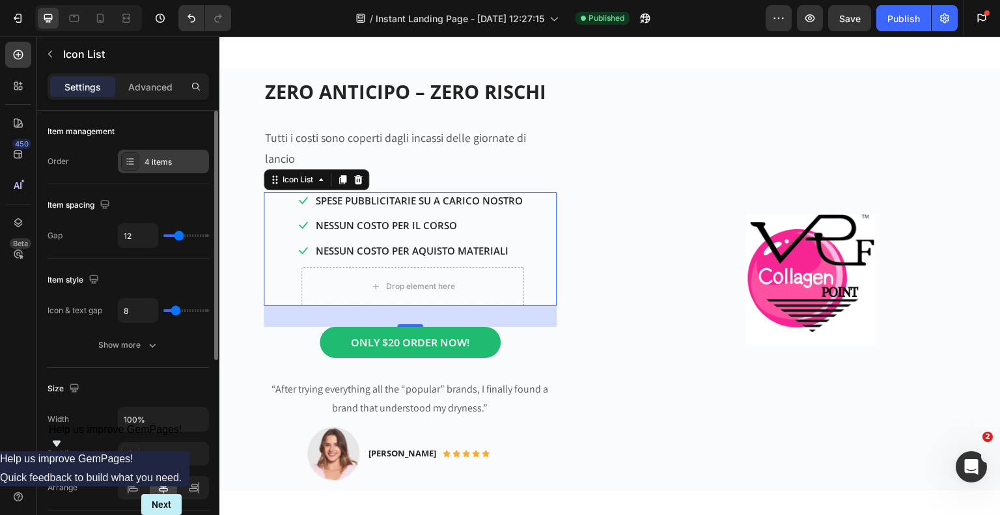
click at [133, 167] on div at bounding box center [130, 161] width 18 height 18
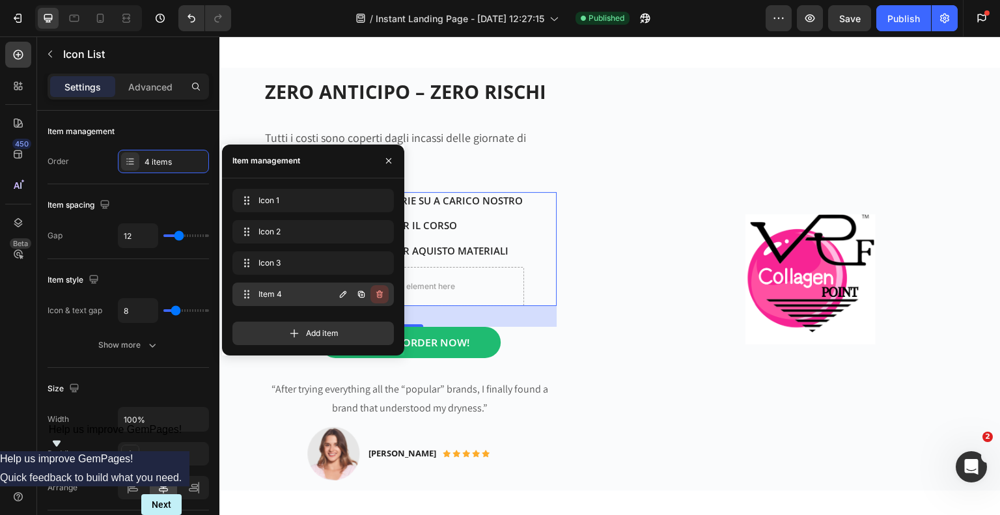
click at [377, 299] on icon "button" at bounding box center [379, 294] width 10 height 10
click at [377, 297] on div "Delete" at bounding box center [371, 294] width 24 height 12
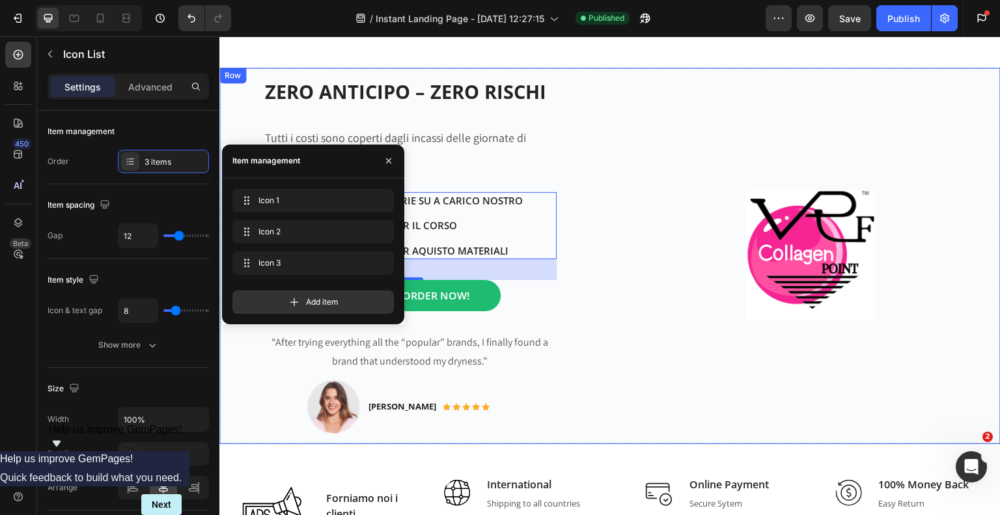
click at [700, 140] on div "Image" at bounding box center [810, 256] width 381 height 376
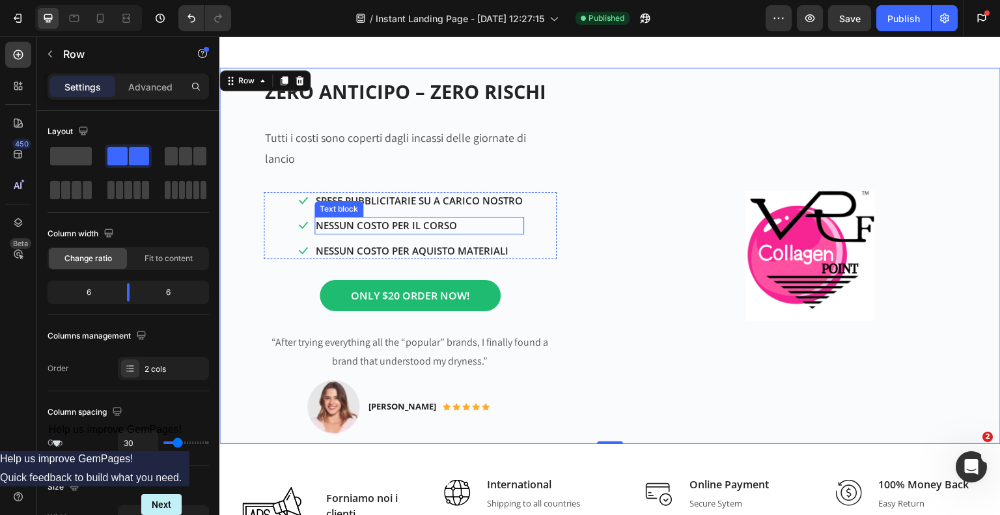
click at [376, 218] on p "NESSUN COSTO PER IL CORSO" at bounding box center [419, 225] width 207 height 15
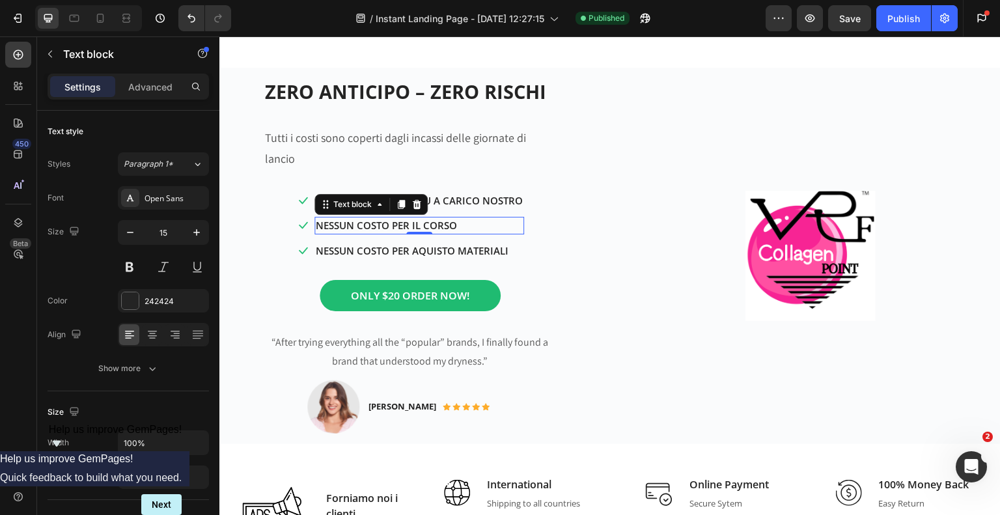
click at [466, 218] on p "NESSUN COSTO PER IL CORSO" at bounding box center [419, 225] width 207 height 15
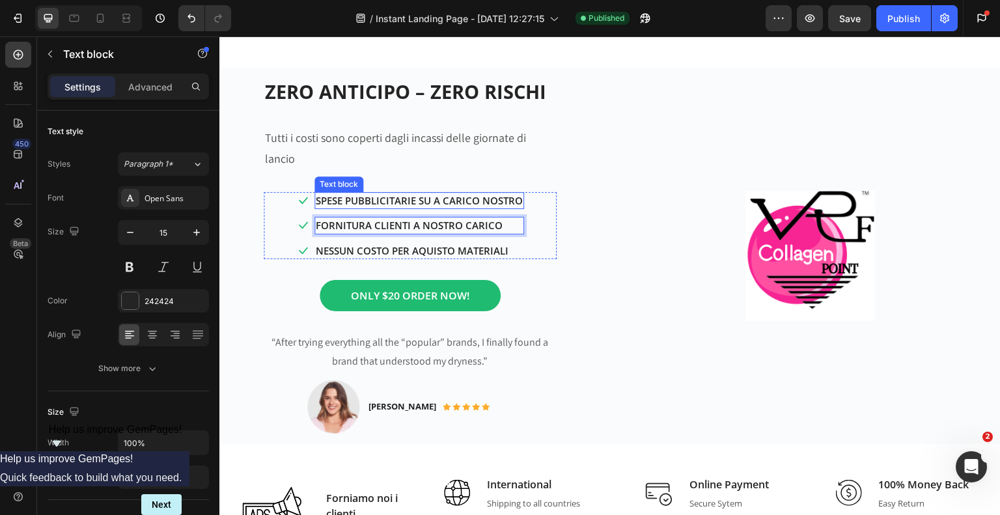
click at [432, 193] on p "SPESE PUBBLICITARIE SU A CARICO NOSTRO" at bounding box center [419, 200] width 207 height 15
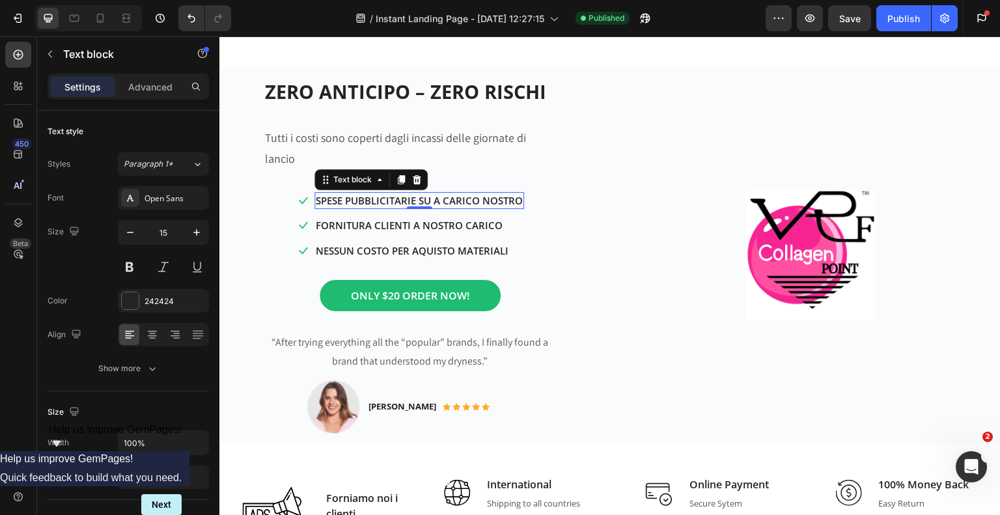
click at [432, 193] on p "SPESE PUBBLICITARIE SU A CARICO NOSTRO" at bounding box center [419, 200] width 207 height 15
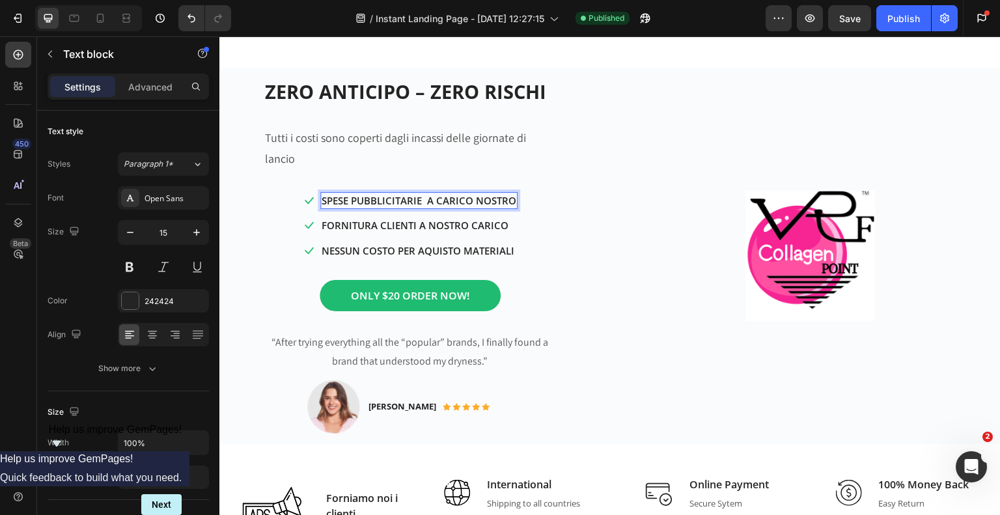
click at [436, 193] on p "SPESE PUBBLICITARIE A CARICO NOSTRO" at bounding box center [419, 200] width 195 height 15
click at [532, 193] on p "SPESE PUBBLICITARIE A NOSTRO CARICO NOSTRO" at bounding box center [419, 200] width 238 height 15
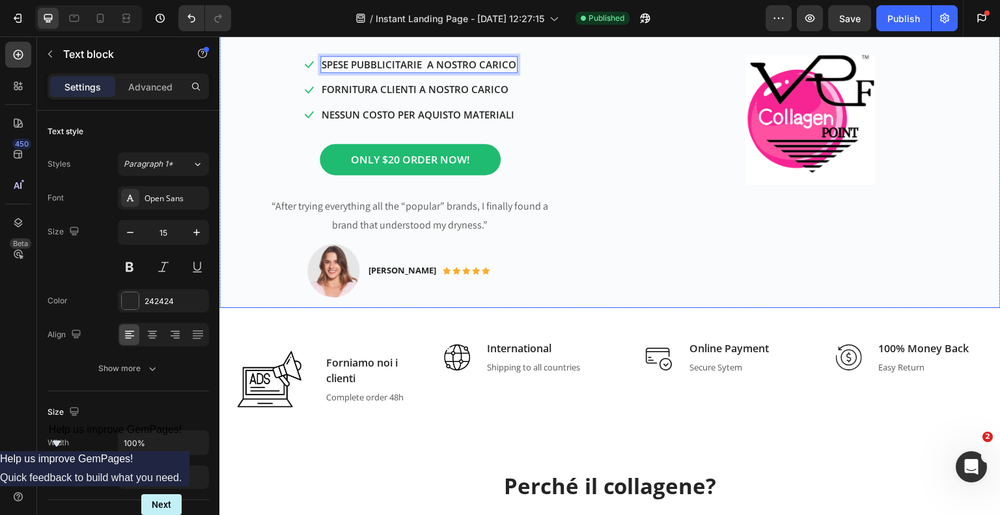
scroll to position [586, 0]
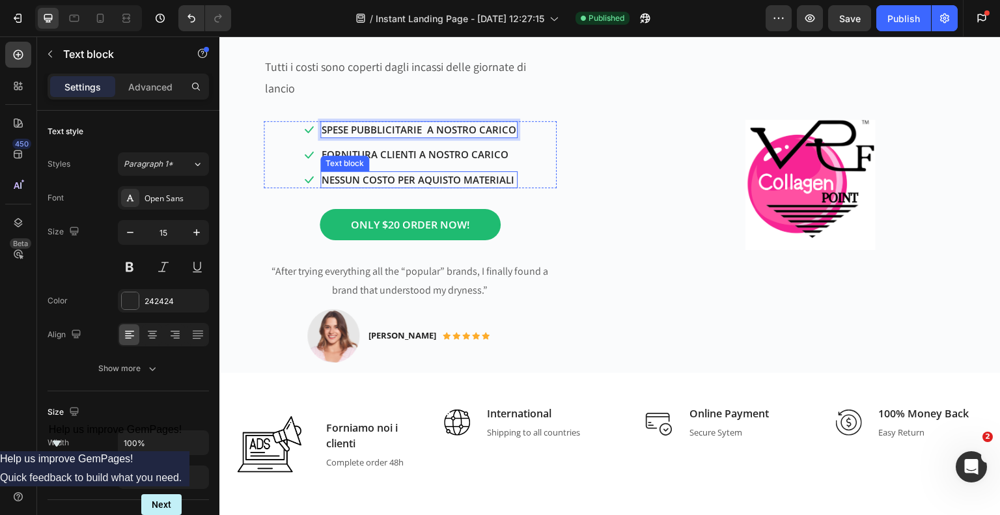
click at [395, 173] on p "NESSUN COSTO PER AQUISTO MATERIALI" at bounding box center [419, 180] width 195 height 15
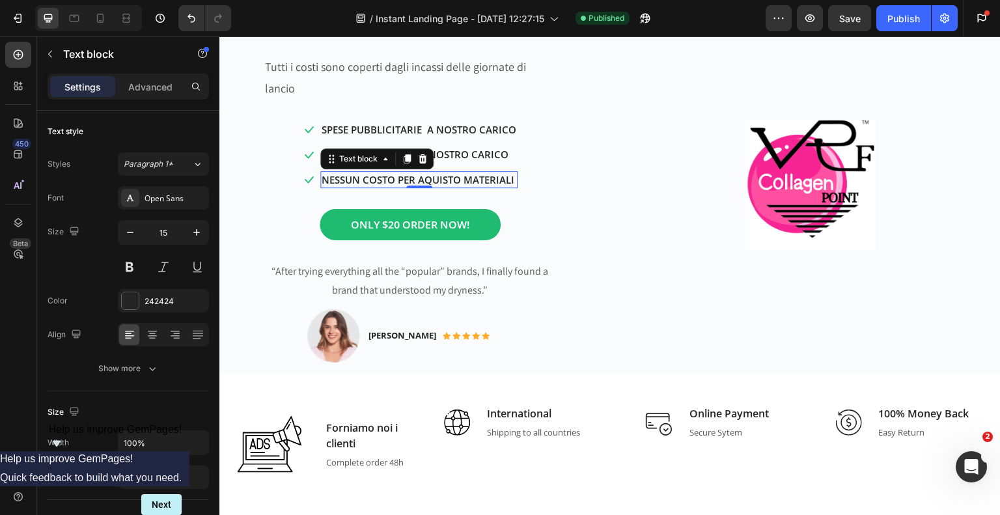
click at [394, 173] on p "NESSUN COSTO PER AQUISTO MATERIALI" at bounding box center [419, 180] width 195 height 15
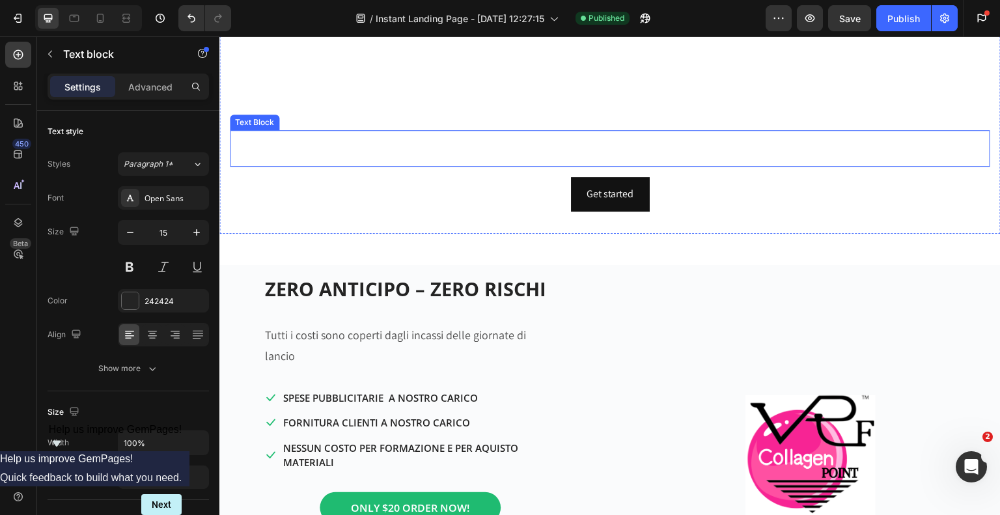
scroll to position [391, 0]
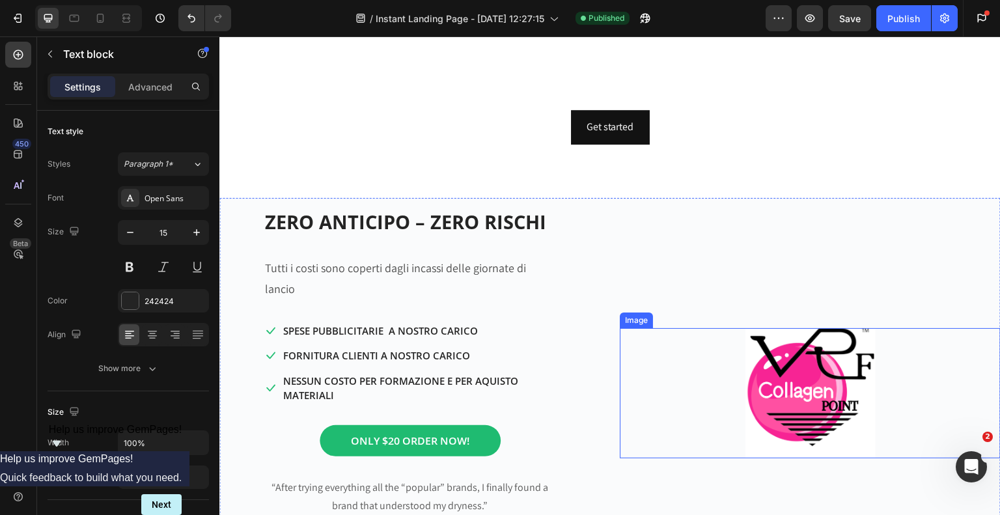
click at [649, 330] on div at bounding box center [810, 393] width 381 height 130
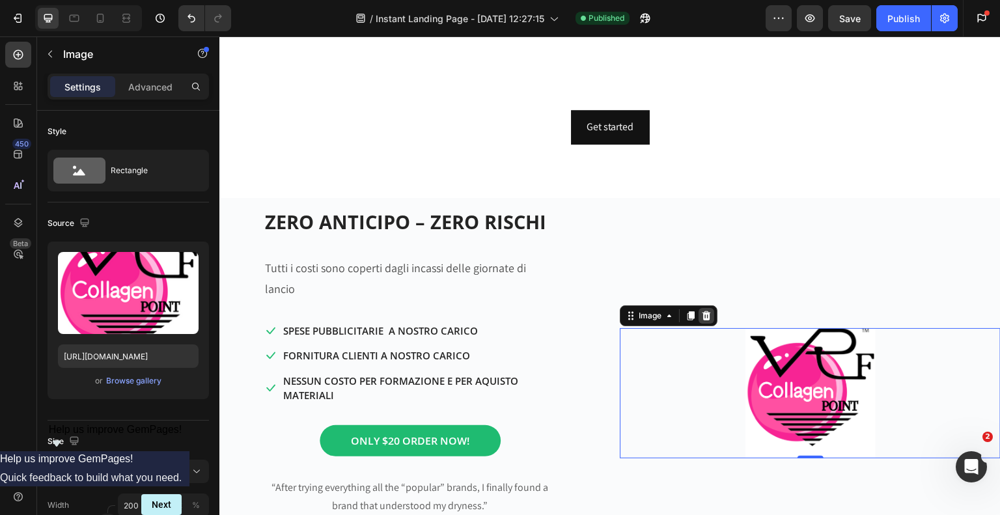
click at [705, 311] on icon at bounding box center [707, 315] width 8 height 9
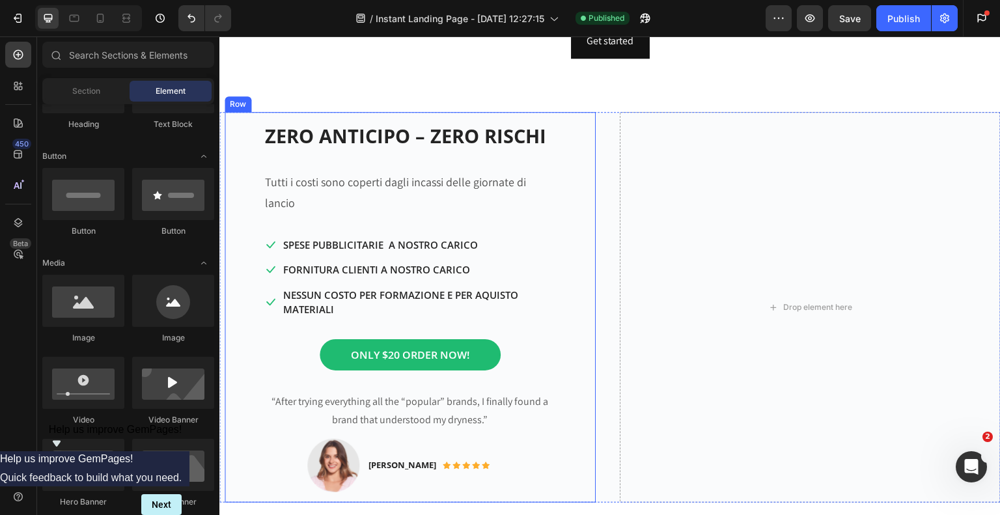
scroll to position [456, 0]
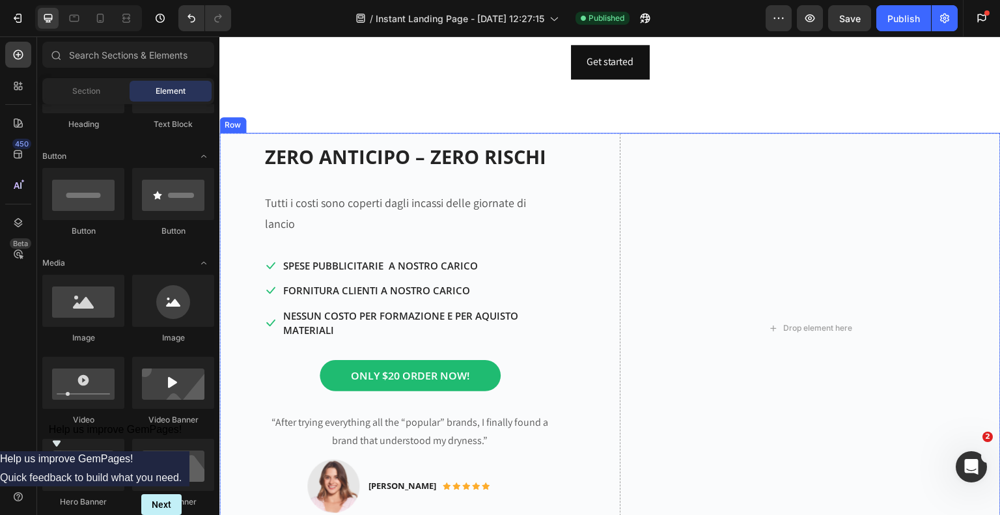
click at [600, 142] on div "ZERO ANTICIPO – ZERO RISCHI Heading Tutti i costi sono coperti dagli incassi de…" at bounding box center [609, 328] width 781 height 391
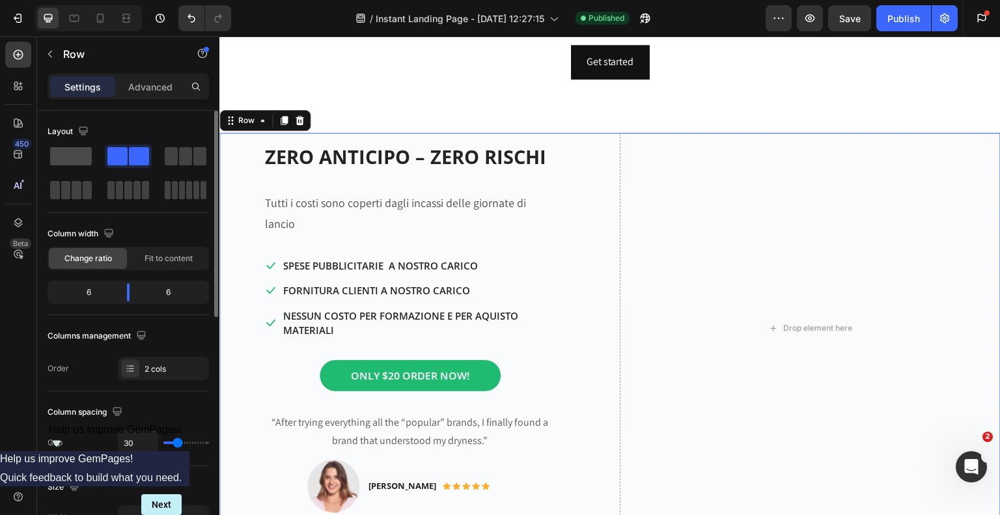
click at [78, 156] on span at bounding box center [71, 156] width 42 height 18
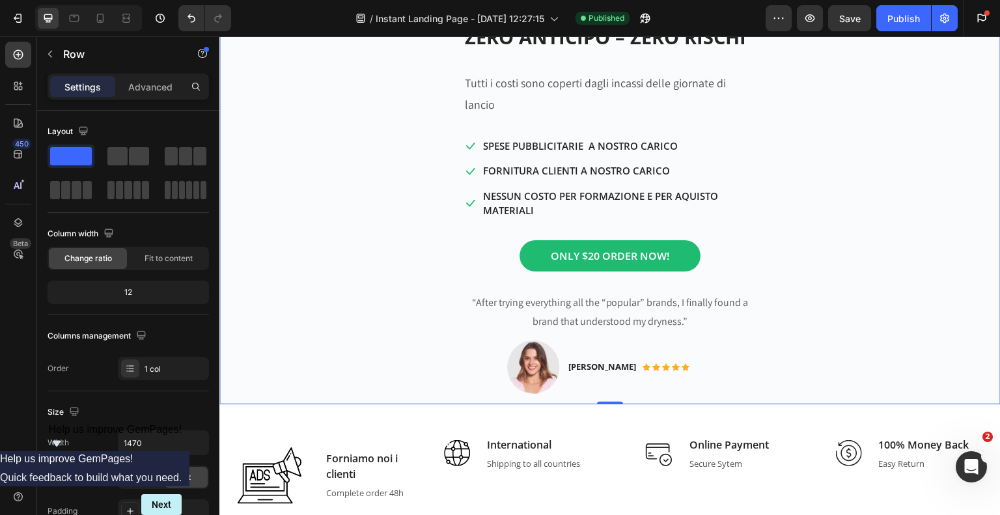
scroll to position [912, 0]
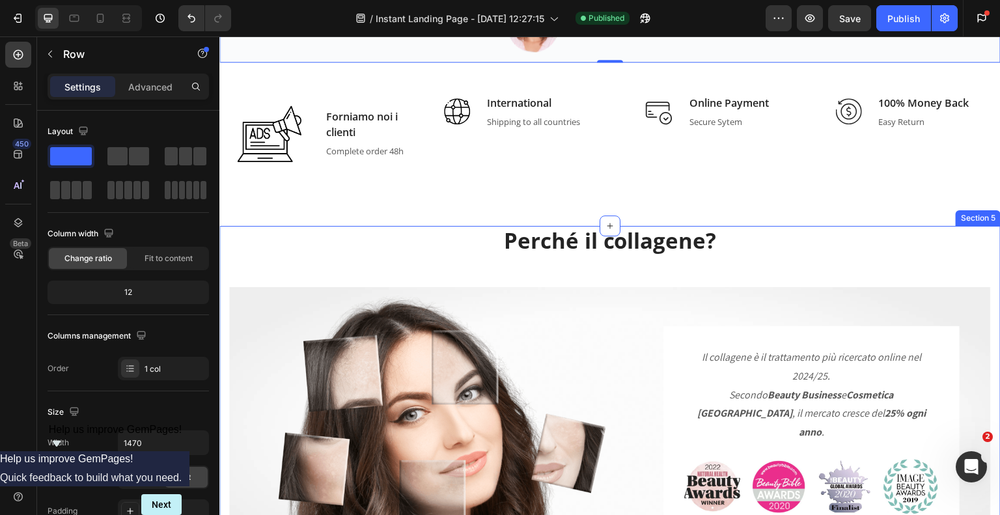
click at [313, 247] on div "Perché il collagene? Heading Row Image Il collagene è il trattamento più ricerc…" at bounding box center [610, 443] width 762 height 434
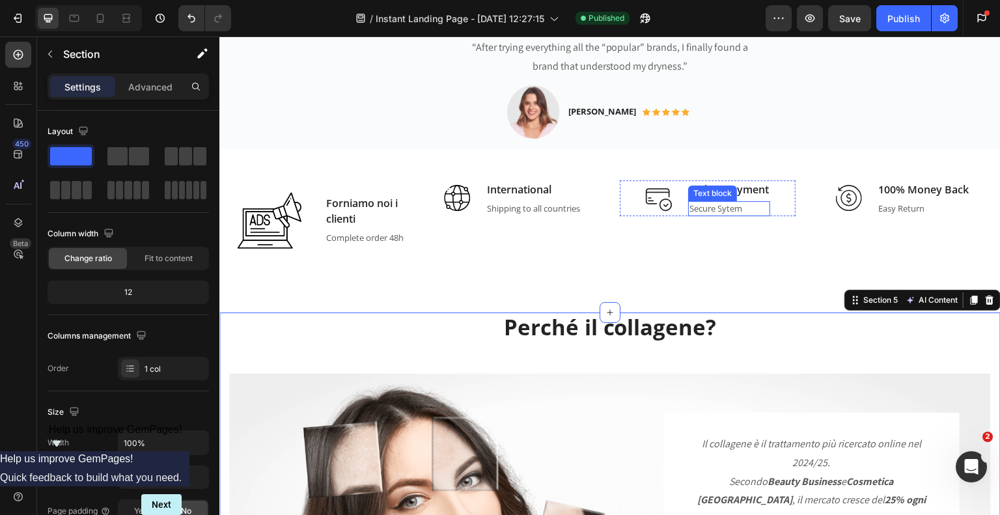
scroll to position [846, 0]
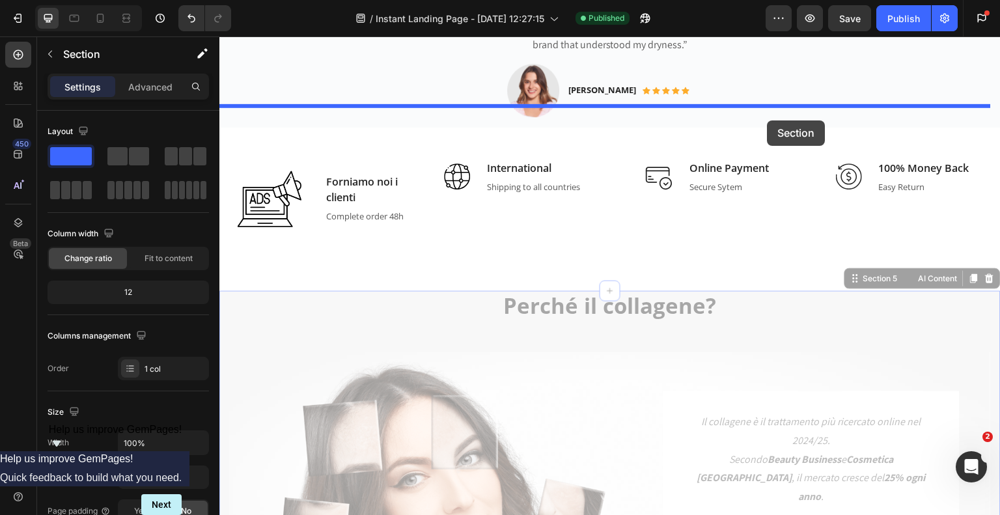
drag, startPoint x: 850, startPoint y: 262, endPoint x: 768, endPoint y: 120, distance: 164.0
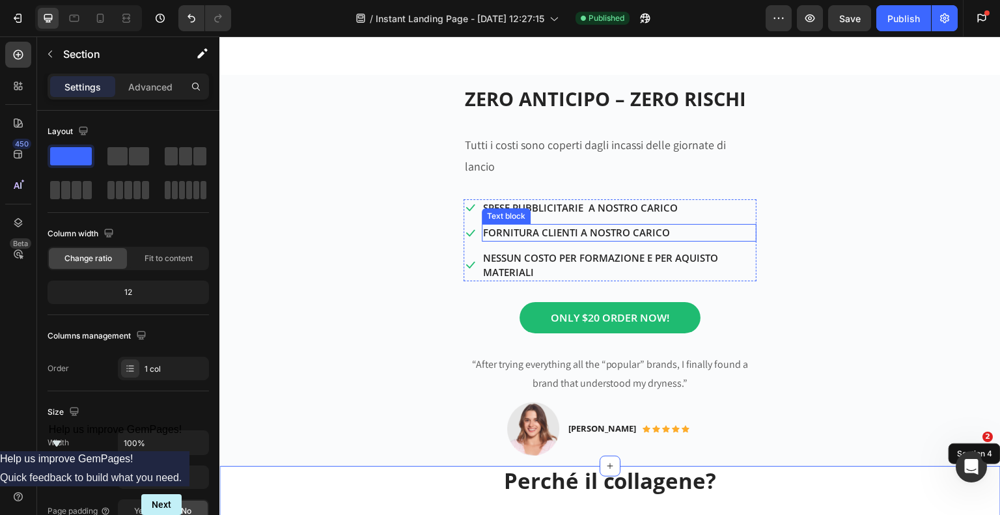
scroll to position [586, 0]
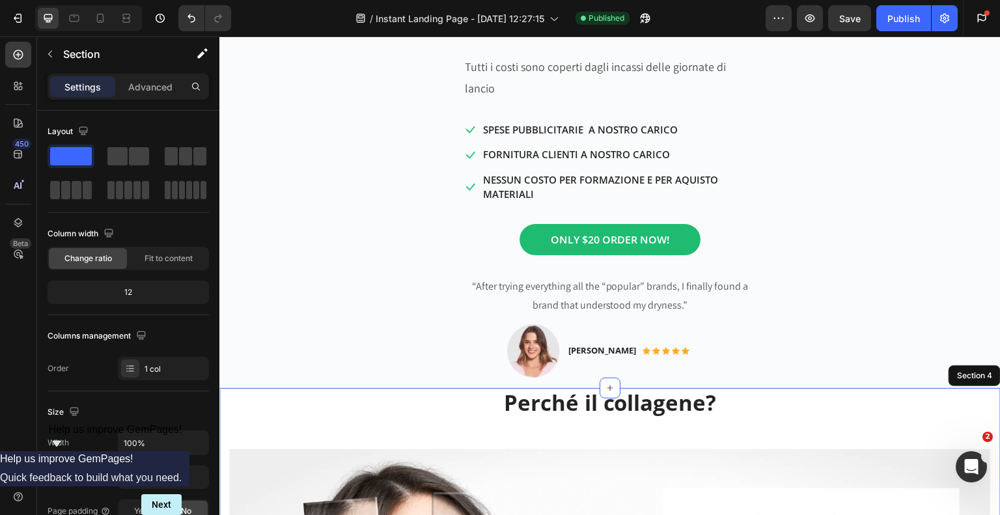
click at [263, 18] on div "/ Instant Landing Page - [DATE] 12:27:15 Published" at bounding box center [504, 18] width 524 height 26
click at [53, 51] on icon "button" at bounding box center [50, 54] width 10 height 10
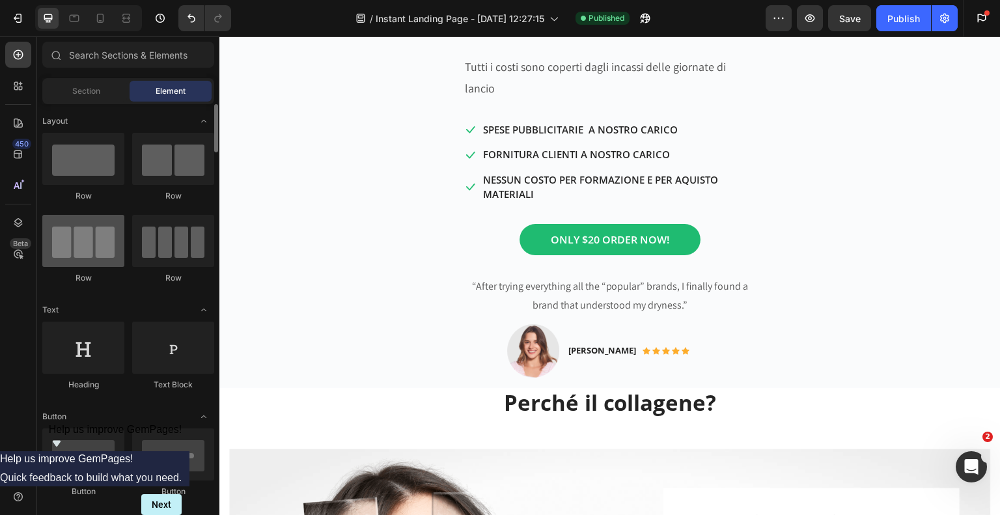
scroll to position [130, 0]
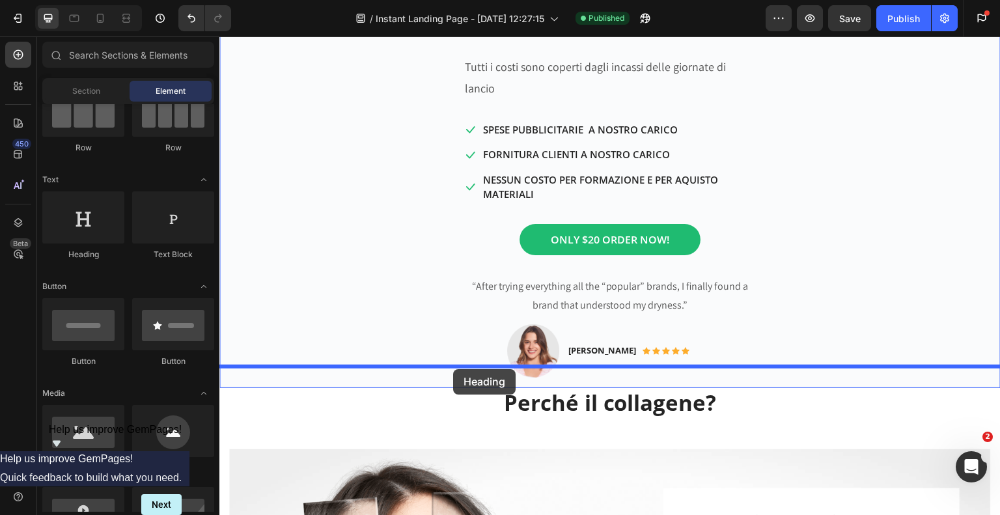
drag, startPoint x: 299, startPoint y: 256, endPoint x: 453, endPoint y: 369, distance: 191.4
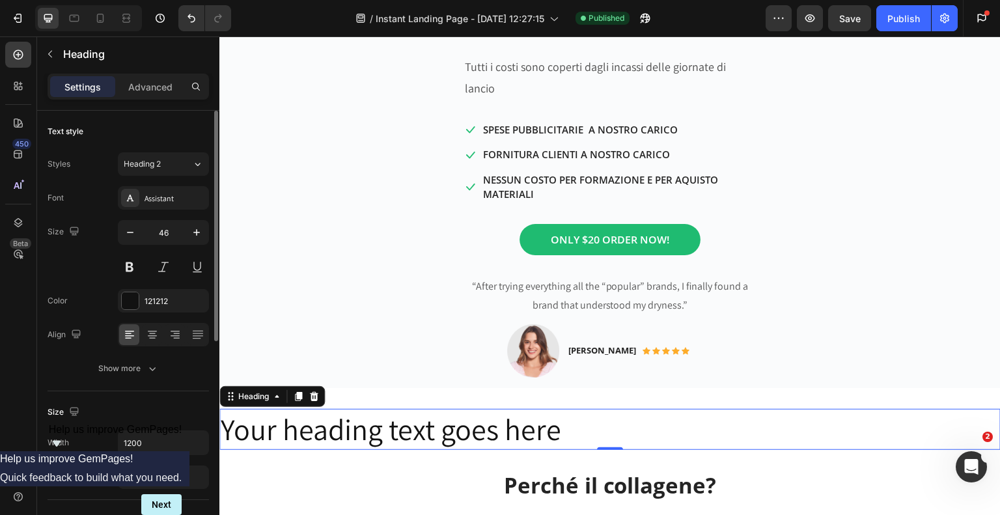
scroll to position [195, 0]
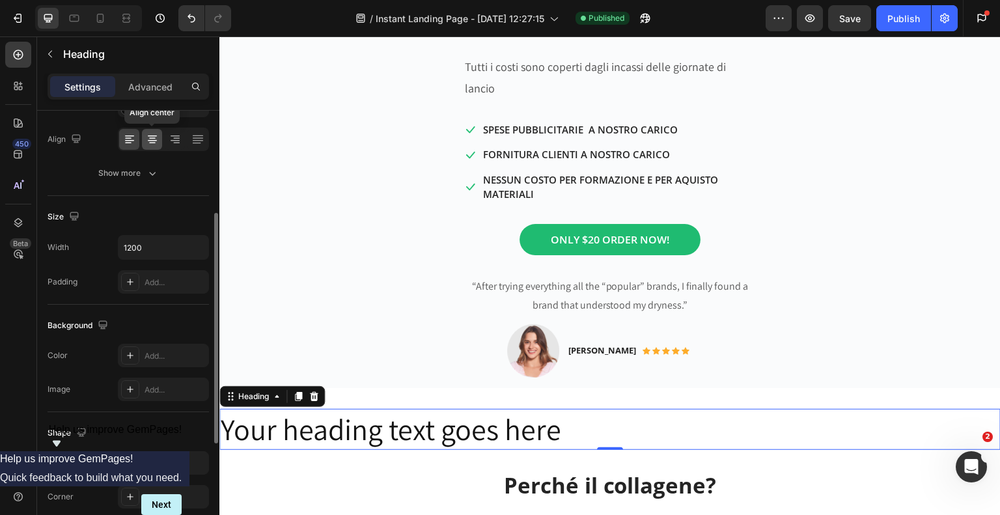
click at [148, 141] on icon at bounding box center [152, 139] width 13 height 13
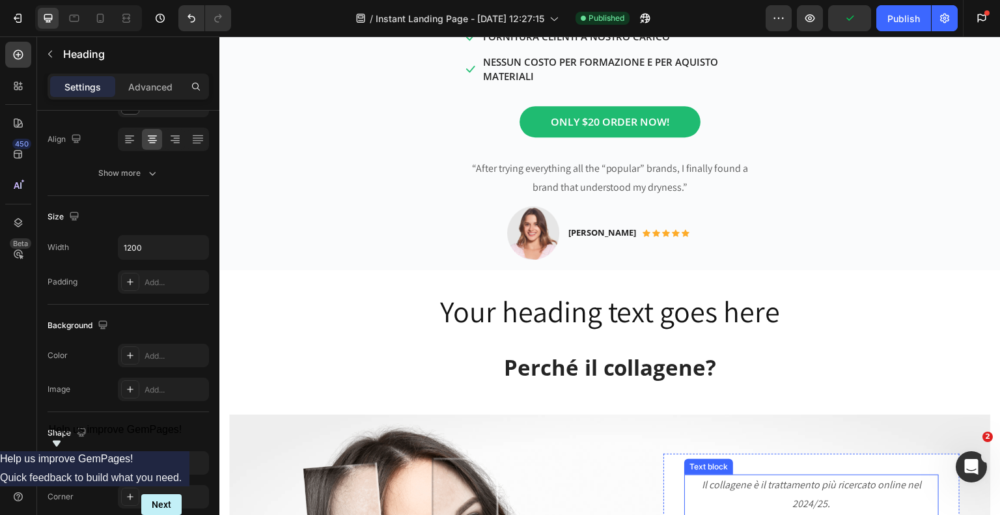
scroll to position [716, 0]
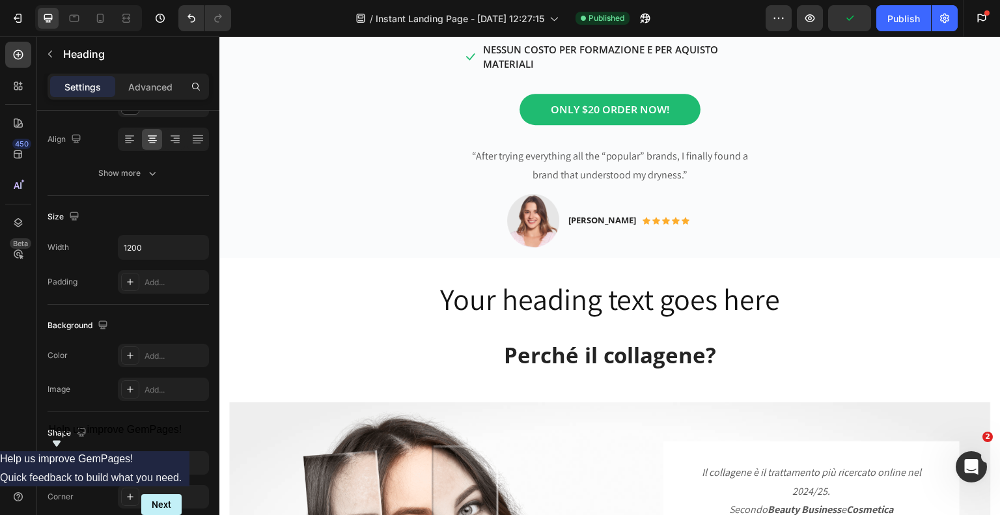
click at [763, 284] on h2 "Your heading text goes here" at bounding box center [609, 300] width 781 height 42
click at [782, 281] on p "Your heading text goes here" at bounding box center [610, 299] width 779 height 39
click at [556, 281] on p "Your heading text goes here" at bounding box center [610, 299] width 779 height 39
click at [786, 280] on p "Your heading text goes here" at bounding box center [610, 299] width 779 height 39
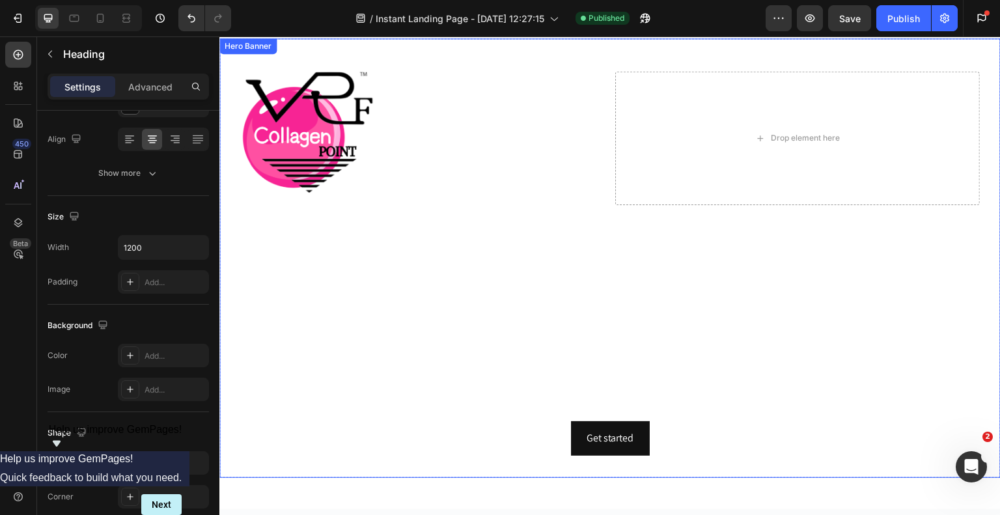
scroll to position [65, 0]
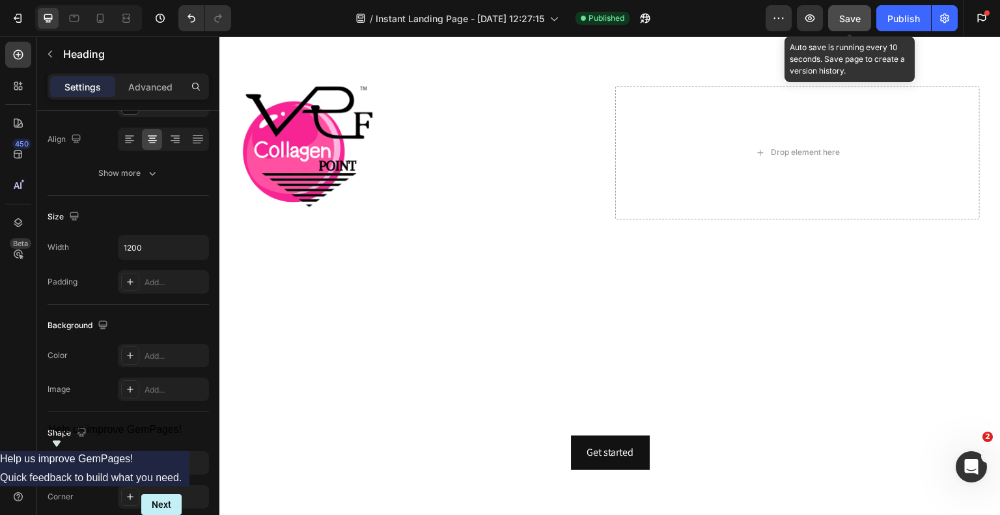
click at [851, 18] on span "Save" at bounding box center [849, 18] width 21 height 11
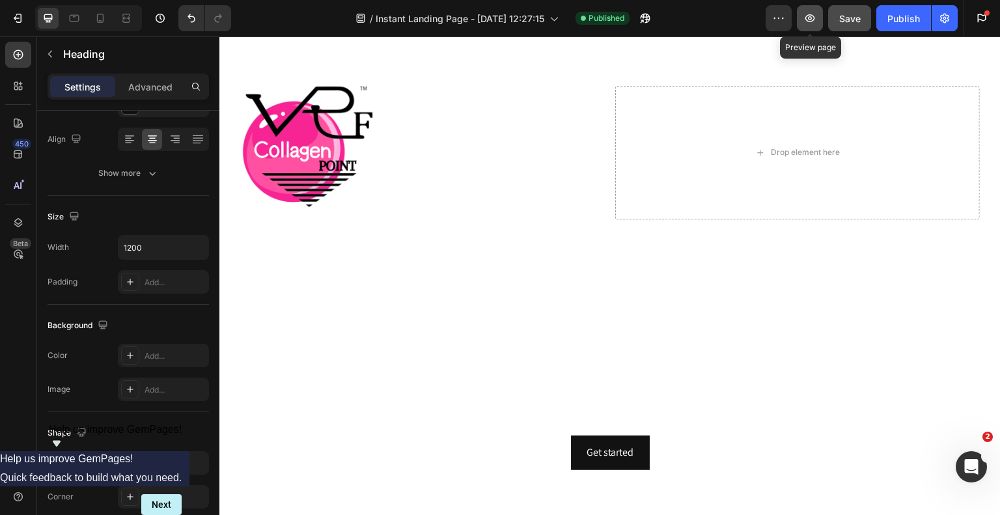
click at [807, 22] on icon "button" at bounding box center [810, 18] width 13 height 13
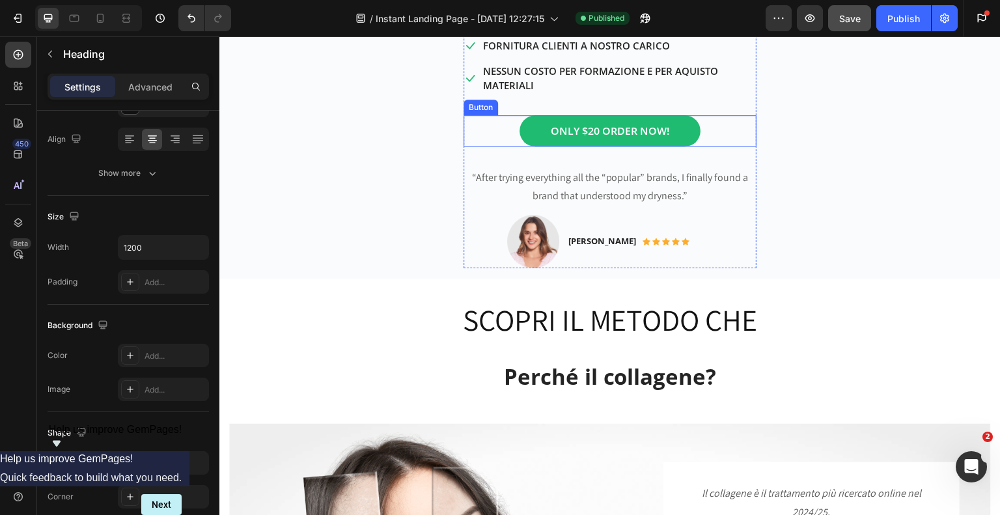
scroll to position [716, 0]
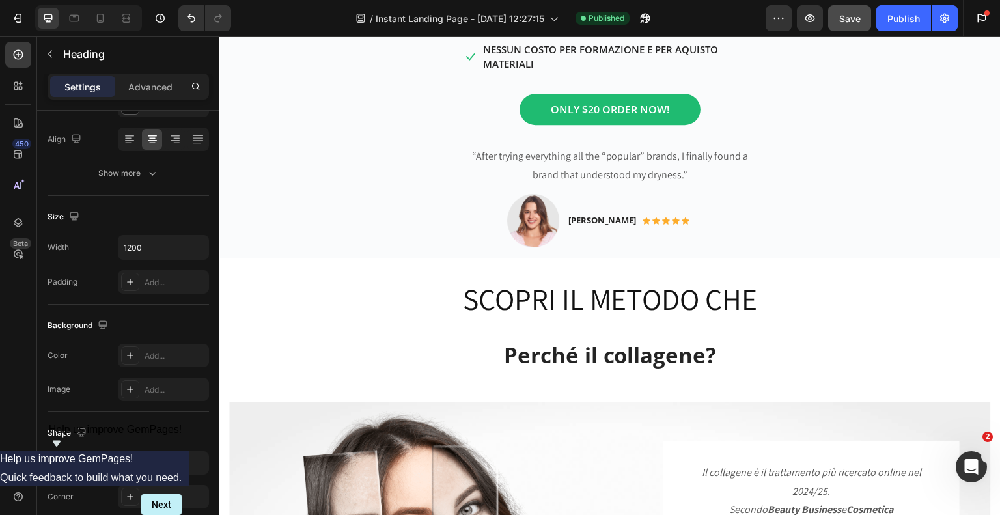
click at [611, 281] on h2 "SCOPRI IL METODO CHE" at bounding box center [609, 300] width 781 height 42
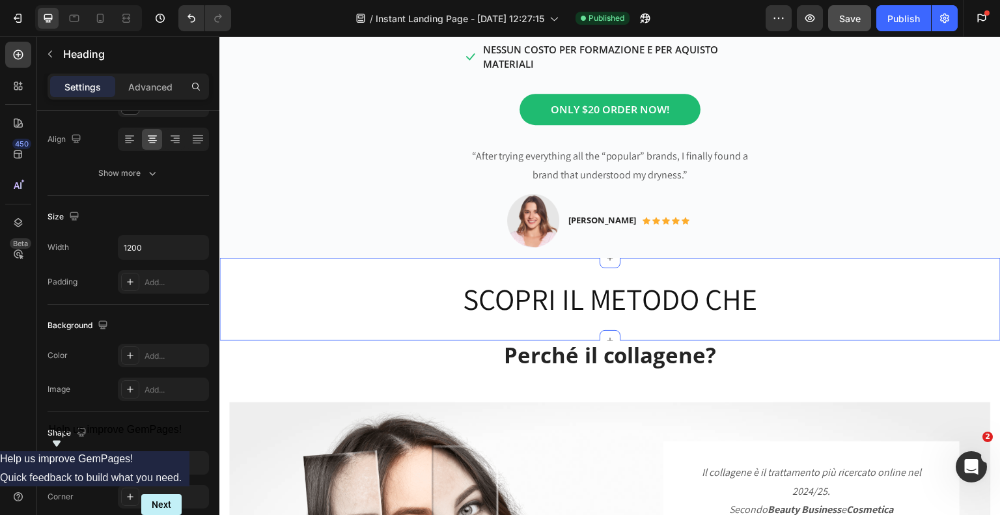
scroll to position [781, 0]
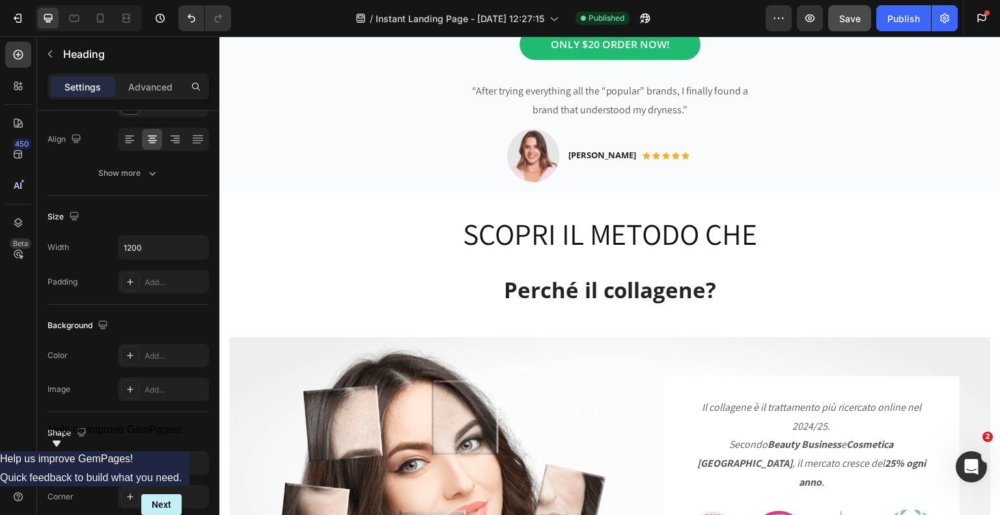
click at [606, 214] on h2 "SCOPRI IL METODO CHE" at bounding box center [609, 235] width 781 height 42
click at [677, 217] on p "SCOPRI IL METODO CHE" at bounding box center [610, 234] width 779 height 39
click at [738, 215] on p "SCOPRI IL METODO CHE" at bounding box center [610, 234] width 779 height 39
click at [746, 215] on p "SCOPRI IL METODO CHE" at bounding box center [610, 234] width 779 height 39
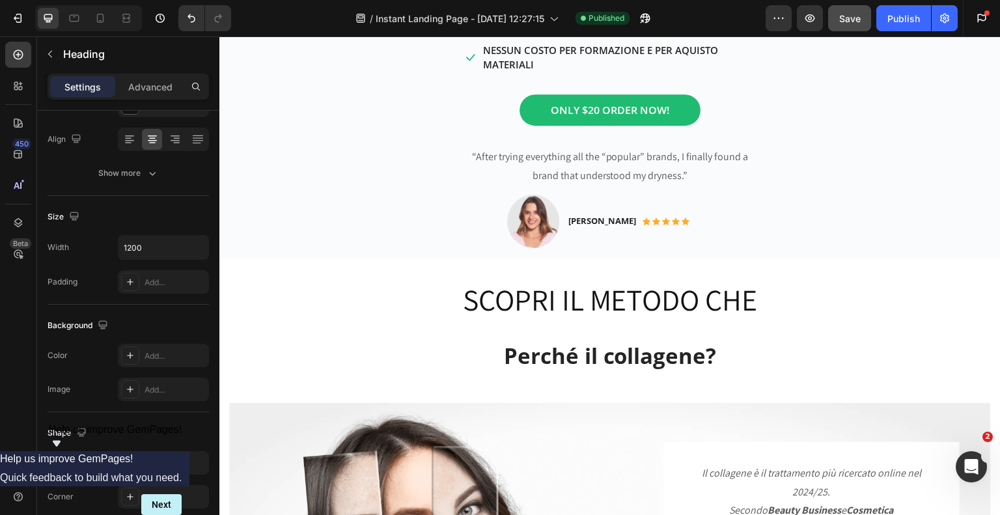
scroll to position [716, 0]
click at [747, 279] on h2 "SCOPRI IL METODO CHE" at bounding box center [609, 300] width 781 height 42
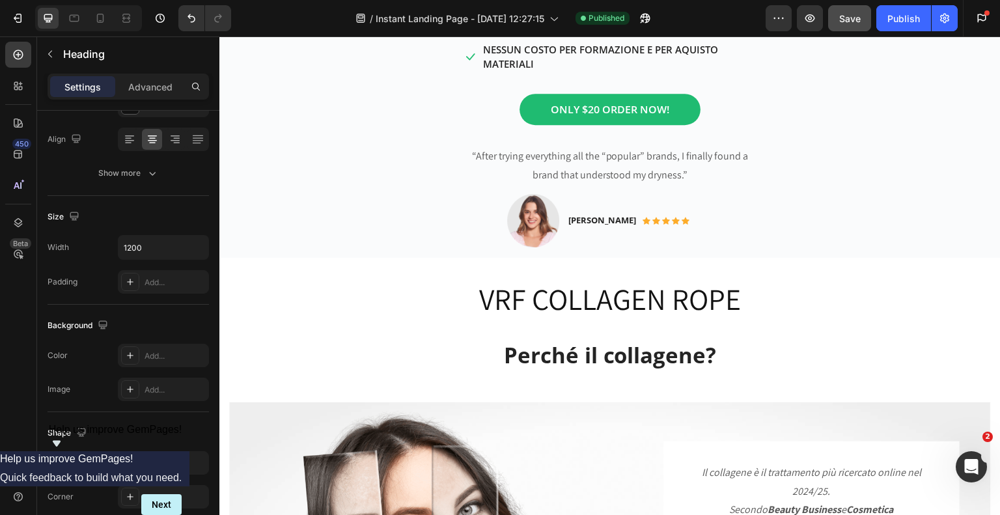
click at [498, 280] on p "VRF COLLAGEN ROPE" at bounding box center [610, 299] width 779 height 39
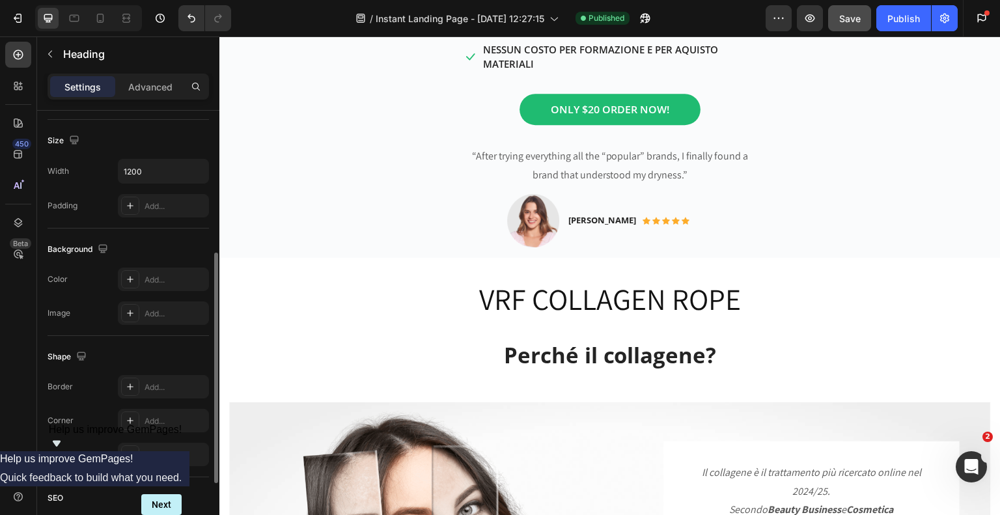
scroll to position [206, 0]
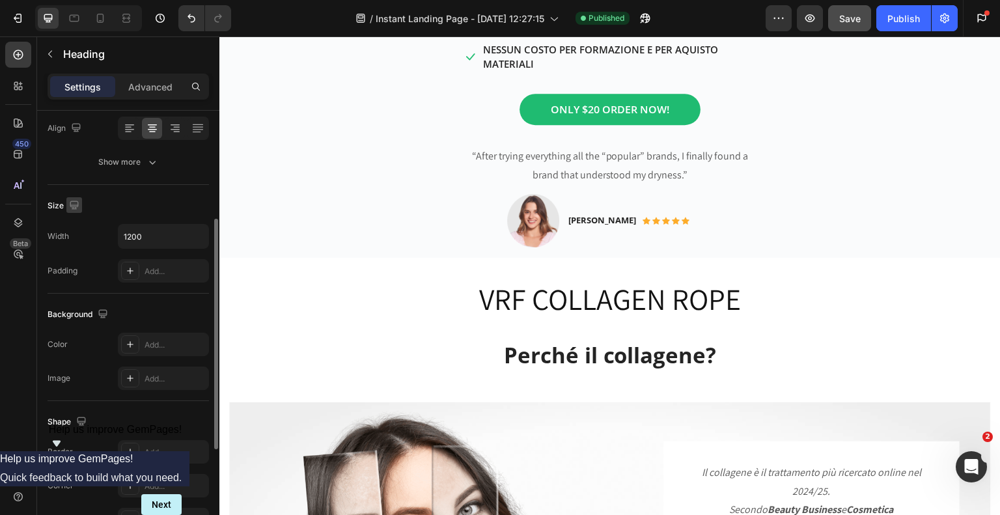
click at [68, 203] on icon "button" at bounding box center [74, 205] width 13 height 13
click at [147, 208] on div "Size" at bounding box center [128, 205] width 161 height 21
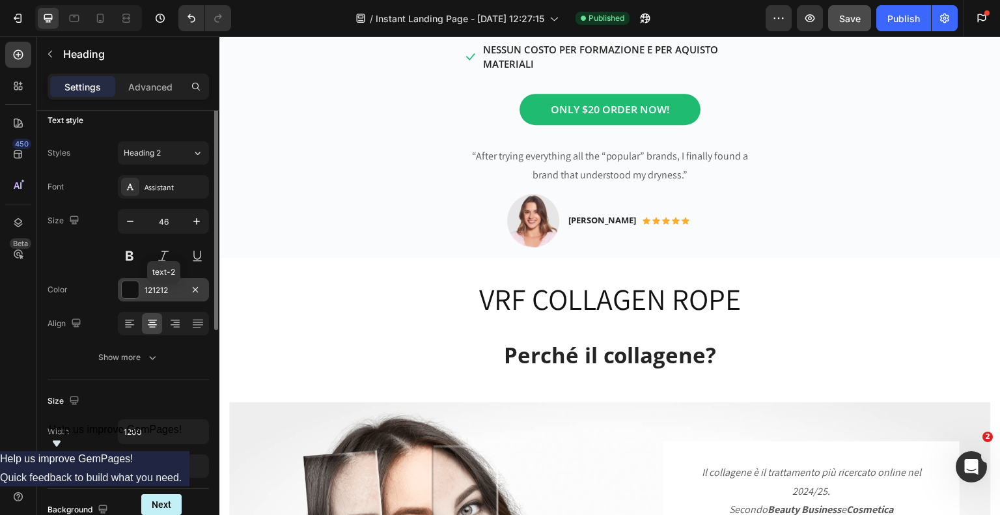
scroll to position [0, 0]
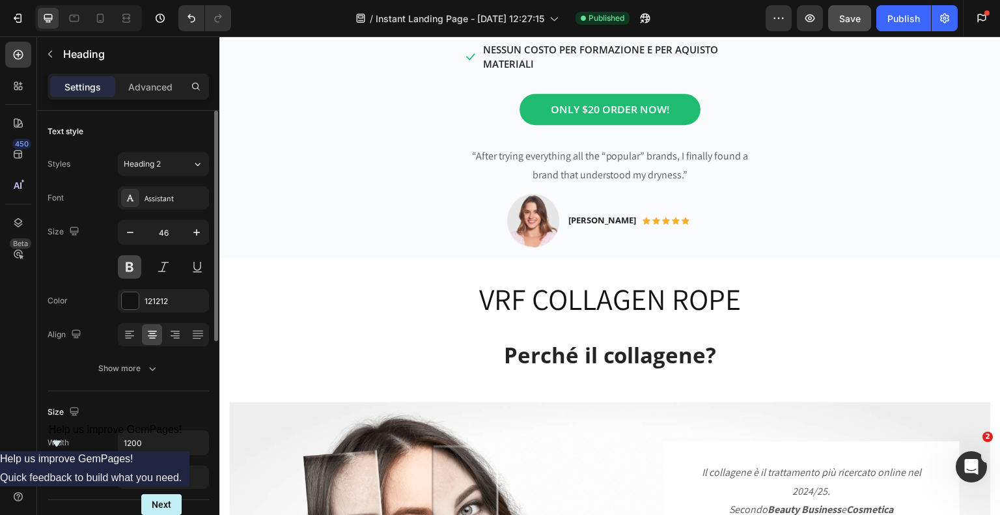
click at [128, 266] on button at bounding box center [129, 266] width 23 height 23
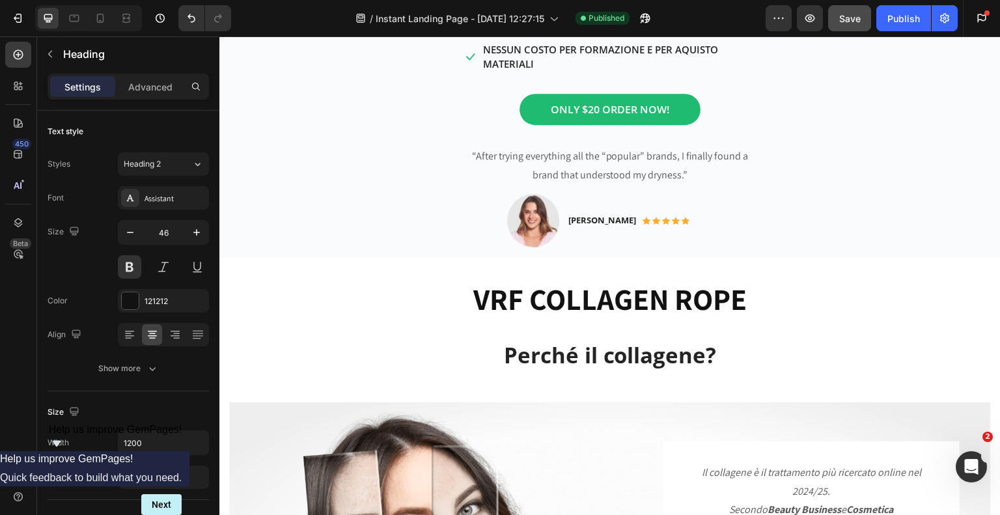
click at [721, 280] on p "VRF COLLAGEN ROPE" at bounding box center [610, 299] width 779 height 39
click at [735, 280] on p "VRF COLLAGEN ROPE" at bounding box center [610, 299] width 779 height 39
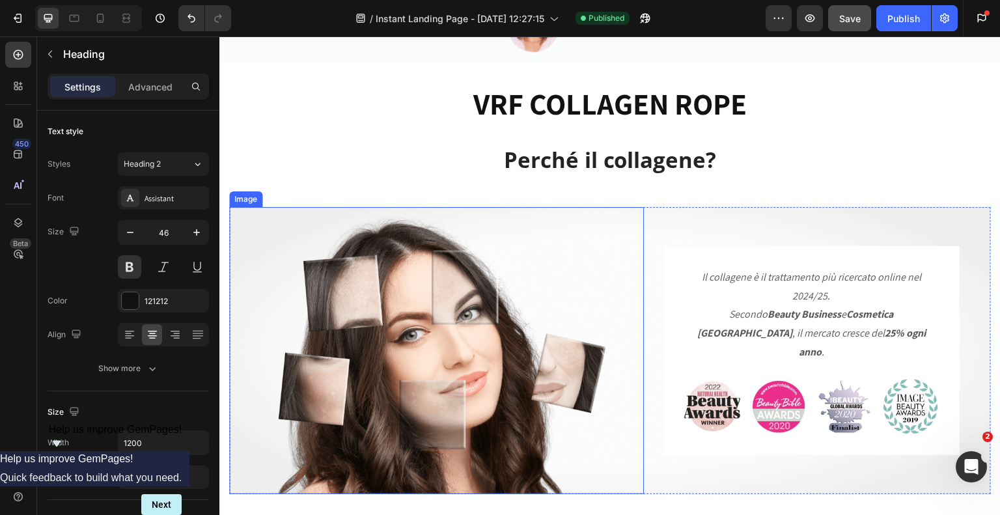
scroll to position [781, 0]
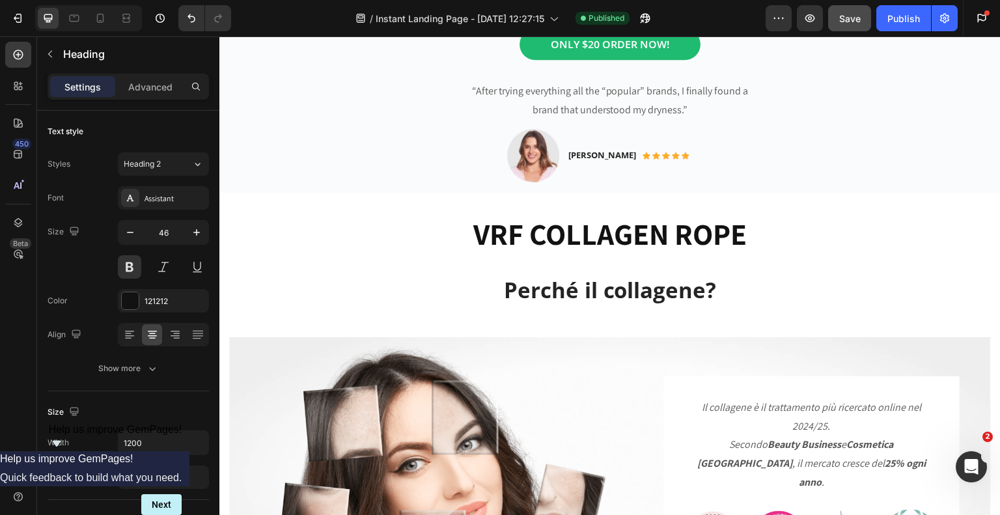
click at [619, 214] on h2 "VRF COLLAGEN ROPE" at bounding box center [609, 235] width 781 height 42
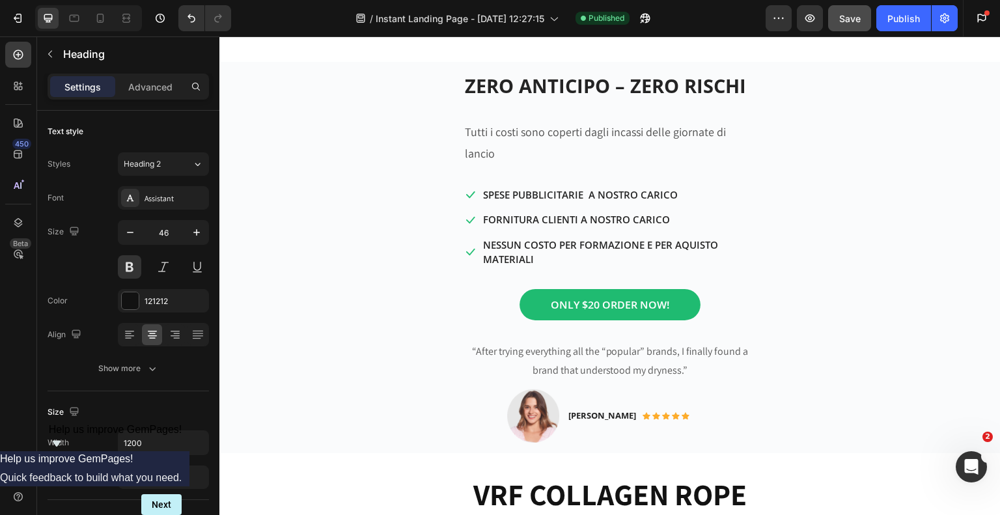
scroll to position [651, 0]
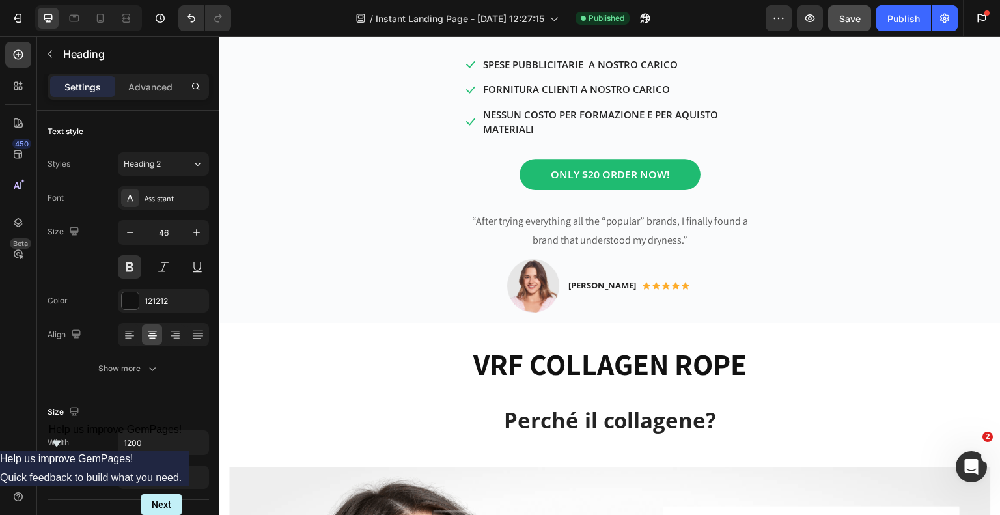
click at [655, 344] on h2 "VRF COLLAGEN ROPE" at bounding box center [609, 365] width 781 height 42
click at [722, 347] on p "VRF COLLAGEN ROPE" at bounding box center [610, 364] width 779 height 39
click at [738, 345] on p "VRF COLLAGEN ROPE" at bounding box center [610, 364] width 779 height 39
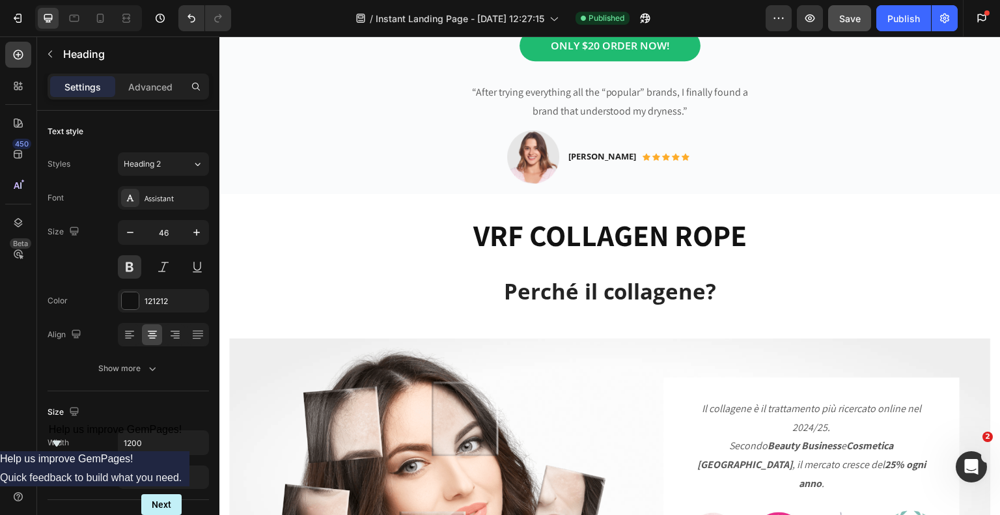
scroll to position [781, 0]
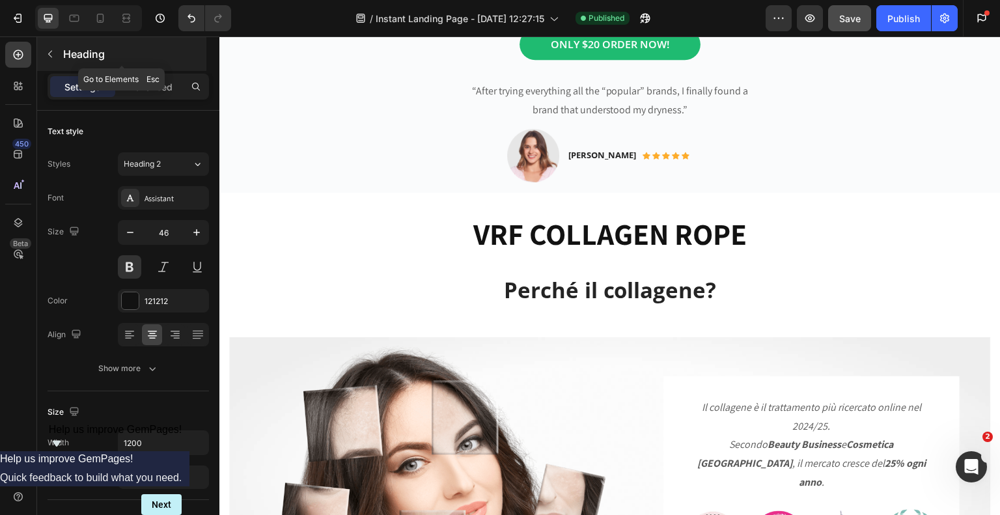
click at [51, 54] on icon "button" at bounding box center [50, 54] width 10 height 10
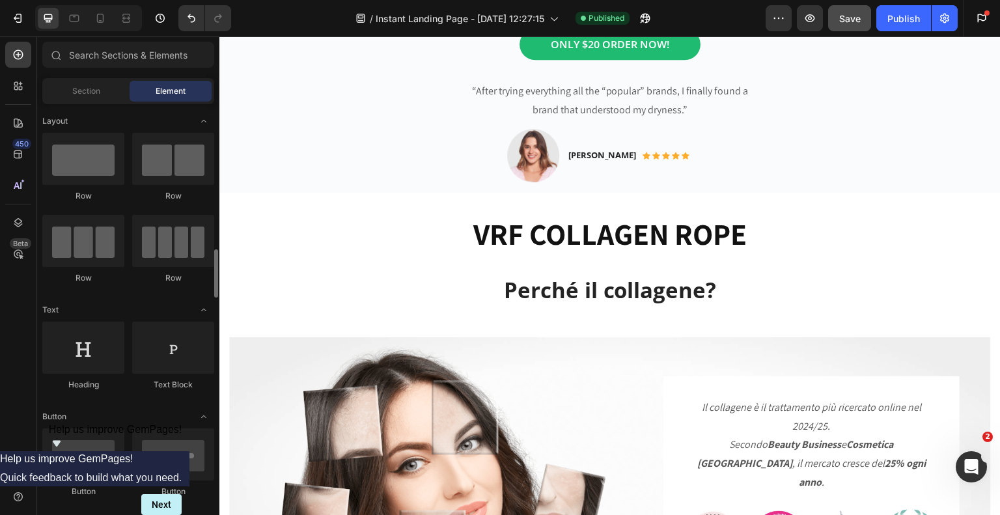
scroll to position [130, 0]
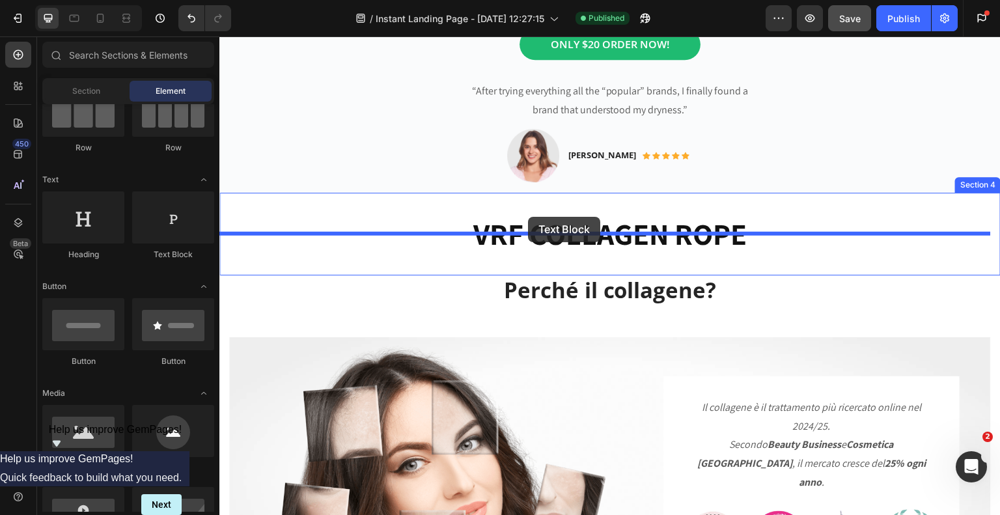
drag, startPoint x: 387, startPoint y: 262, endPoint x: 528, endPoint y: 217, distance: 148.5
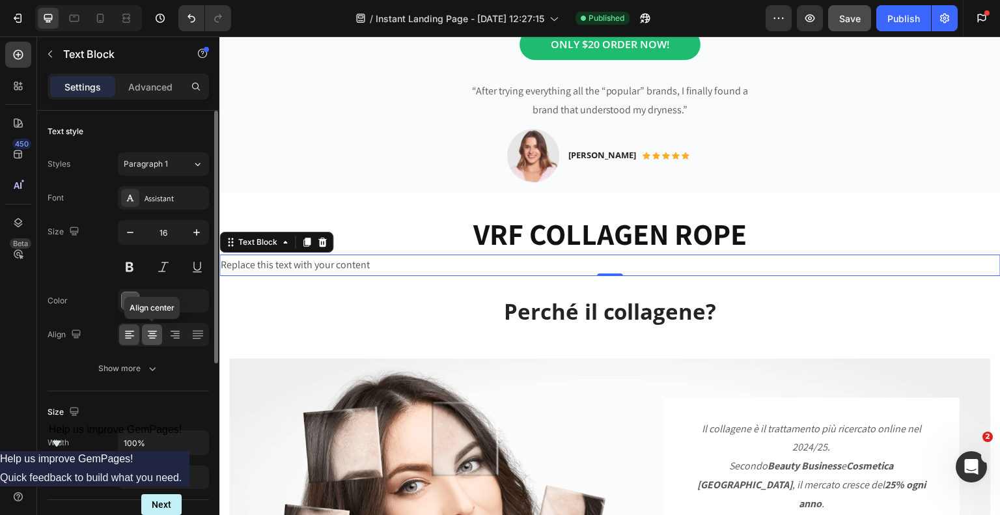
click at [151, 335] on icon at bounding box center [152, 335] width 9 height 1
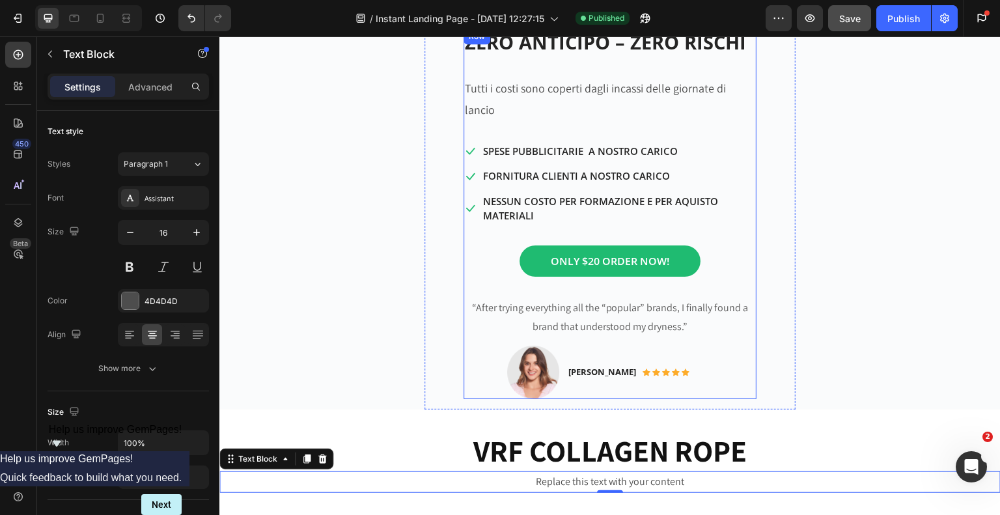
scroll to position [651, 0]
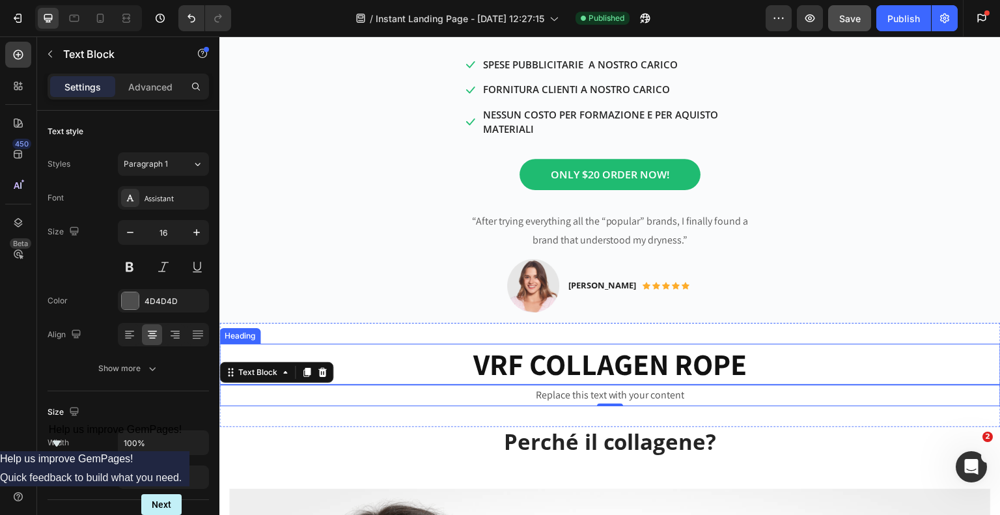
click at [562, 345] on p "VRF COLLAGEN ROPE" at bounding box center [610, 364] width 779 height 39
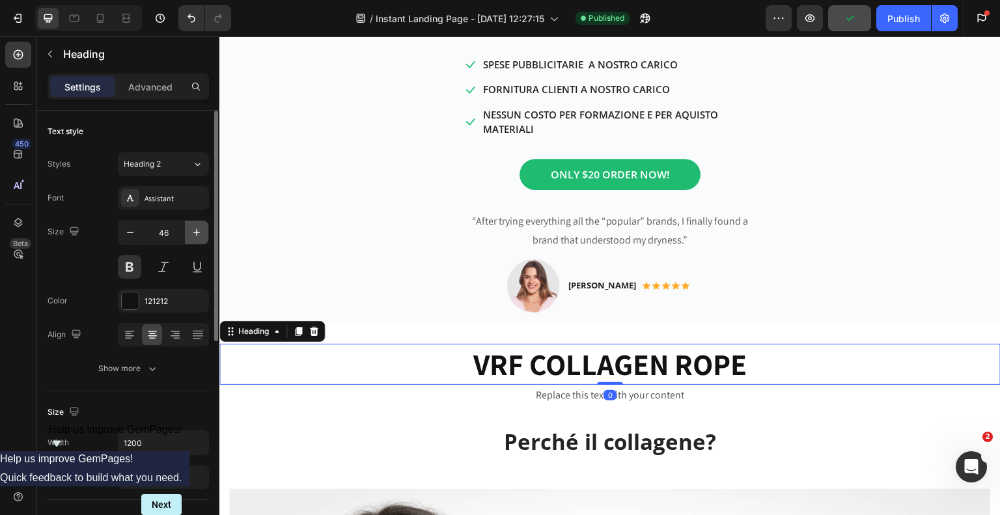
click at [193, 231] on icon "button" at bounding box center [196, 232] width 13 height 13
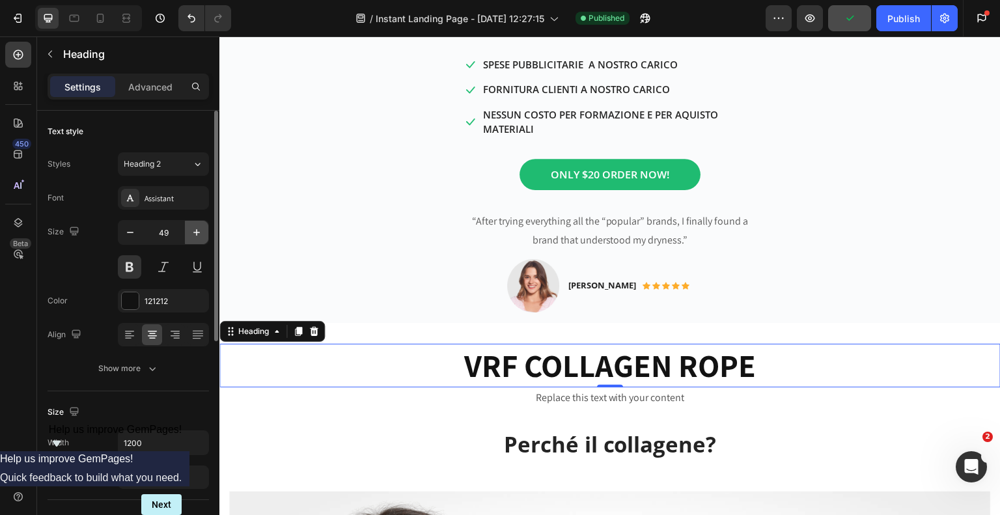
click at [193, 231] on icon "button" at bounding box center [196, 232] width 13 height 13
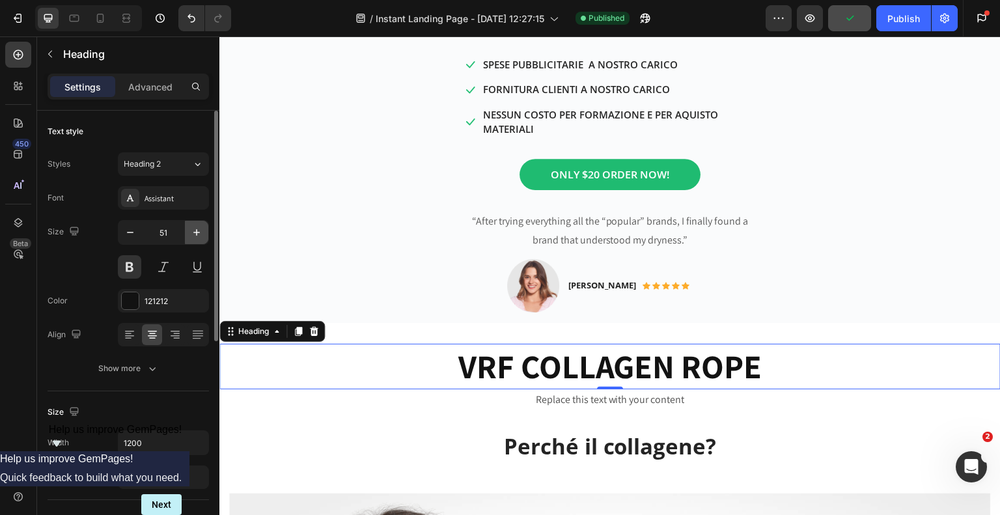
click at [193, 231] on icon "button" at bounding box center [196, 232] width 13 height 13
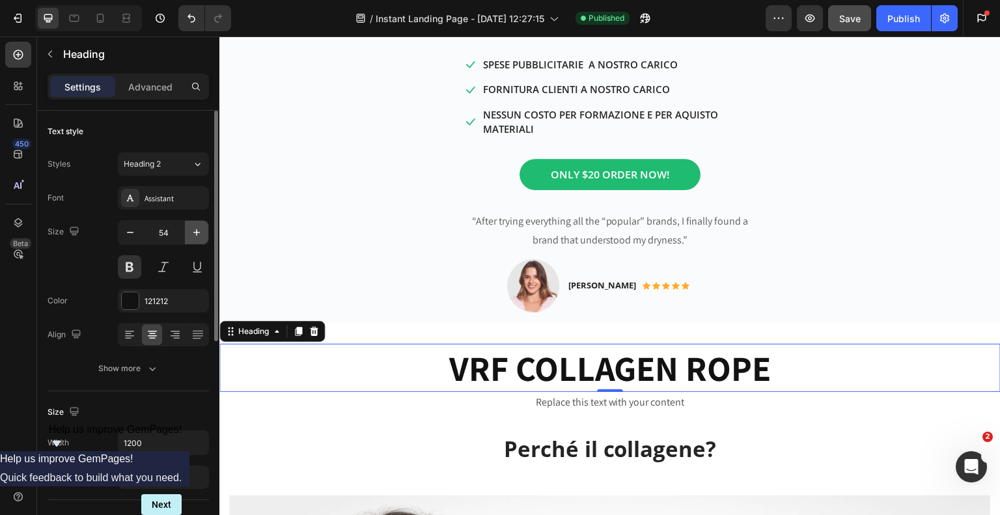
click at [193, 231] on icon "button" at bounding box center [196, 232] width 13 height 13
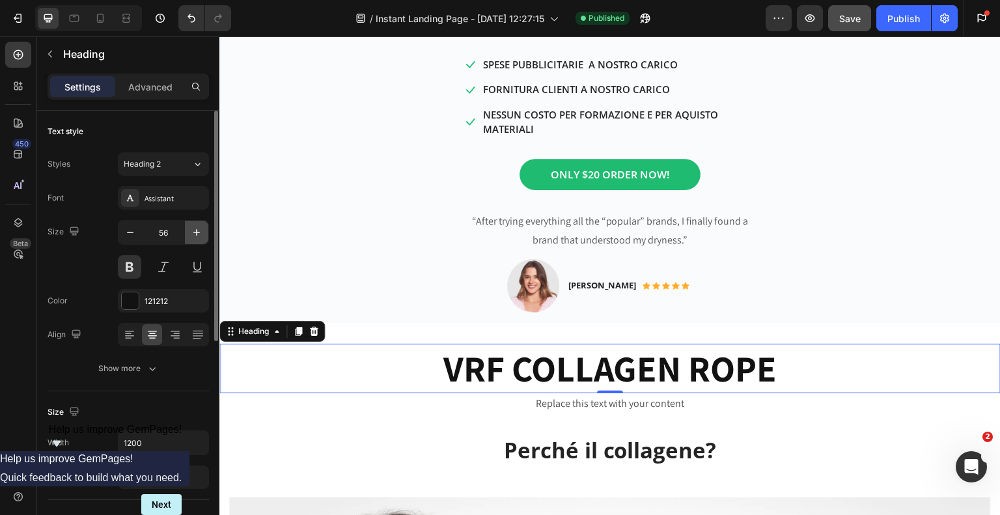
click at [193, 231] on icon "button" at bounding box center [196, 232] width 13 height 13
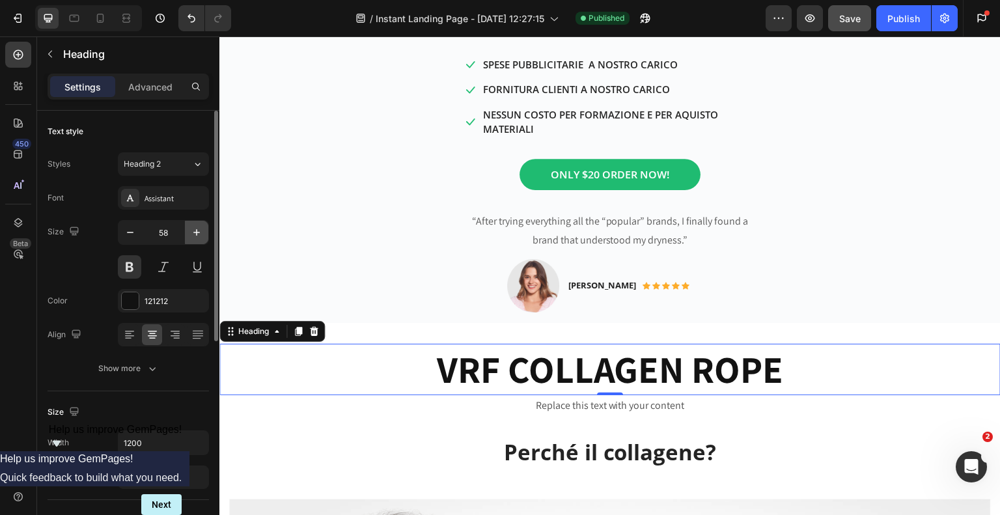
click at [193, 231] on icon "button" at bounding box center [196, 232] width 13 height 13
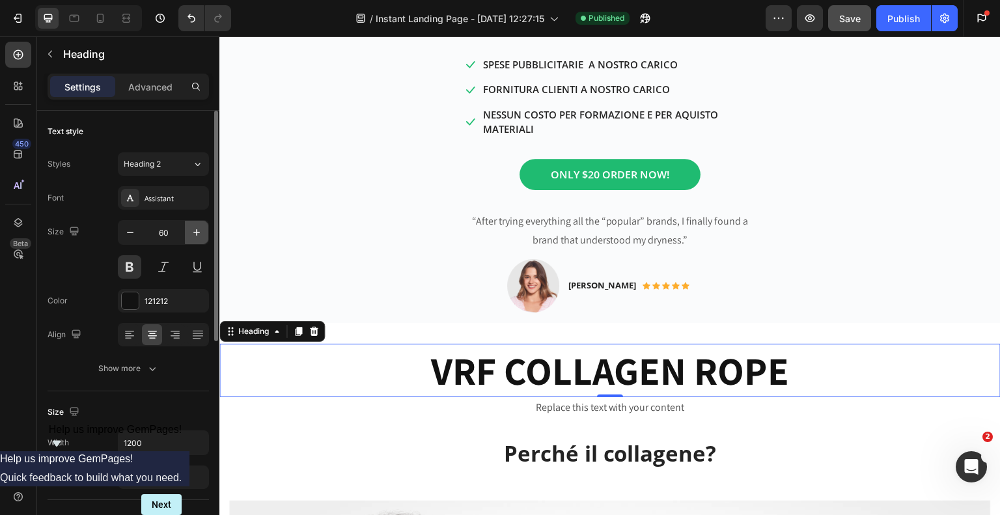
click at [193, 231] on icon "button" at bounding box center [196, 232] width 13 height 13
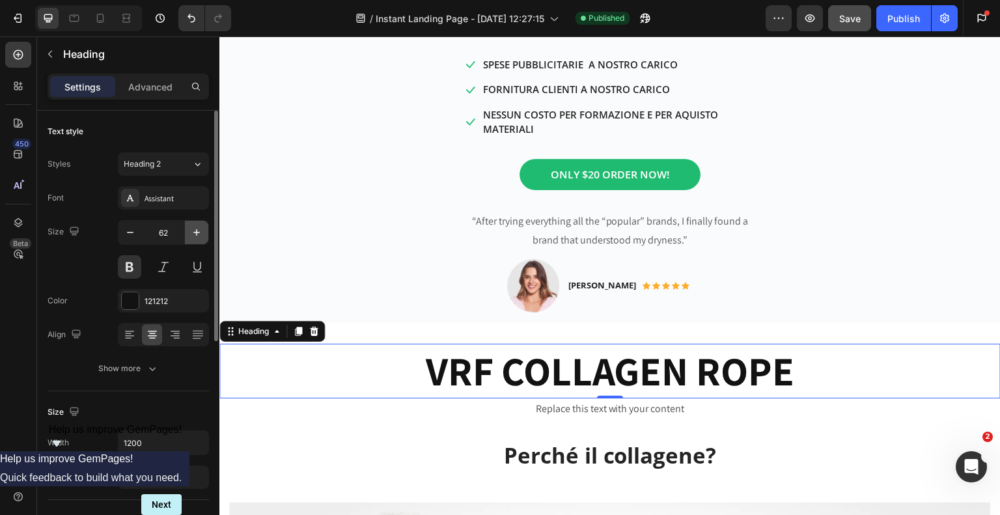
click at [193, 231] on icon "button" at bounding box center [196, 232] width 13 height 13
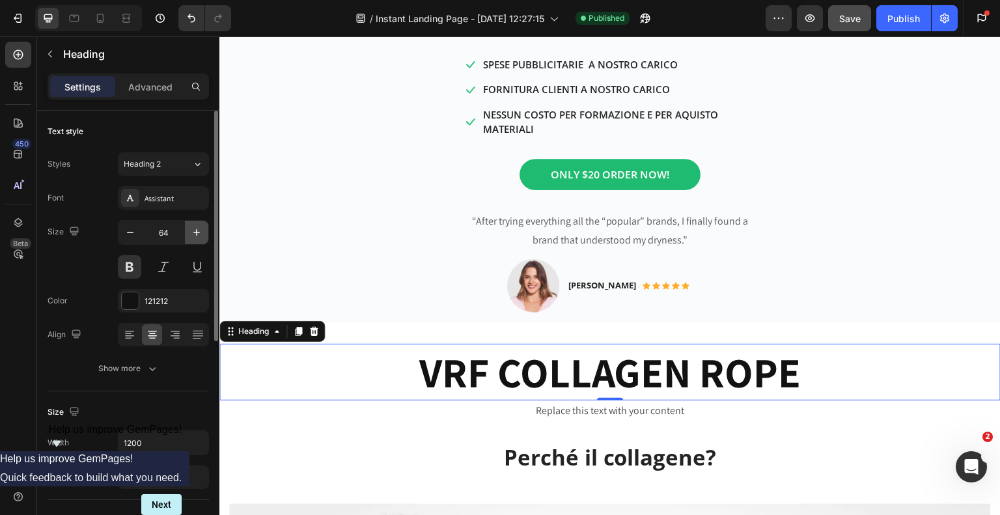
click at [193, 231] on icon "button" at bounding box center [196, 232] width 13 height 13
type input "66"
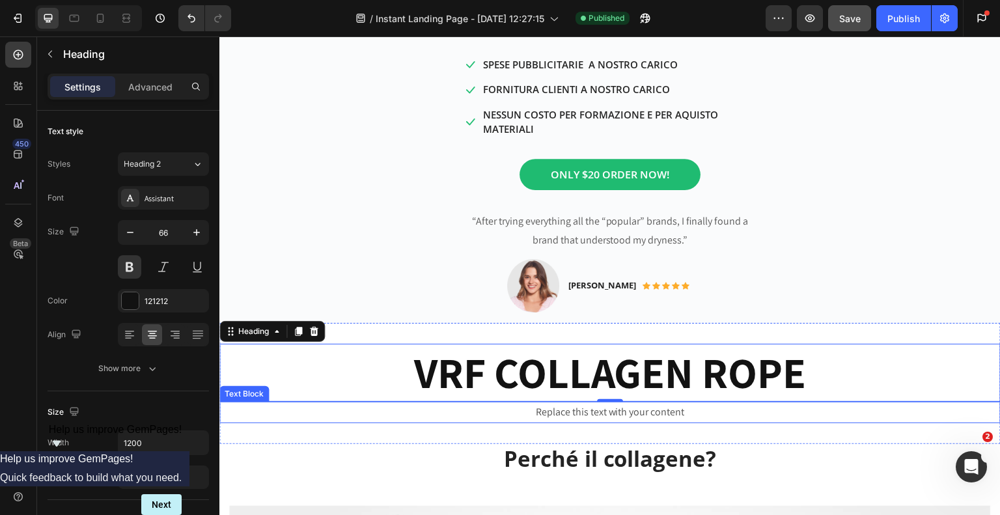
click at [530, 402] on div "Replace this text with your content" at bounding box center [609, 412] width 781 height 21
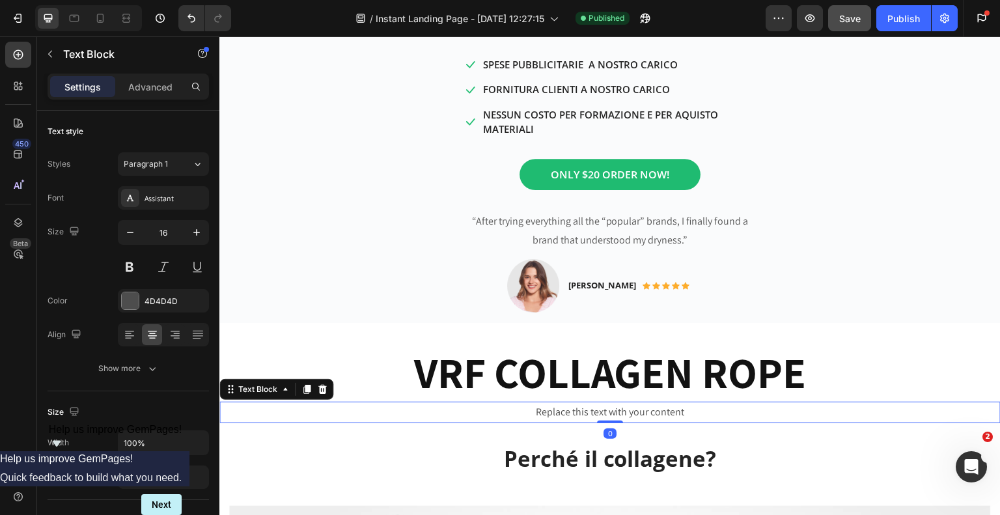
click at [684, 402] on div "Replace this text with your content" at bounding box center [609, 412] width 781 height 21
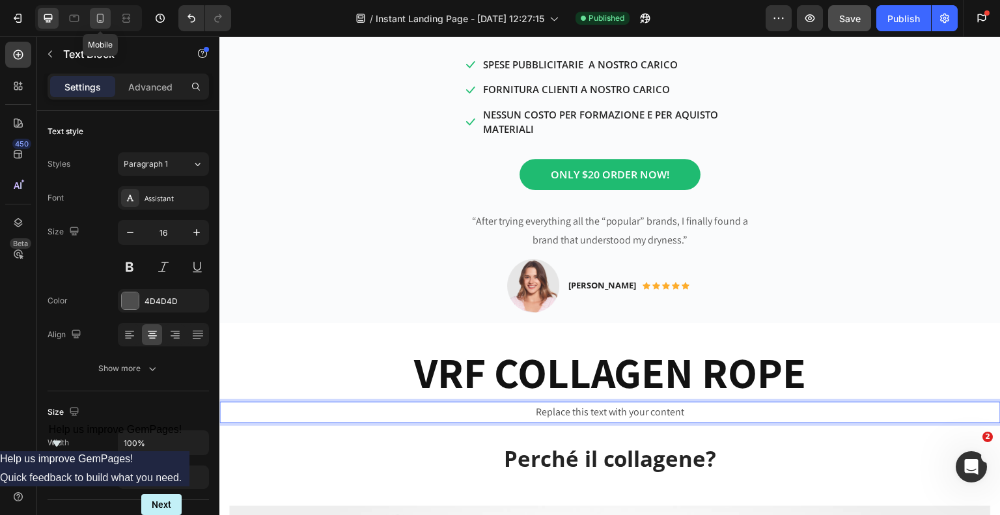
click at [98, 23] on icon at bounding box center [100, 18] width 13 height 13
type input "14"
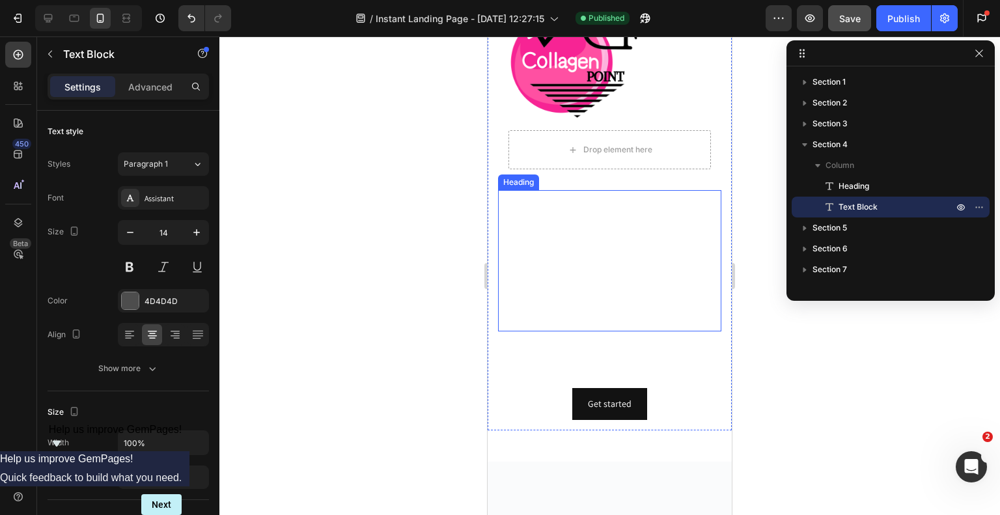
scroll to position [172, 0]
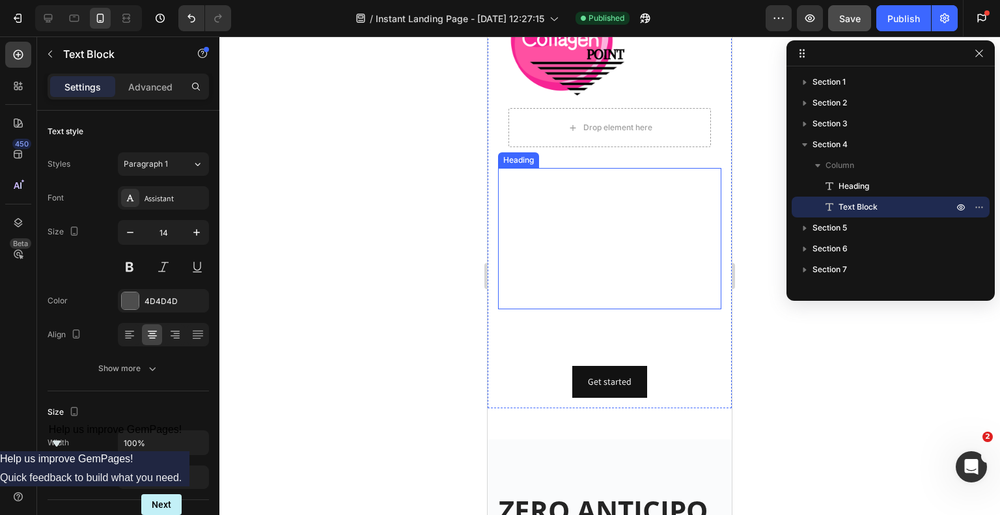
click at [594, 242] on h2 "Diventa un Esperto di LIFTING senza AGHI senza anticipare nulla" at bounding box center [609, 238] width 223 height 141
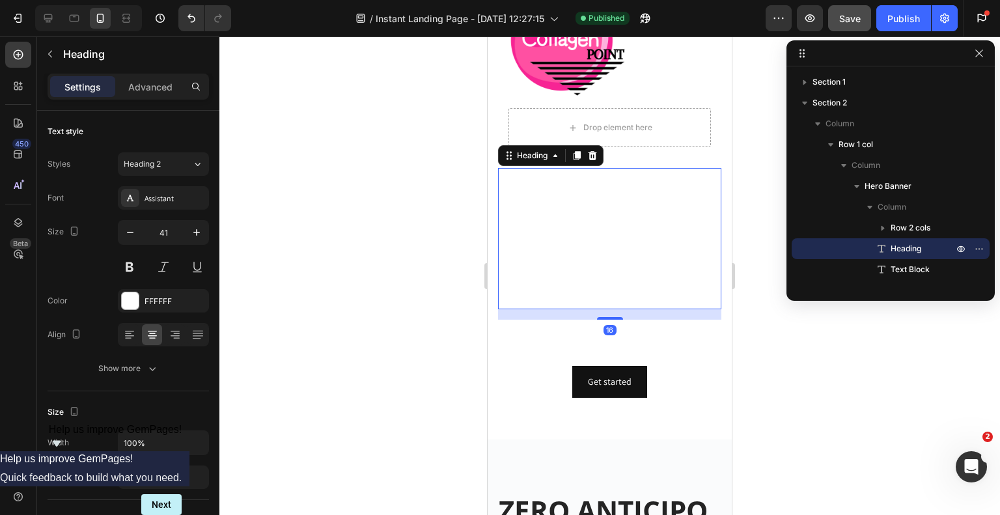
click at [615, 242] on h2 "Diventa un Esperto di LIFTING senza AGHI senza anticipare nulla" at bounding box center [609, 238] width 223 height 141
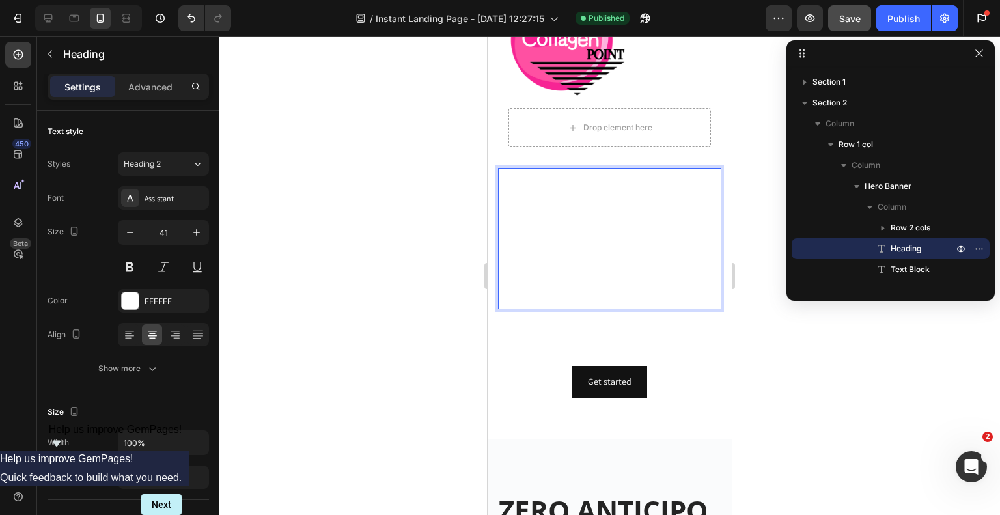
click at [666, 257] on p "Diventa un Esperto di LIFTING senza AGHI senza anticipare nulla" at bounding box center [609, 238] width 221 height 139
click at [692, 294] on p "Diventa un Esperto di LIFTING senza AGHI senza anticipare nulla" at bounding box center [609, 238] width 221 height 139
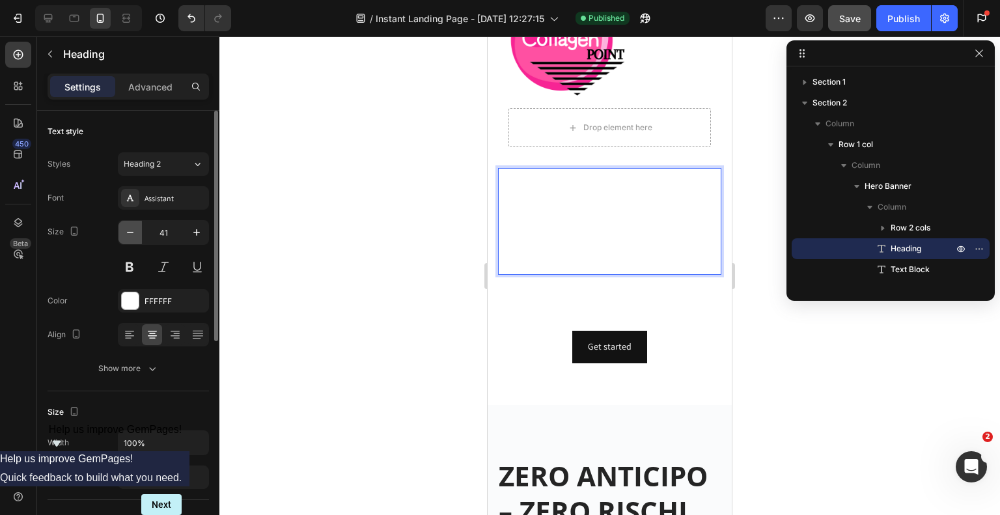
click at [133, 234] on icon "button" at bounding box center [130, 232] width 13 height 13
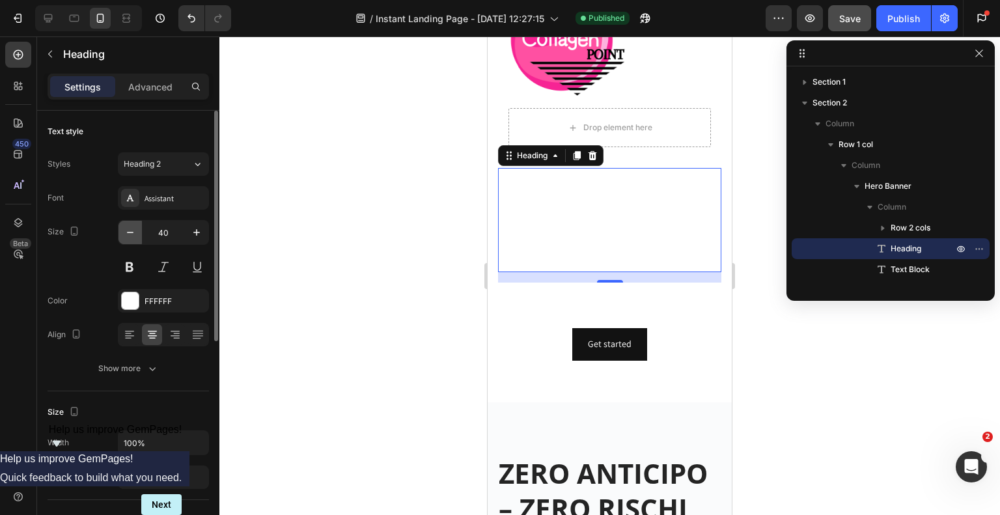
click at [132, 231] on icon "button" at bounding box center [130, 232] width 13 height 13
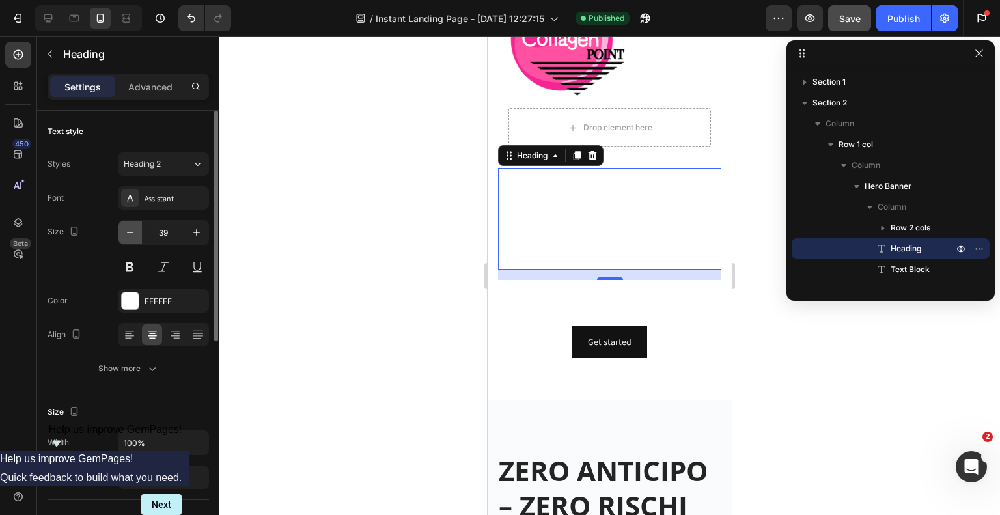
click at [132, 231] on icon "button" at bounding box center [130, 232] width 13 height 13
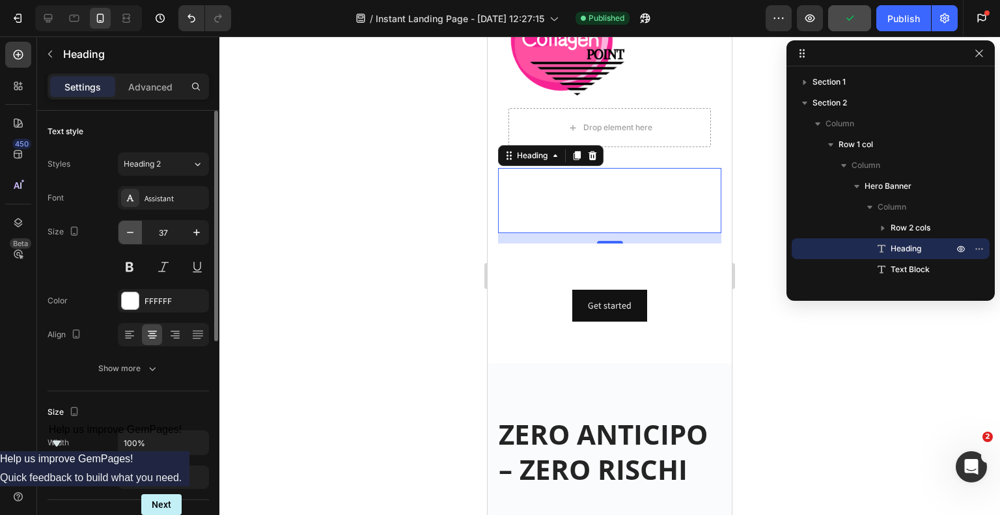
click at [132, 231] on icon "button" at bounding box center [130, 232] width 13 height 13
type input "36"
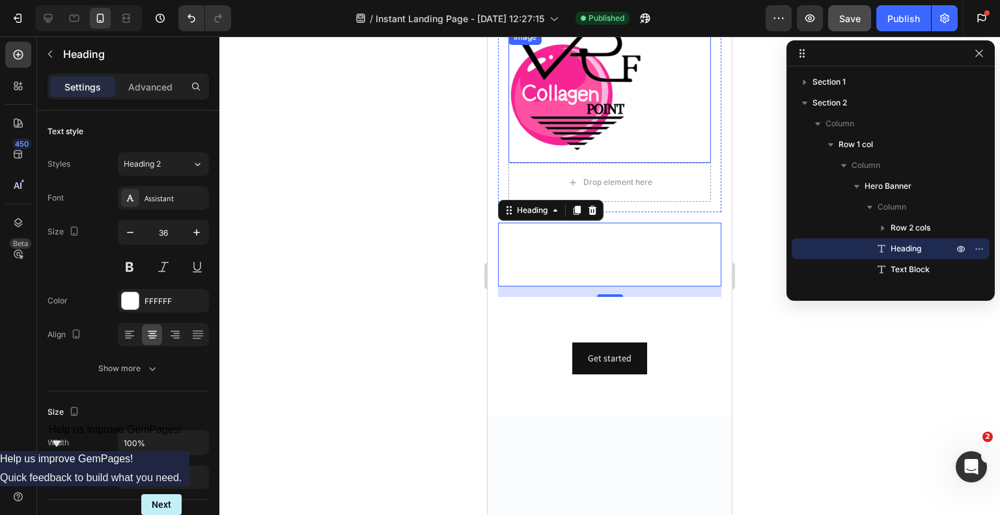
scroll to position [0, 0]
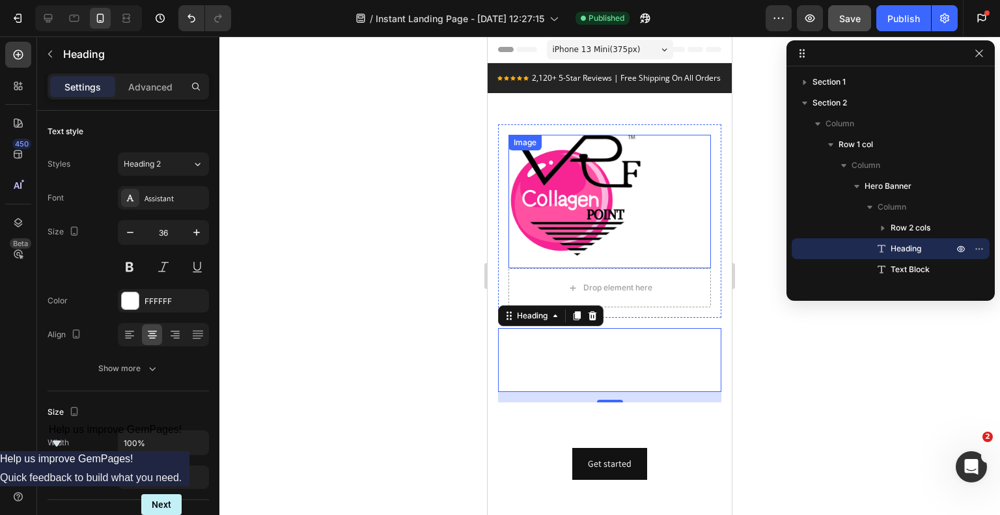
click at [566, 204] on img at bounding box center [575, 201] width 133 height 133
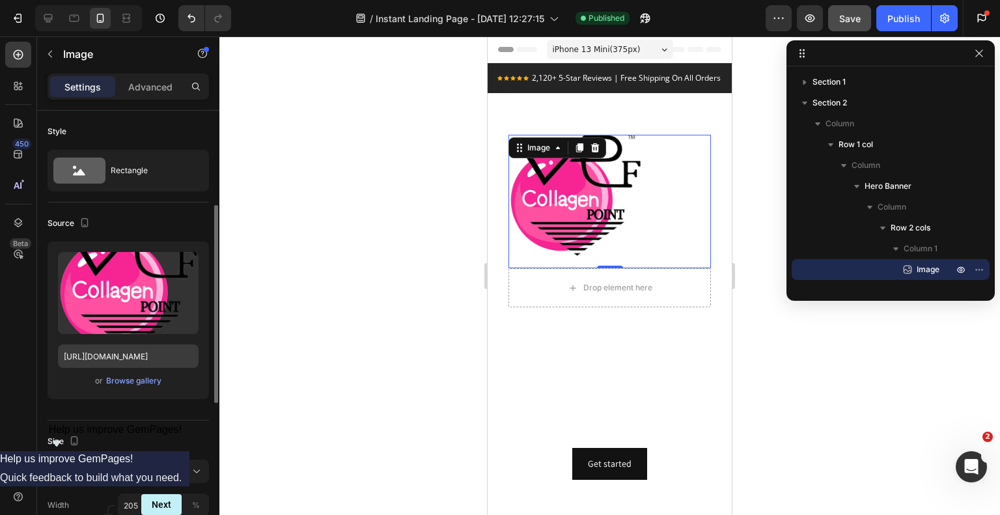
scroll to position [65, 0]
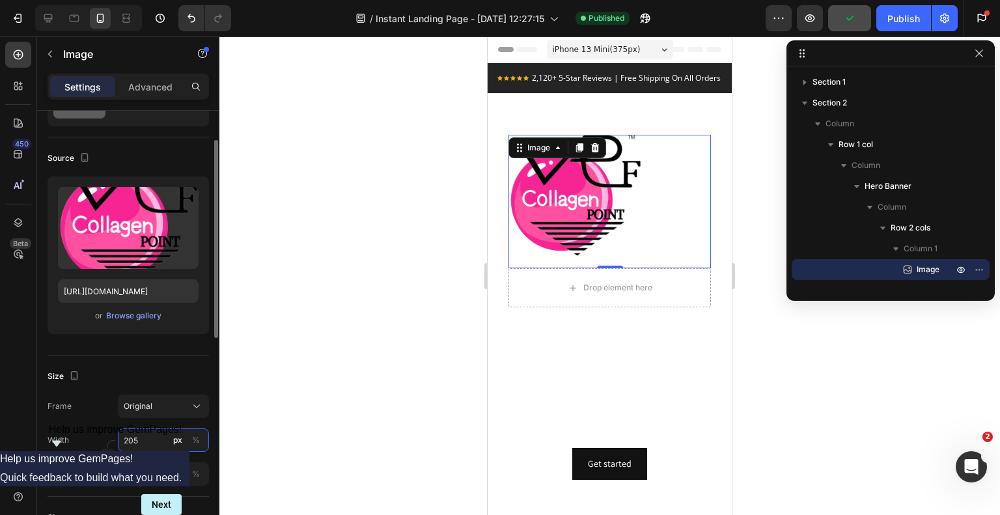
click at [128, 439] on input "205" at bounding box center [163, 439] width 91 height 23
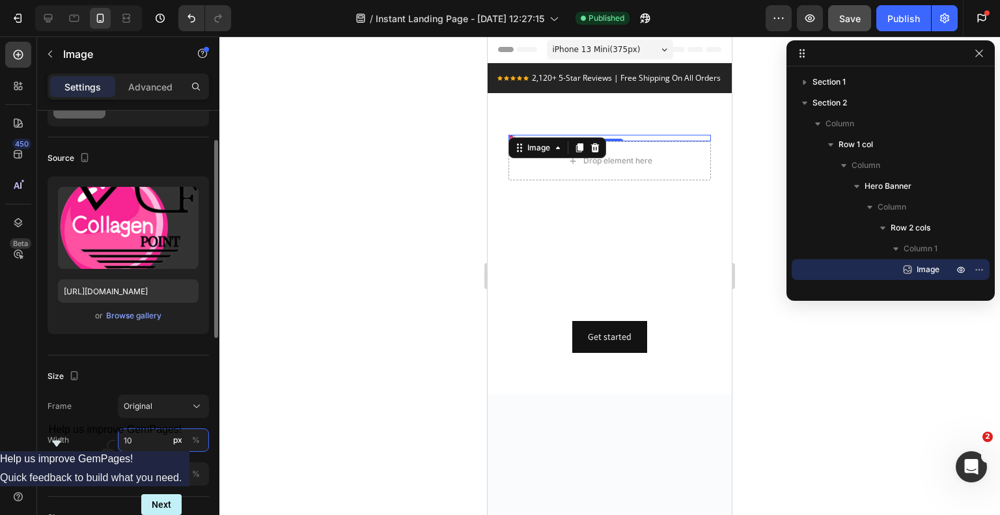
type input "100"
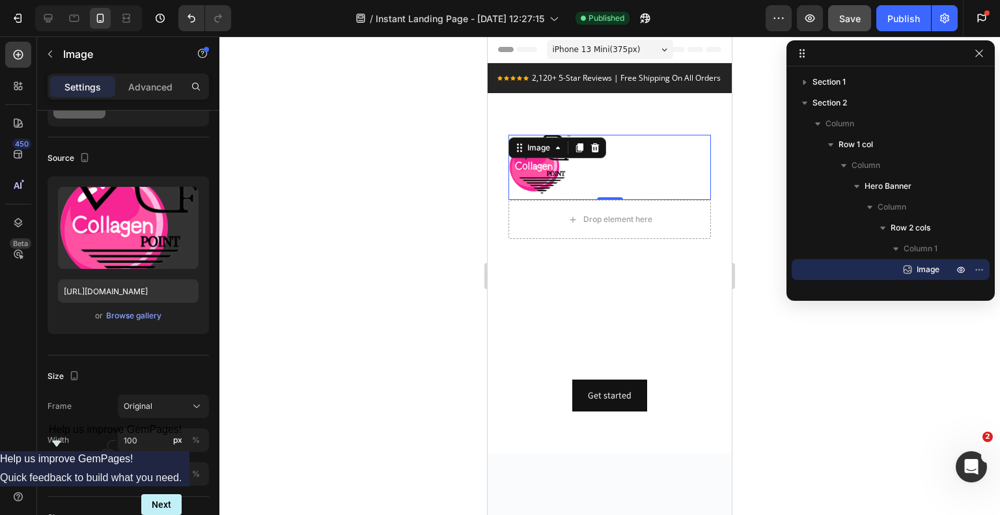
click at [315, 266] on div at bounding box center [609, 275] width 781 height 479
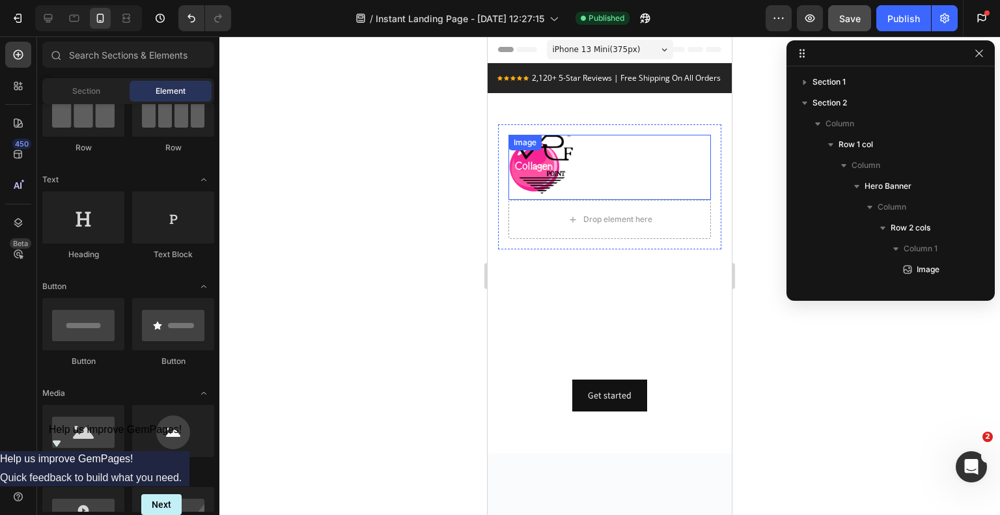
click at [530, 182] on img at bounding box center [541, 167] width 65 height 65
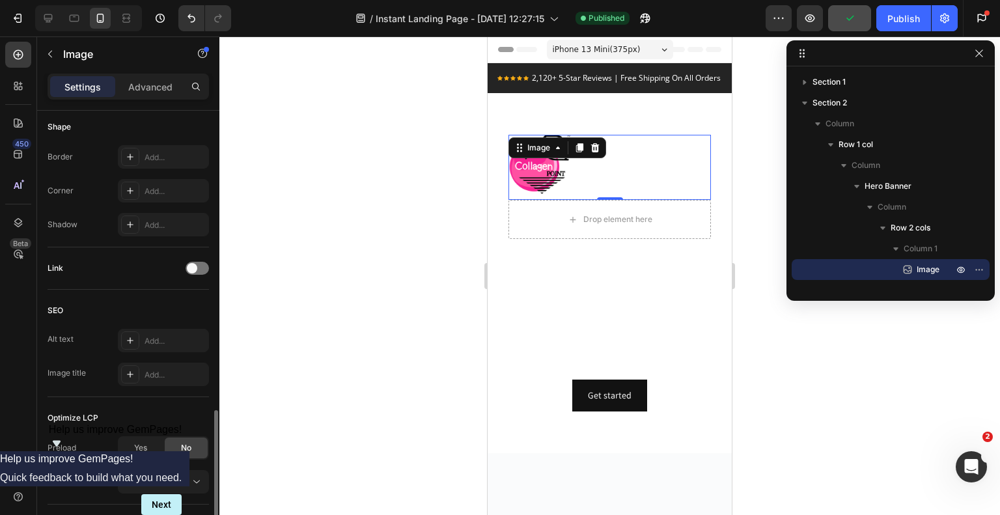
scroll to position [540, 0]
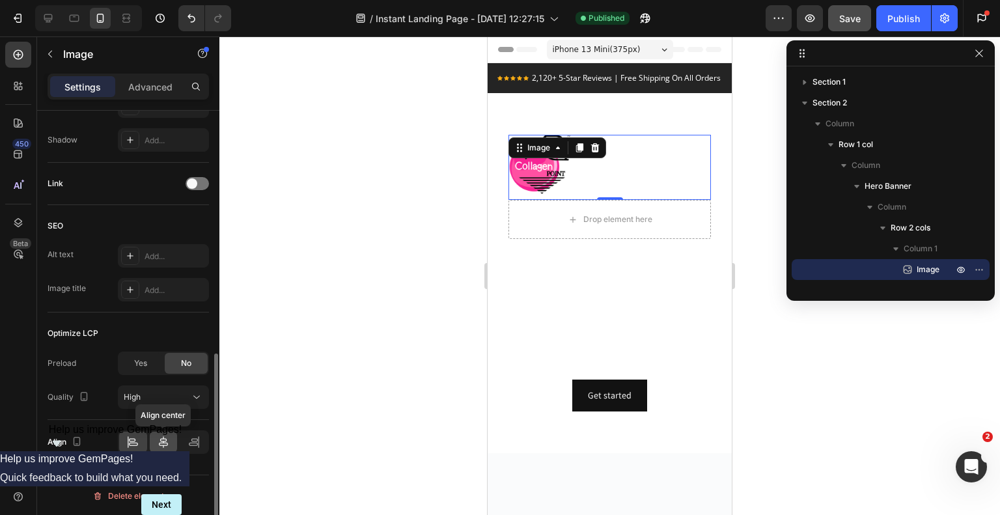
click at [164, 441] on icon at bounding box center [163, 442] width 13 height 13
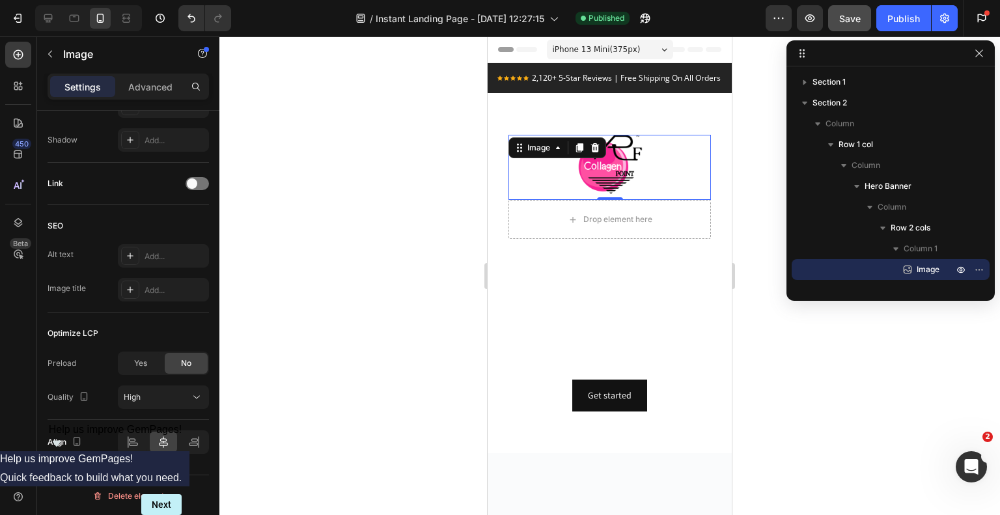
click at [372, 189] on div at bounding box center [609, 275] width 781 height 479
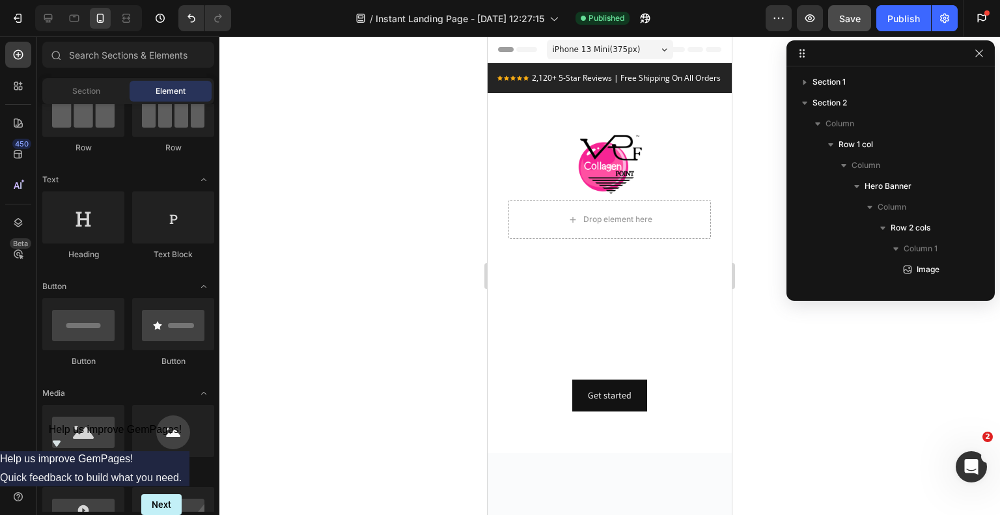
click at [372, 195] on div at bounding box center [609, 275] width 781 height 479
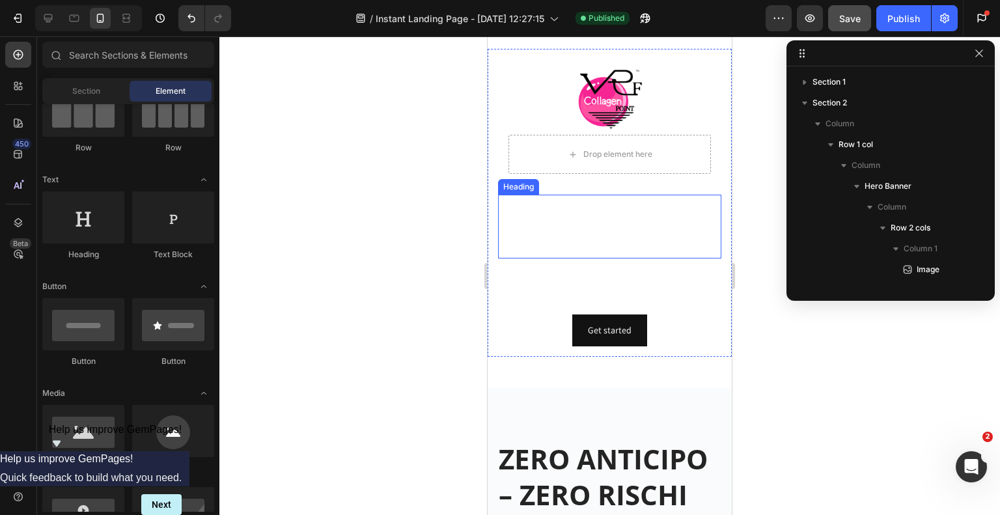
click at [617, 242] on p "Diventa un Esperto di LIFTING senza AGHI" at bounding box center [609, 226] width 221 height 61
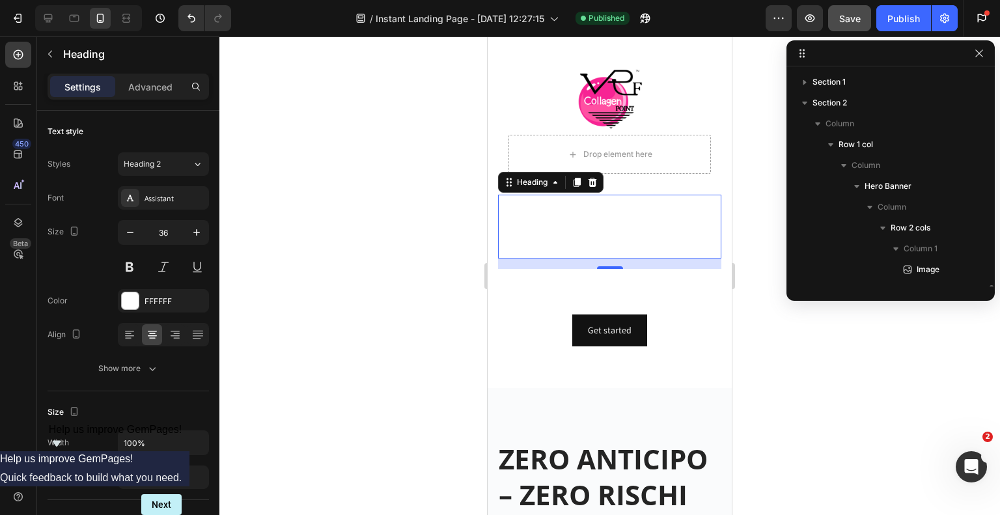
scroll to position [158, 0]
